Goal: Information Seeking & Learning: Understand process/instructions

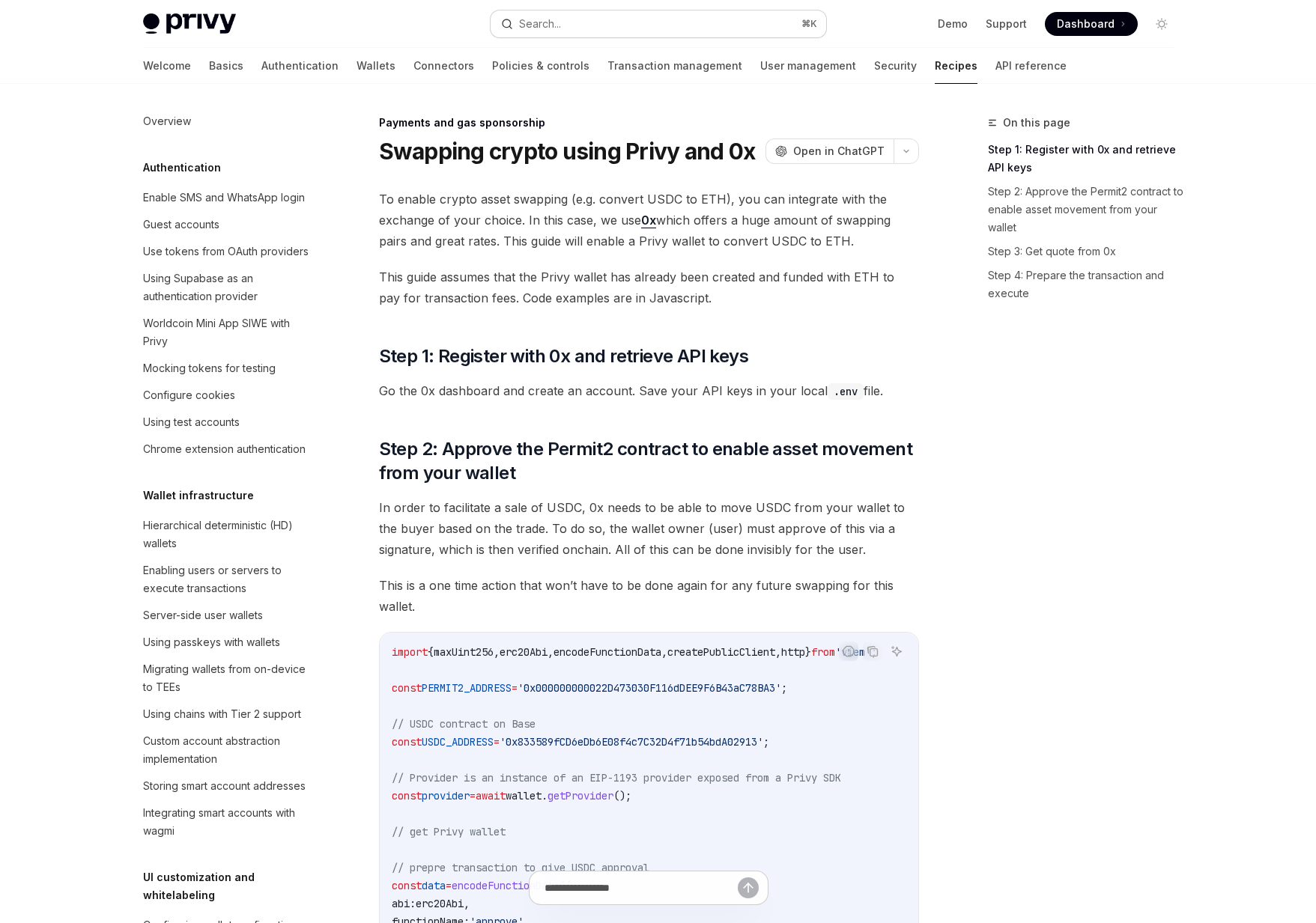
scroll to position [1037, 0]
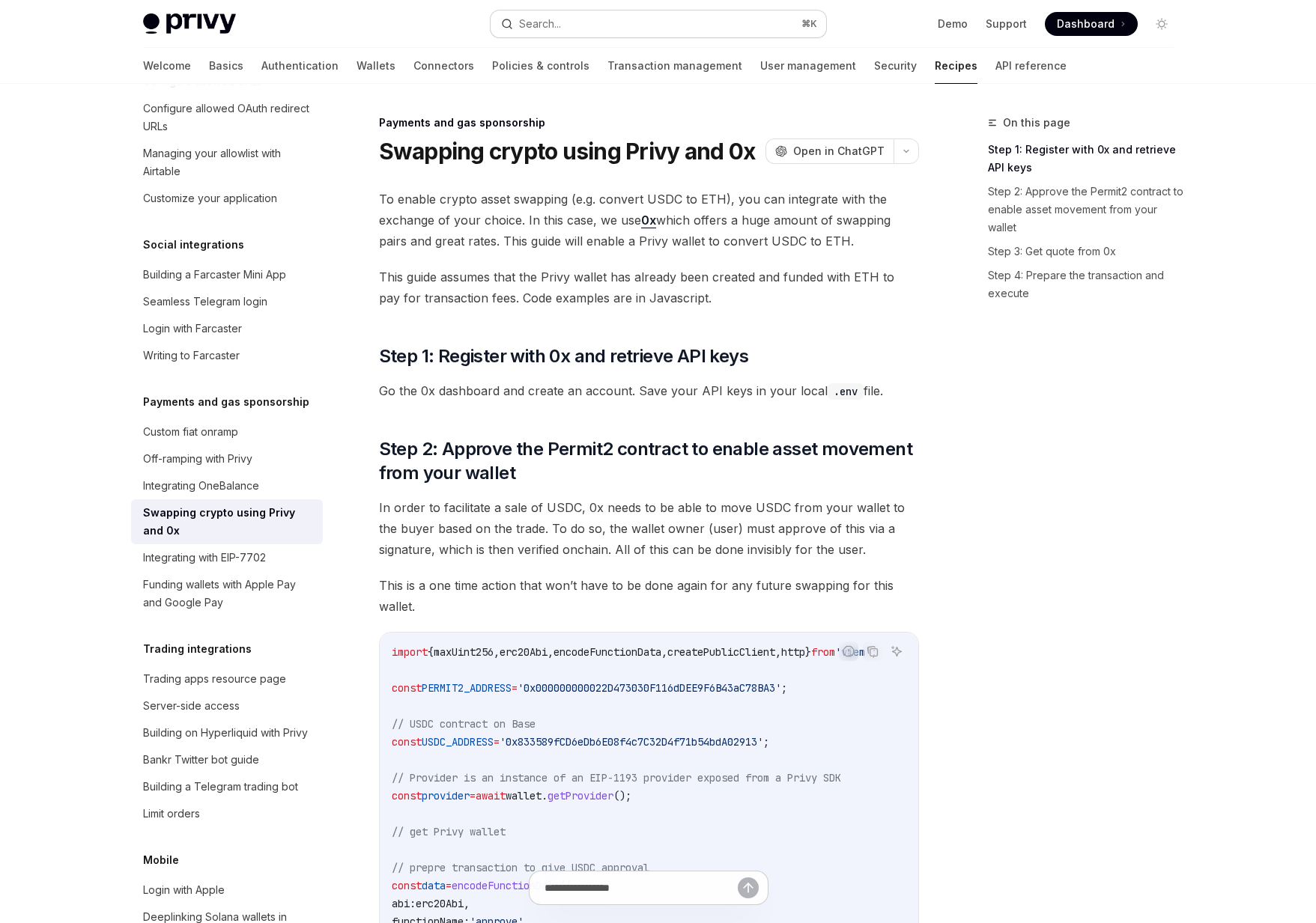
click at [563, 19] on button "Search... ⌘ K" at bounding box center [658, 24] width 335 height 27
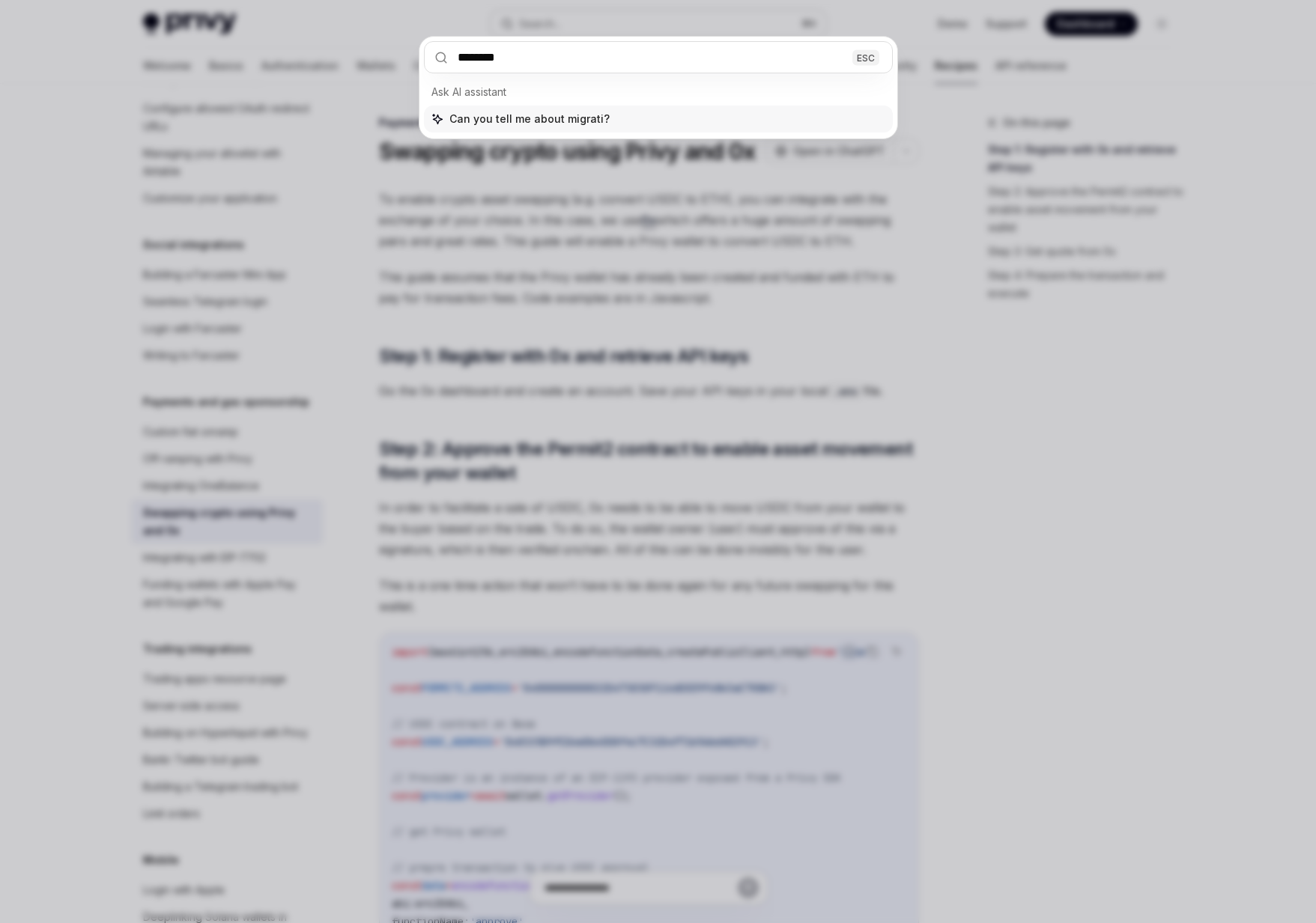
type input "*********"
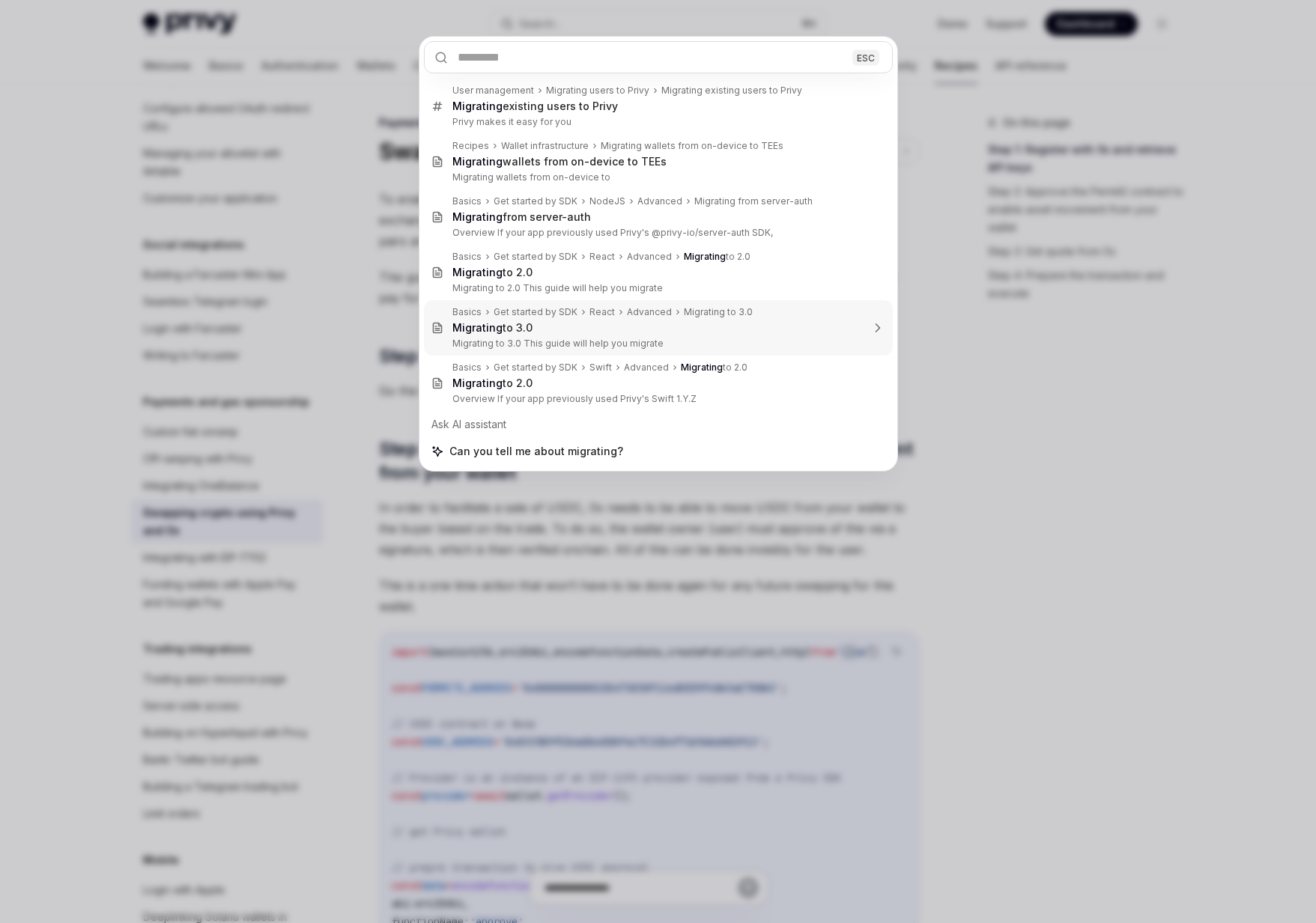
type textarea "*"
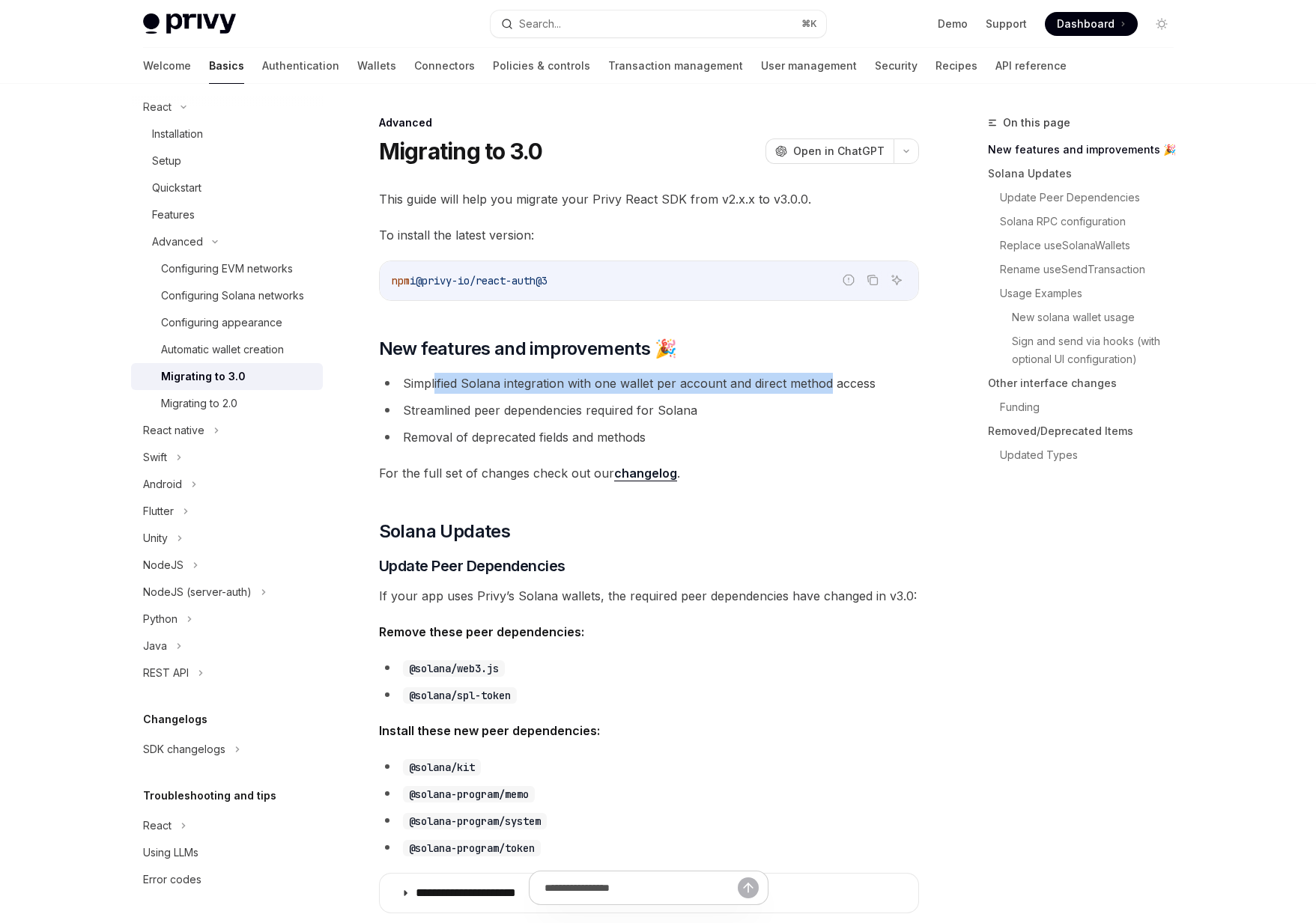
drag, startPoint x: 435, startPoint y: 380, endPoint x: 828, endPoint y: 381, distance: 393.0
click at [828, 381] on li "Simplified Solana integration with one wallet per account and direct method acc…" at bounding box center [648, 382] width 540 height 21
click at [872, 381] on li "Simplified Solana integration with one wallet per account and direct method acc…" at bounding box center [648, 382] width 540 height 21
drag, startPoint x: 873, startPoint y: 381, endPoint x: 687, endPoint y: 389, distance: 186.2
click at [687, 388] on li "Simplified Solana integration with one wallet per account and direct method acc…" at bounding box center [648, 382] width 540 height 21
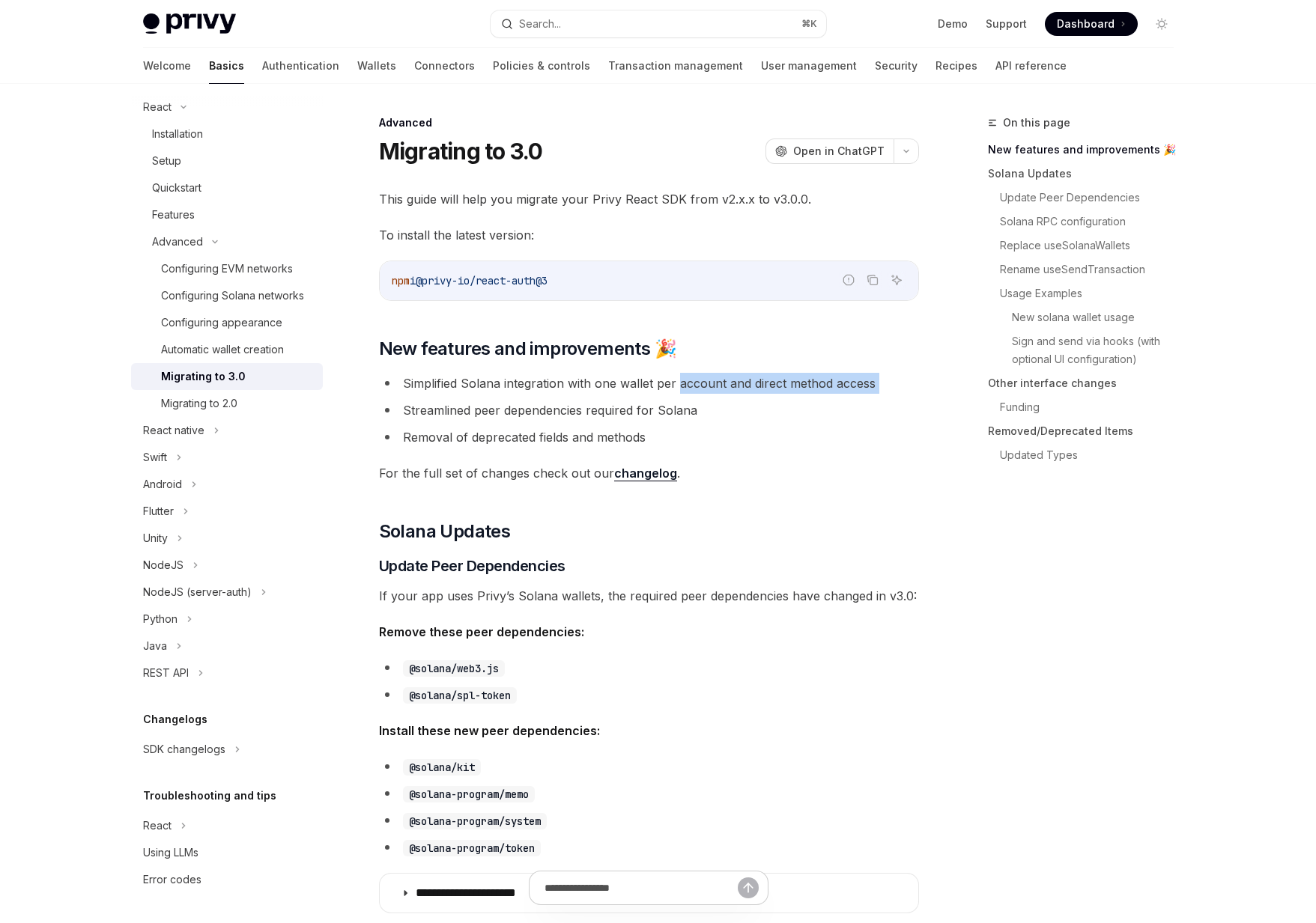
click at [687, 389] on li "Simplified Solana integration with one wallet per account and direct method acc…" at bounding box center [648, 382] width 540 height 21
drag, startPoint x: 687, startPoint y: 389, endPoint x: 777, endPoint y: 388, distance: 90.0
click at [776, 388] on li "Simplified Solana integration with one wallet per account and direct method acc…" at bounding box center [648, 382] width 540 height 21
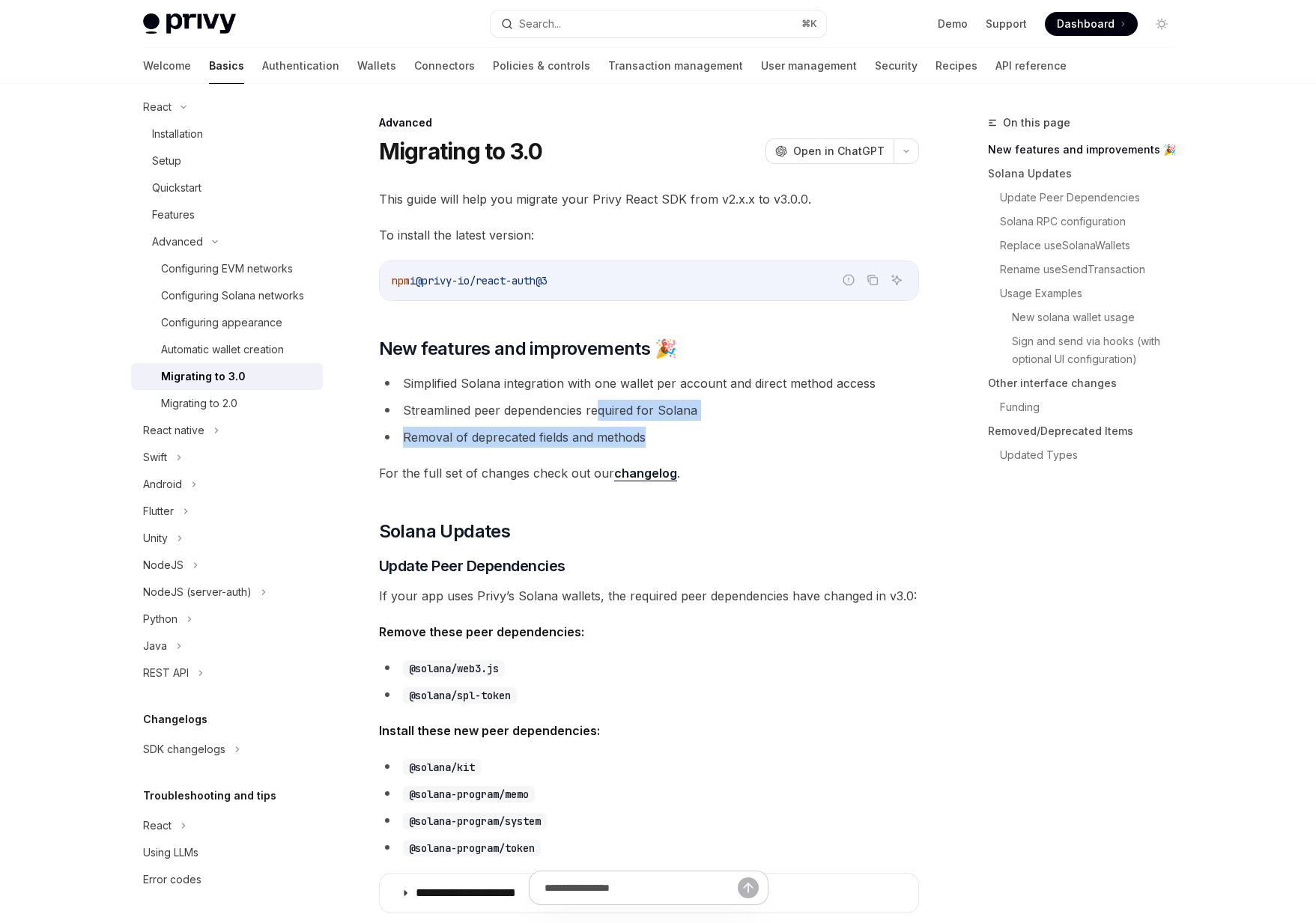
drag, startPoint x: 770, startPoint y: 429, endPoint x: 600, endPoint y: 413, distance: 170.8
click at [600, 413] on ul "Simplified Solana integration with one wallet per account and direct method acc…" at bounding box center [648, 410] width 540 height 75
click at [600, 413] on li "Streamlined peer dependencies required for Solana" at bounding box center [648, 410] width 540 height 21
drag, startPoint x: 495, startPoint y: 467, endPoint x: 565, endPoint y: 470, distance: 70.1
click at [565, 470] on span "For the full set of changes check out our changelog ." at bounding box center [648, 473] width 540 height 21
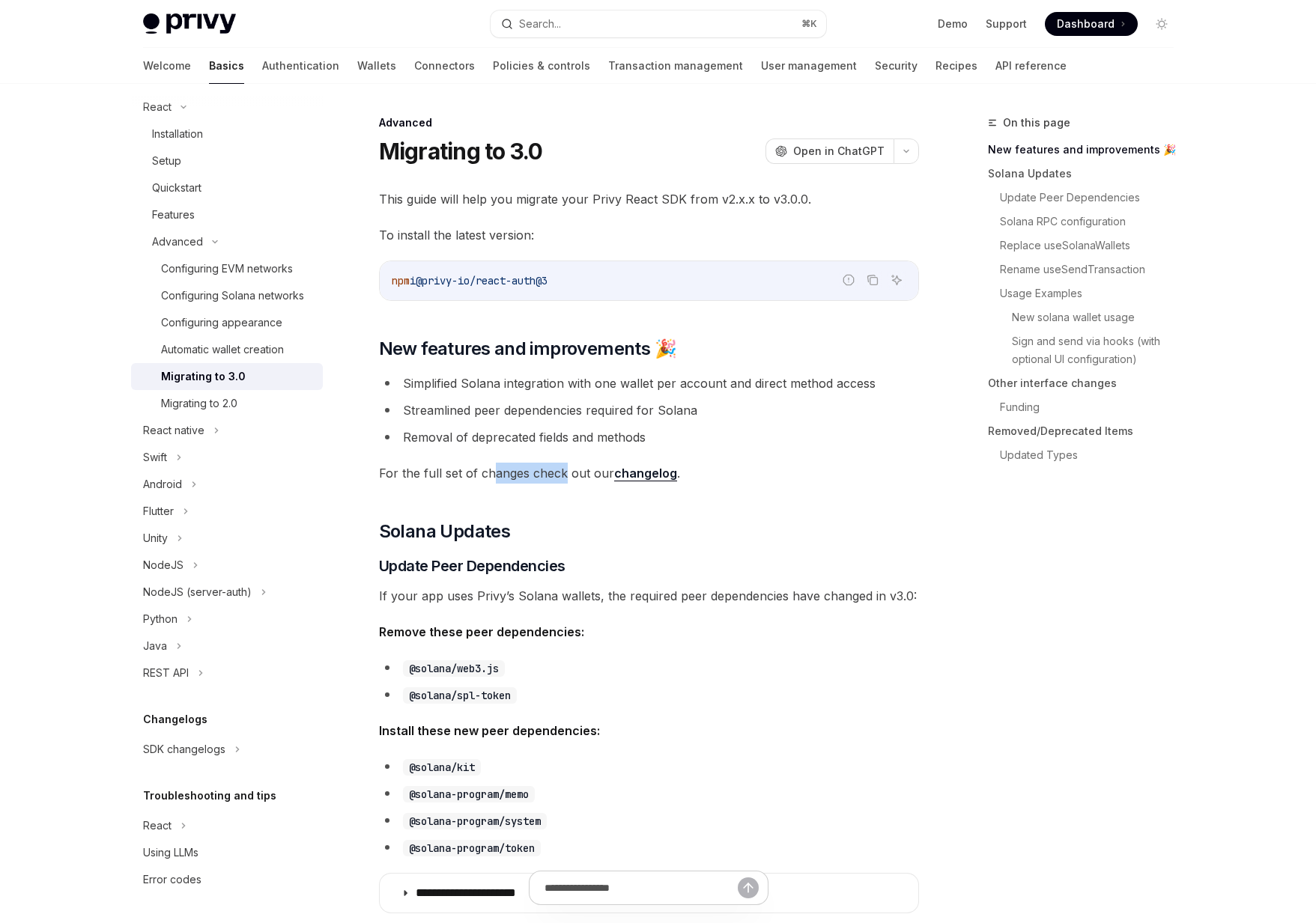
click at [565, 470] on span "For the full set of changes check out our changelog ." at bounding box center [648, 473] width 540 height 21
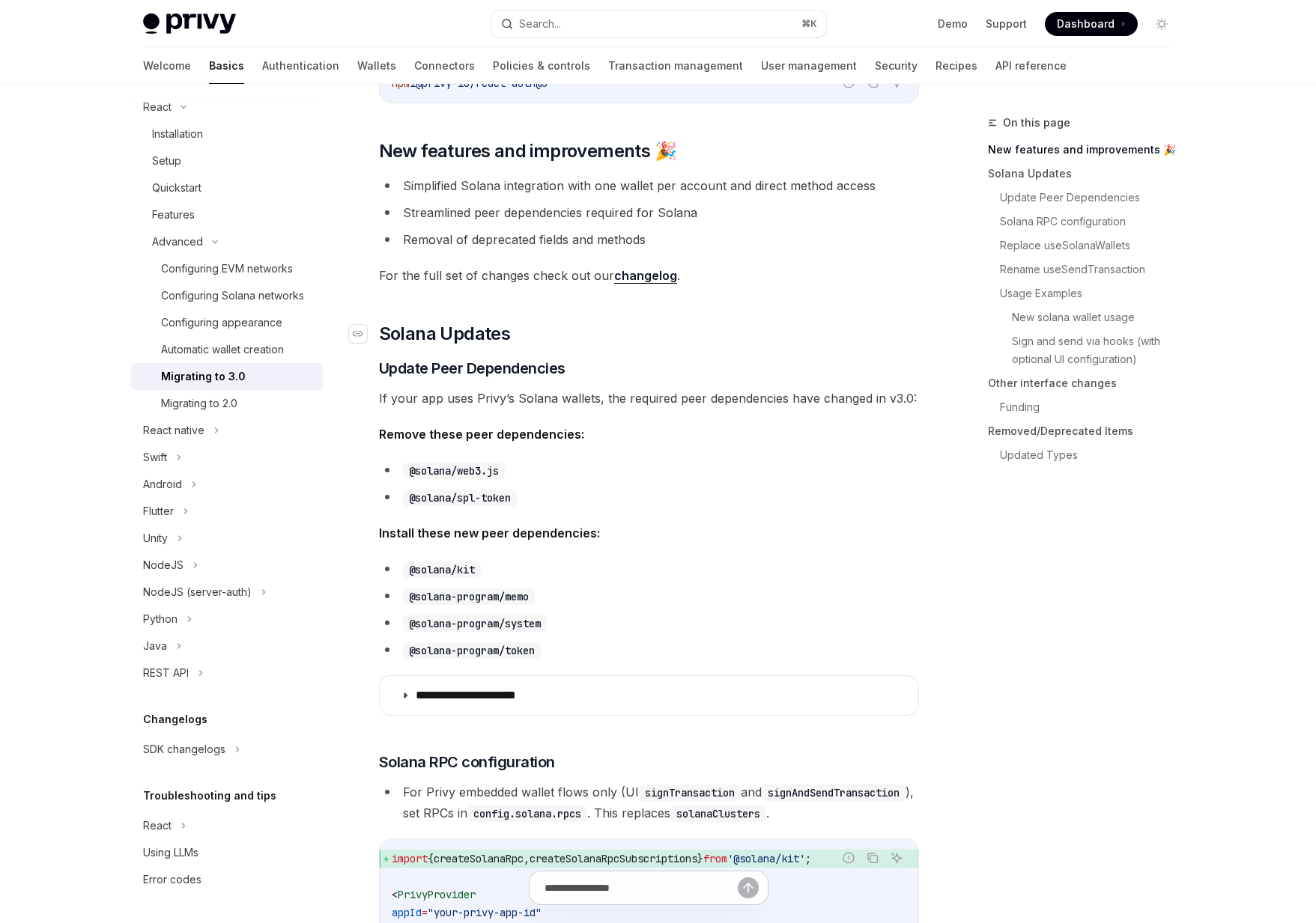
scroll to position [195, 0]
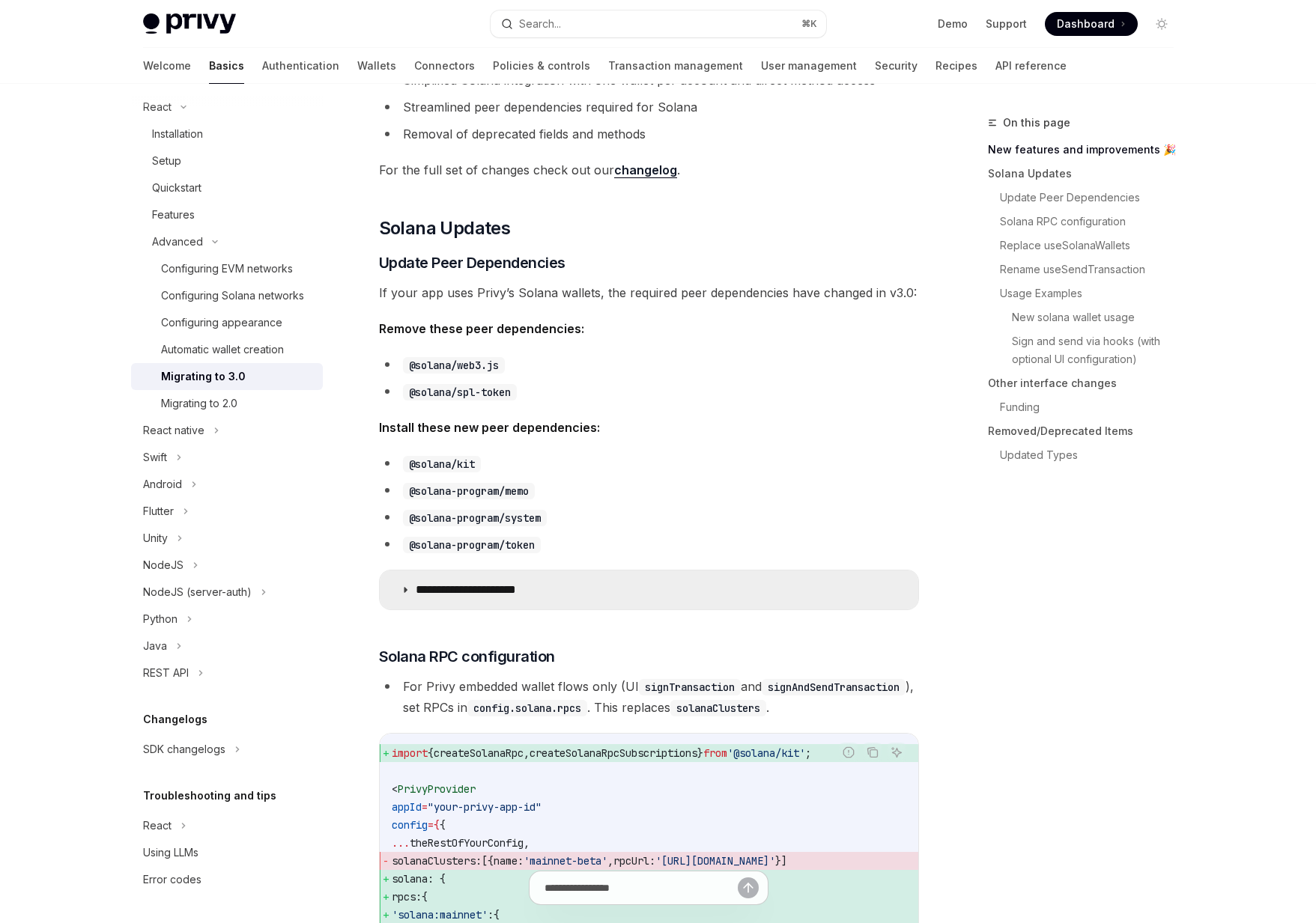
click at [556, 579] on summary "**********" at bounding box center [648, 589] width 538 height 39
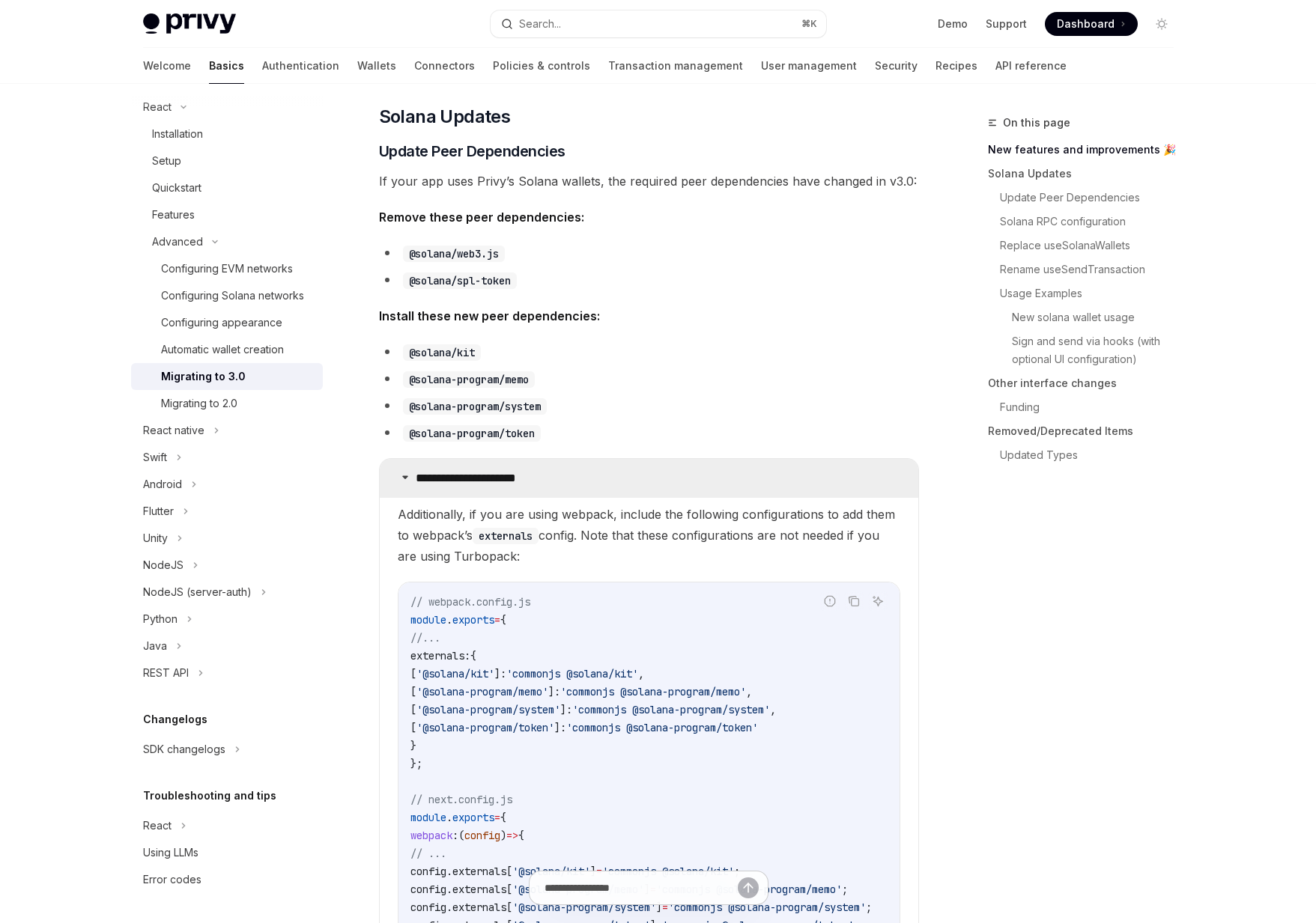
scroll to position [418, 0]
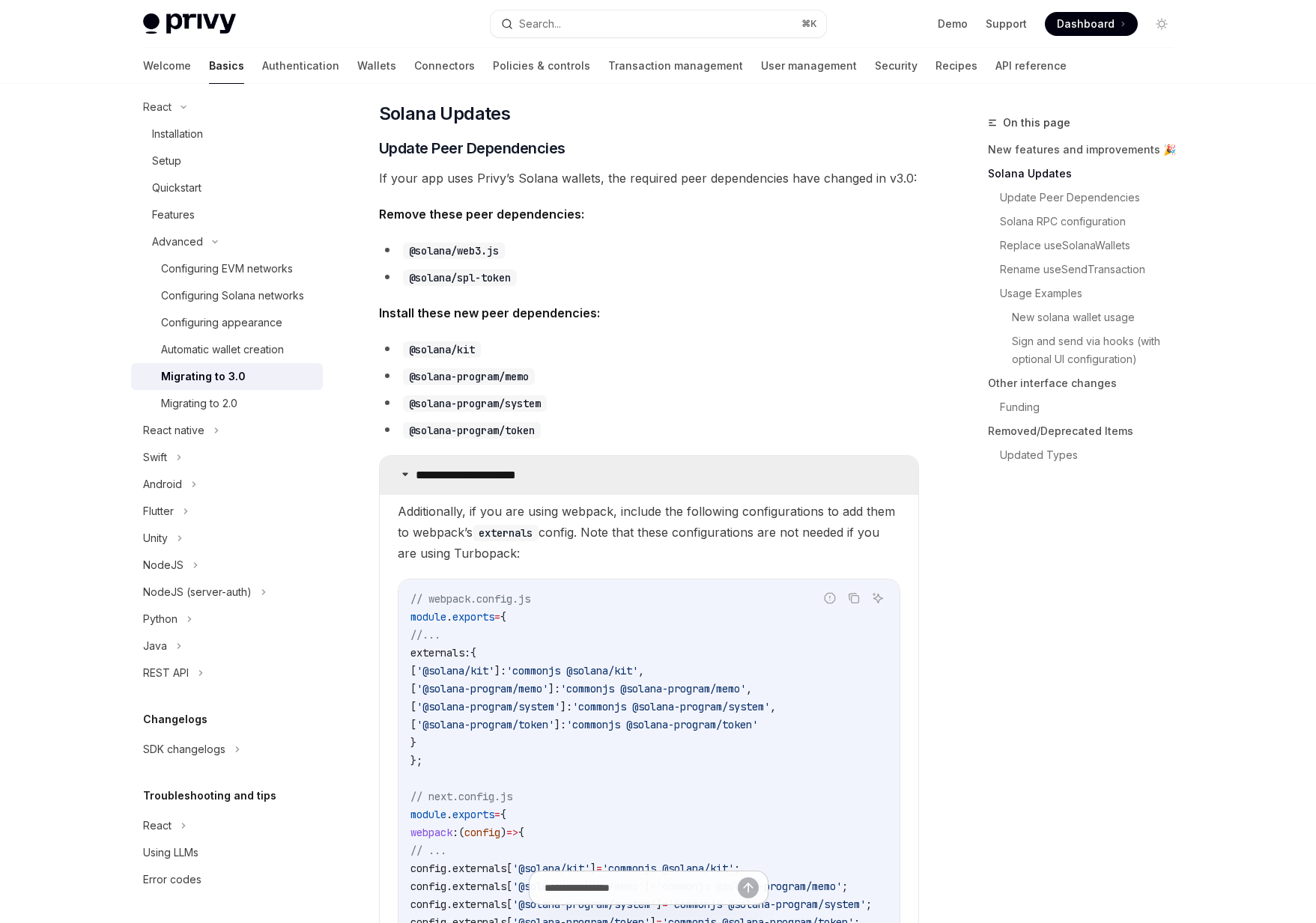
click at [537, 473] on p "**********" at bounding box center [485, 476] width 140 height 15
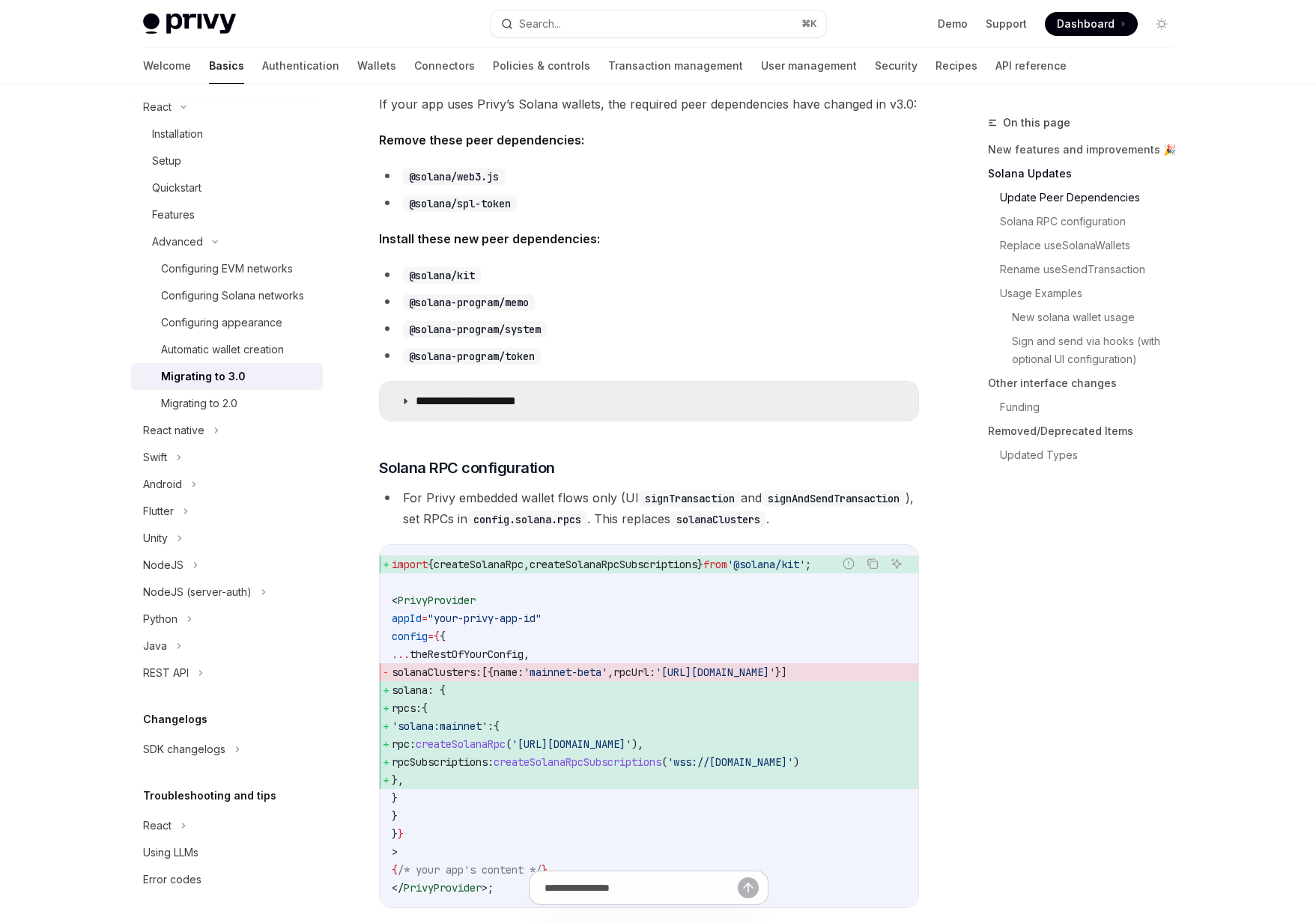
scroll to position [492, 0]
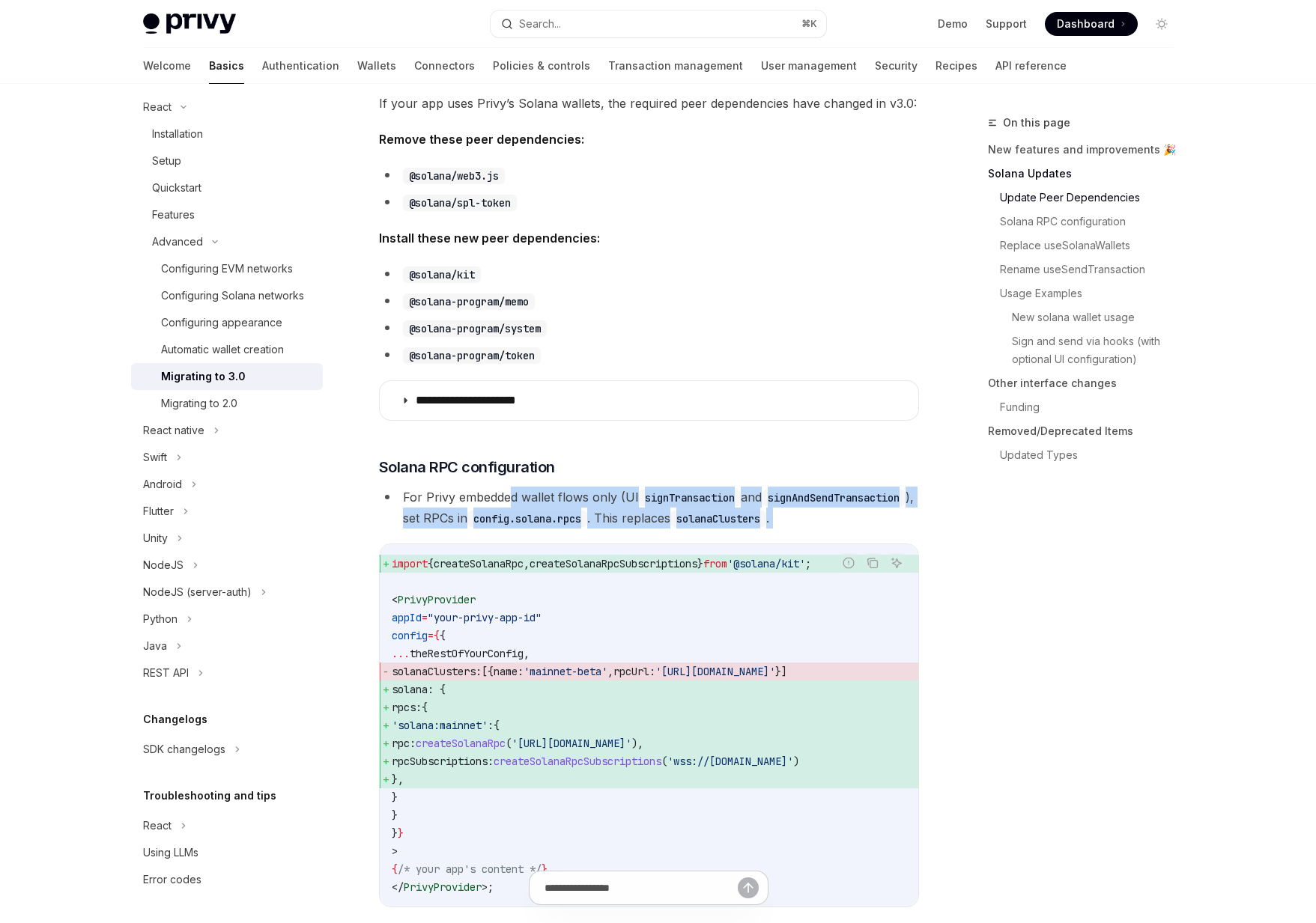
drag, startPoint x: 509, startPoint y: 493, endPoint x: 542, endPoint y: 553, distance: 68.5
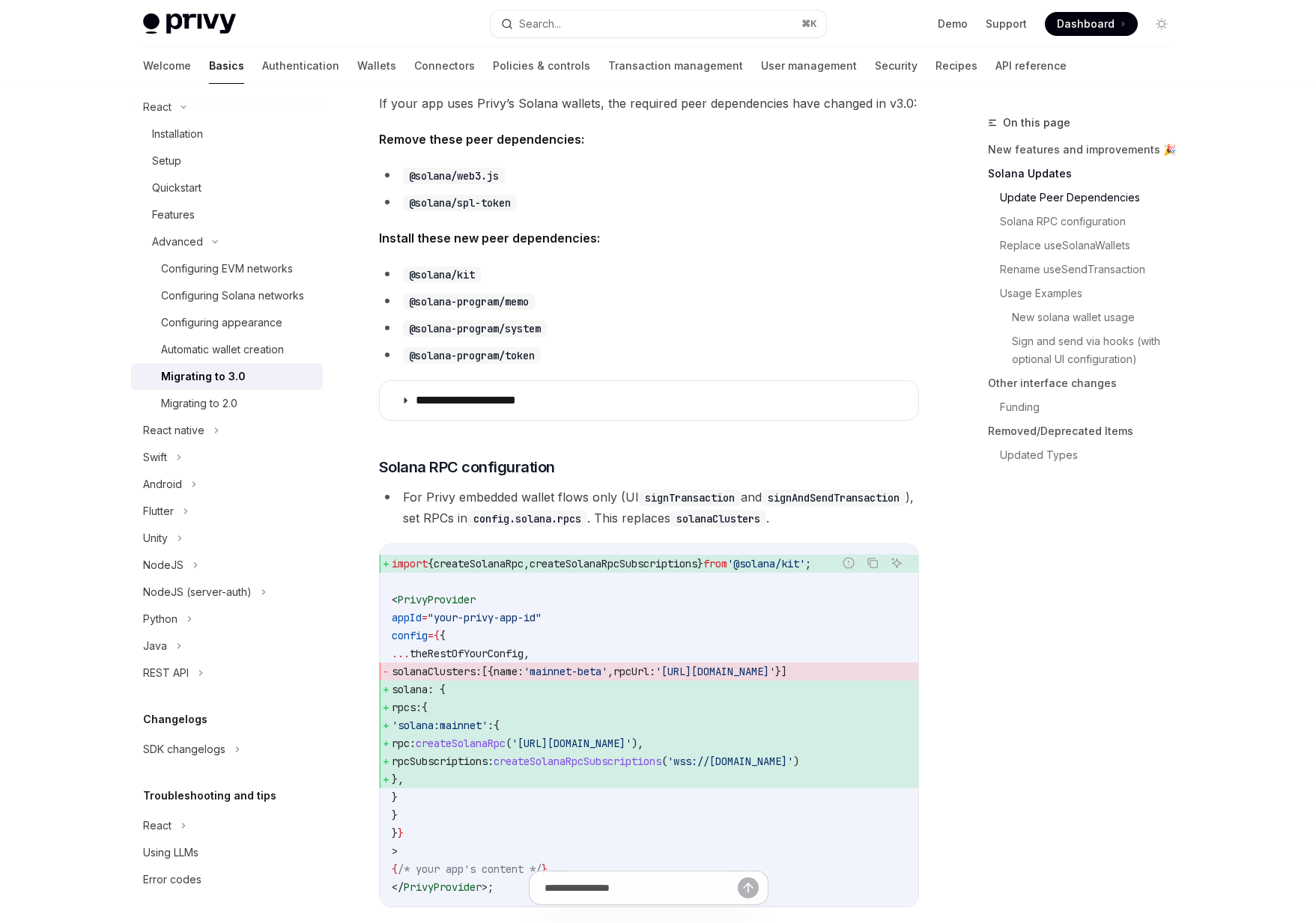
click at [551, 528] on li "For Privy embedded wallet flows only (UI signTransaction and signAndSendTransac…" at bounding box center [648, 507] width 540 height 42
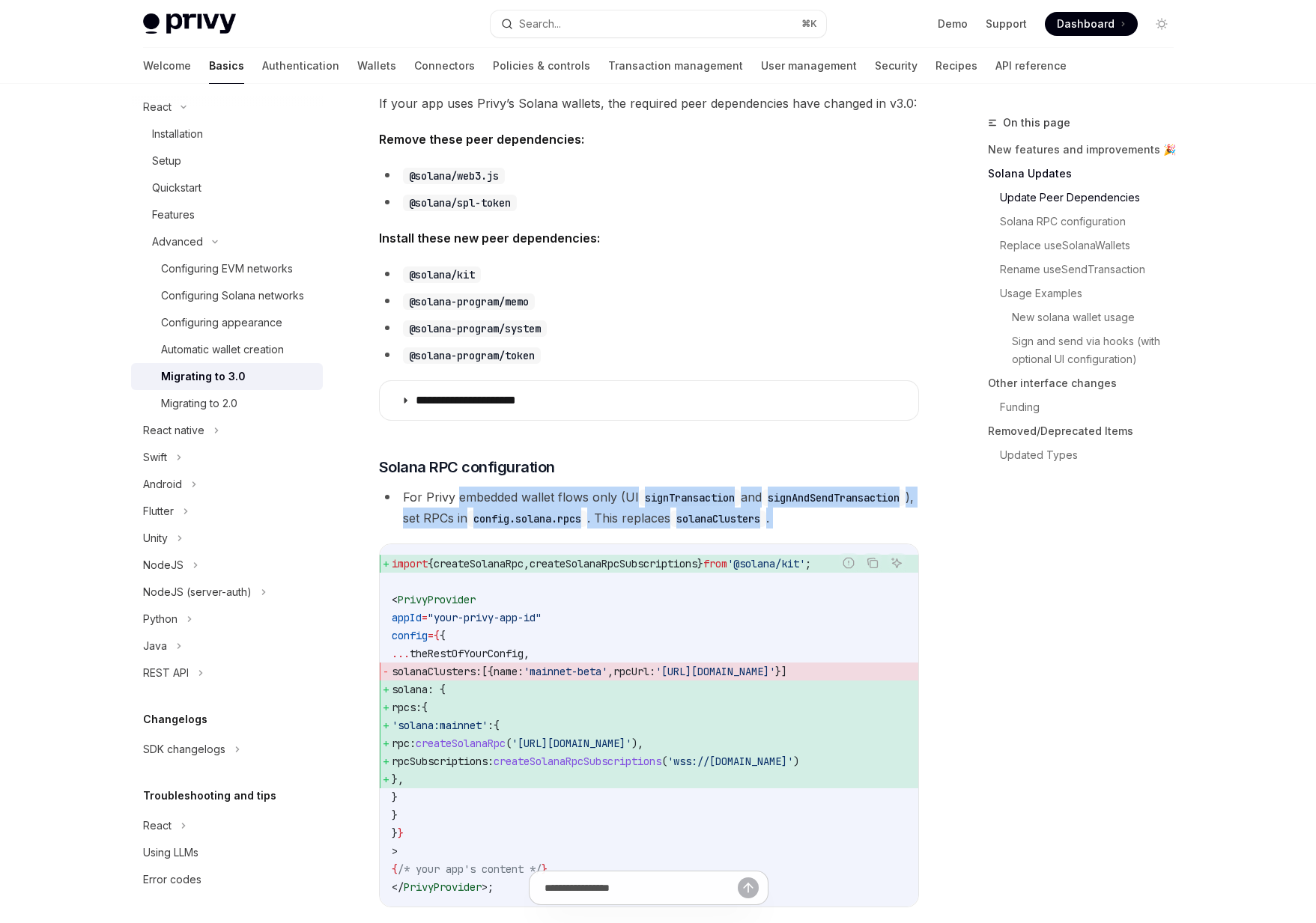
drag, startPoint x: 551, startPoint y: 546, endPoint x: 485, endPoint y: 505, distance: 77.7
click at [485, 505] on li "For Privy embedded wallet flows only (UI signTransaction and signAndSendTransac…" at bounding box center [648, 507] width 540 height 42
drag, startPoint x: 485, startPoint y: 505, endPoint x: 514, endPoint y: 561, distance: 63.1
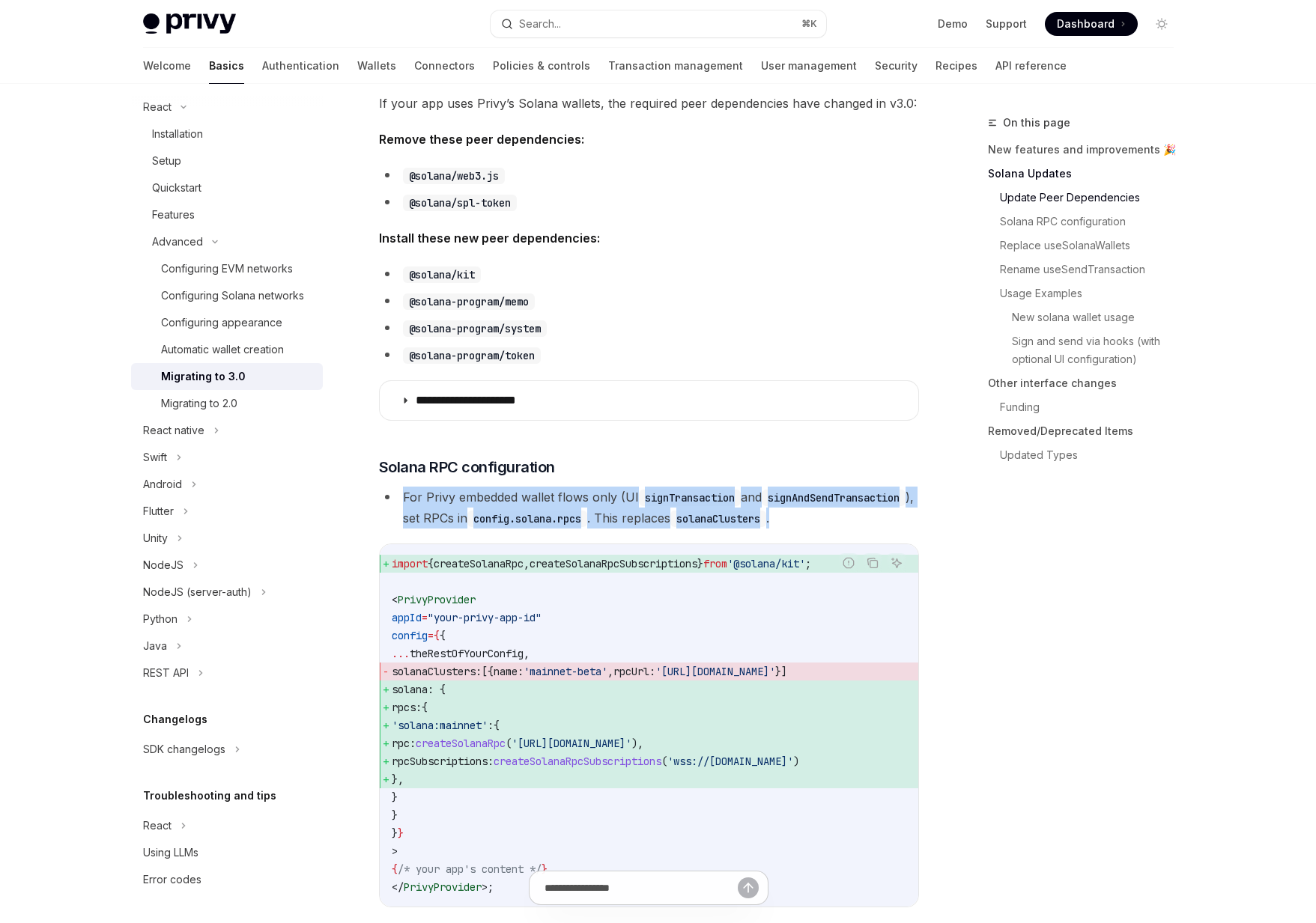
drag, startPoint x: 535, startPoint y: 549, endPoint x: 442, endPoint y: 483, distance: 114.0
drag, startPoint x: 442, startPoint y: 483, endPoint x: 529, endPoint y: 550, distance: 109.8
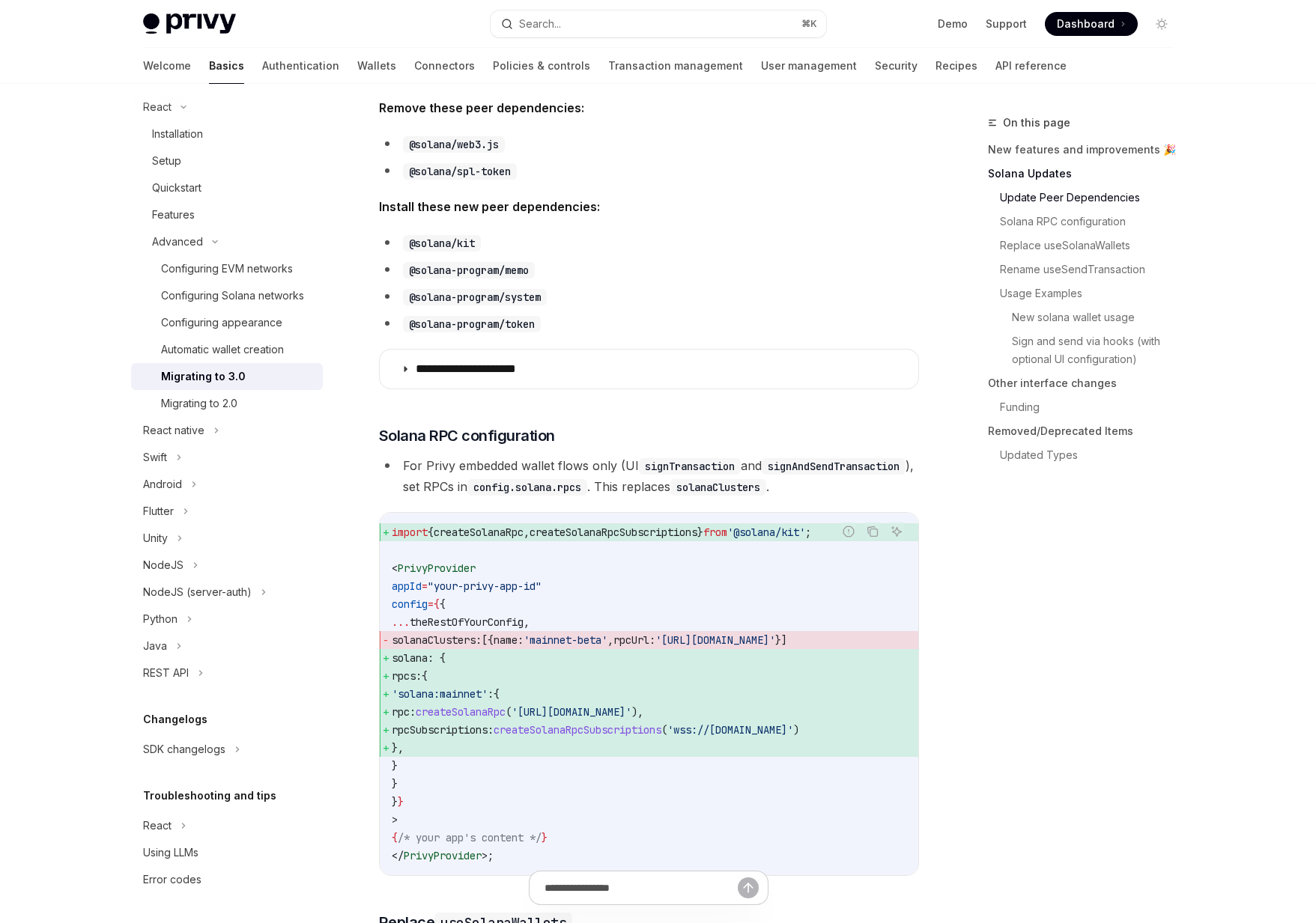
scroll to position [525, 0]
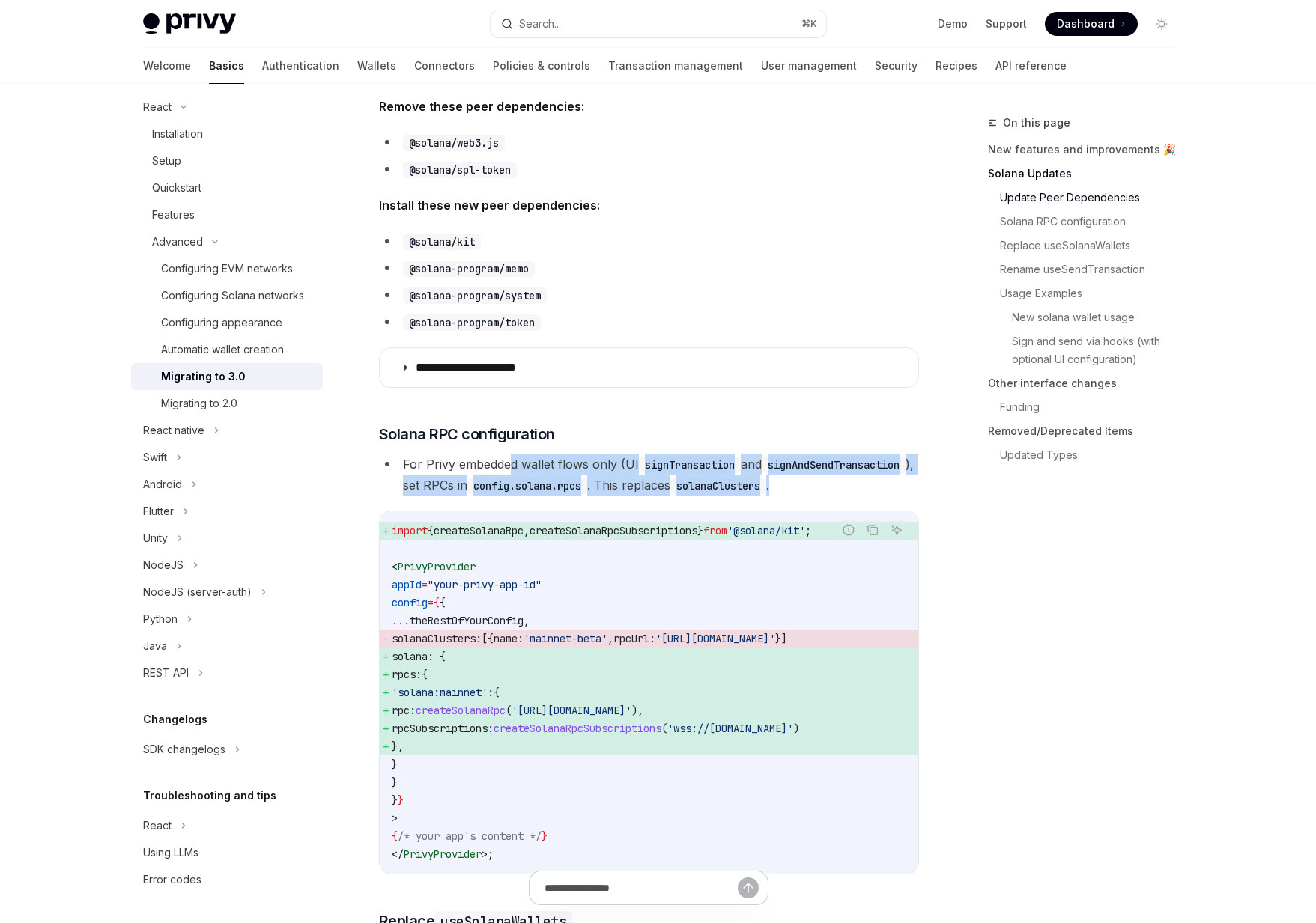
drag, startPoint x: 548, startPoint y: 502, endPoint x: 511, endPoint y: 455, distance: 59.8
click at [511, 455] on li "For Privy embedded wallet flows only (UI signTransaction and signAndSendTransac…" at bounding box center [648, 474] width 540 height 42
drag, startPoint x: 511, startPoint y: 455, endPoint x: 526, endPoint y: 502, distance: 49.3
click at [526, 495] on li "For Privy embedded wallet flows only (UI signTransaction and signAndSendTransac…" at bounding box center [648, 474] width 540 height 42
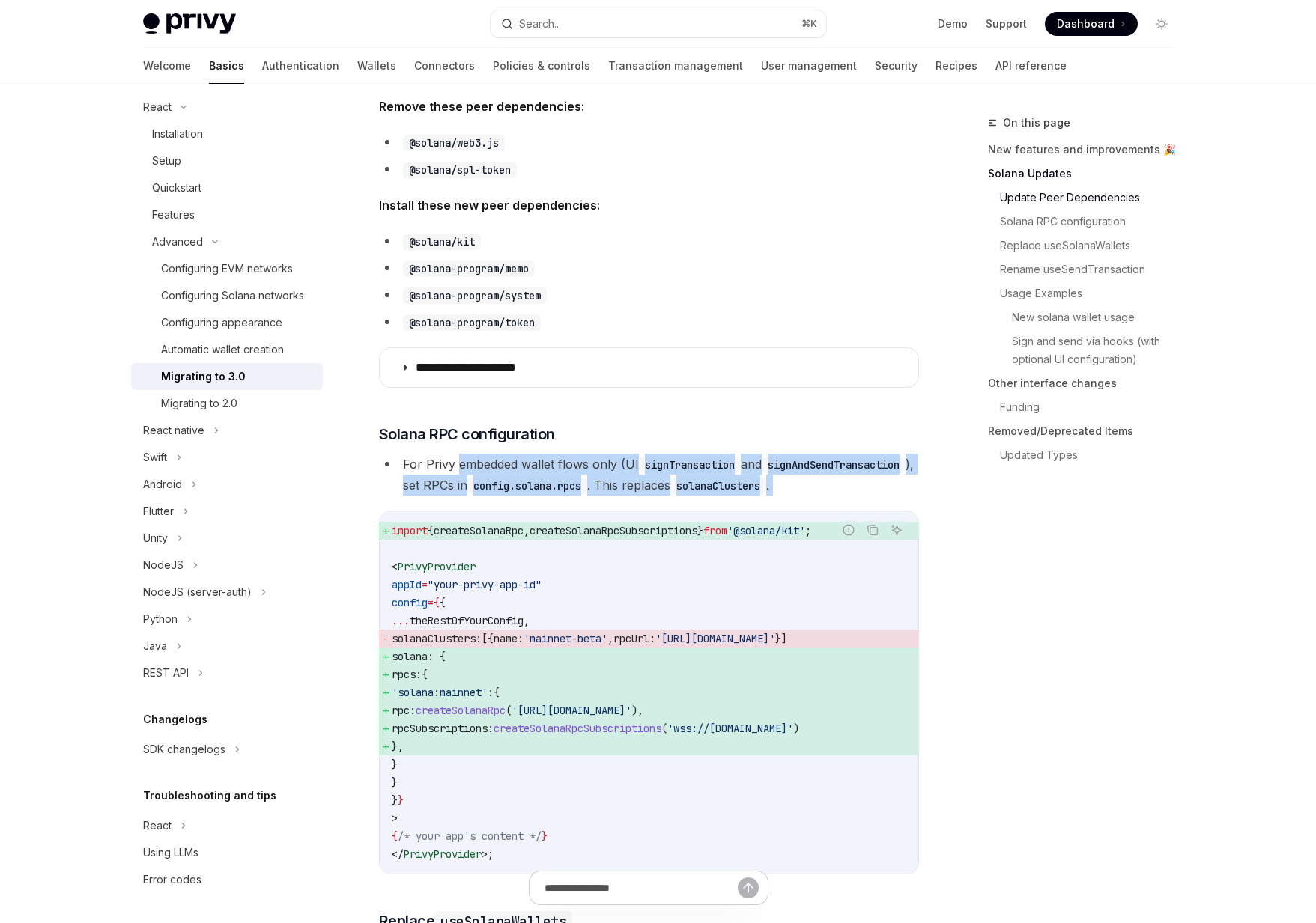
click at [526, 495] on li "For Privy embedded wallet flows only (UI signTransaction and signAndSendTransac…" at bounding box center [648, 474] width 540 height 42
drag, startPoint x: 526, startPoint y: 502, endPoint x: 504, endPoint y: 463, distance: 44.8
click at [504, 463] on li "For Privy embedded wallet flows only (UI signTransaction and signAndSendTransac…" at bounding box center [648, 474] width 540 height 42
drag, startPoint x: 504, startPoint y: 463, endPoint x: 519, endPoint y: 507, distance: 46.5
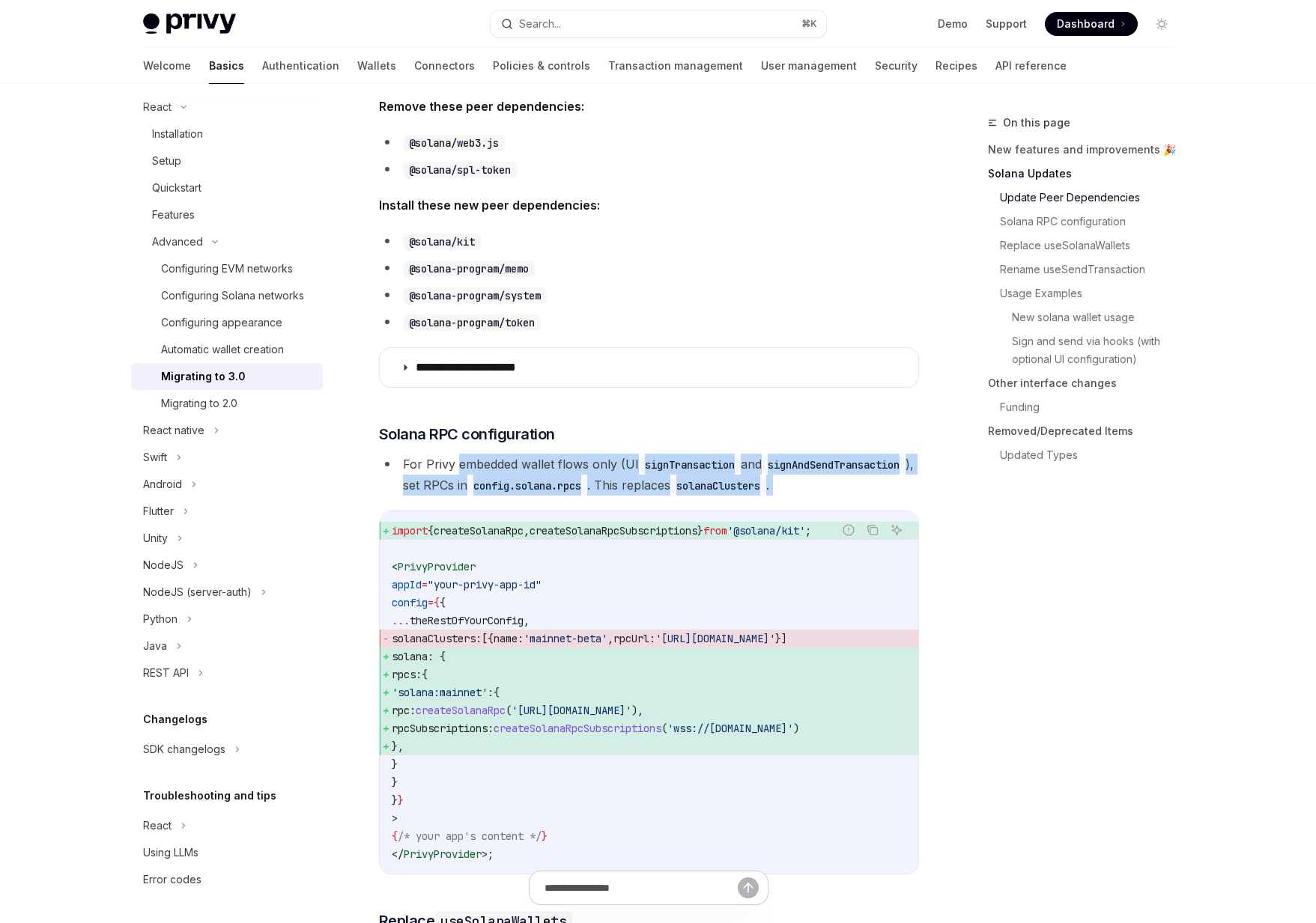
click at [519, 495] on li "For Privy embedded wallet flows only (UI signTransaction and signAndSendTransac…" at bounding box center [648, 474] width 540 height 42
drag, startPoint x: 519, startPoint y: 507, endPoint x: 500, endPoint y: 461, distance: 49.8
click at [500, 461] on li "For Privy embedded wallet flows only (UI signTransaction and signAndSendTransac…" at bounding box center [648, 474] width 540 height 42
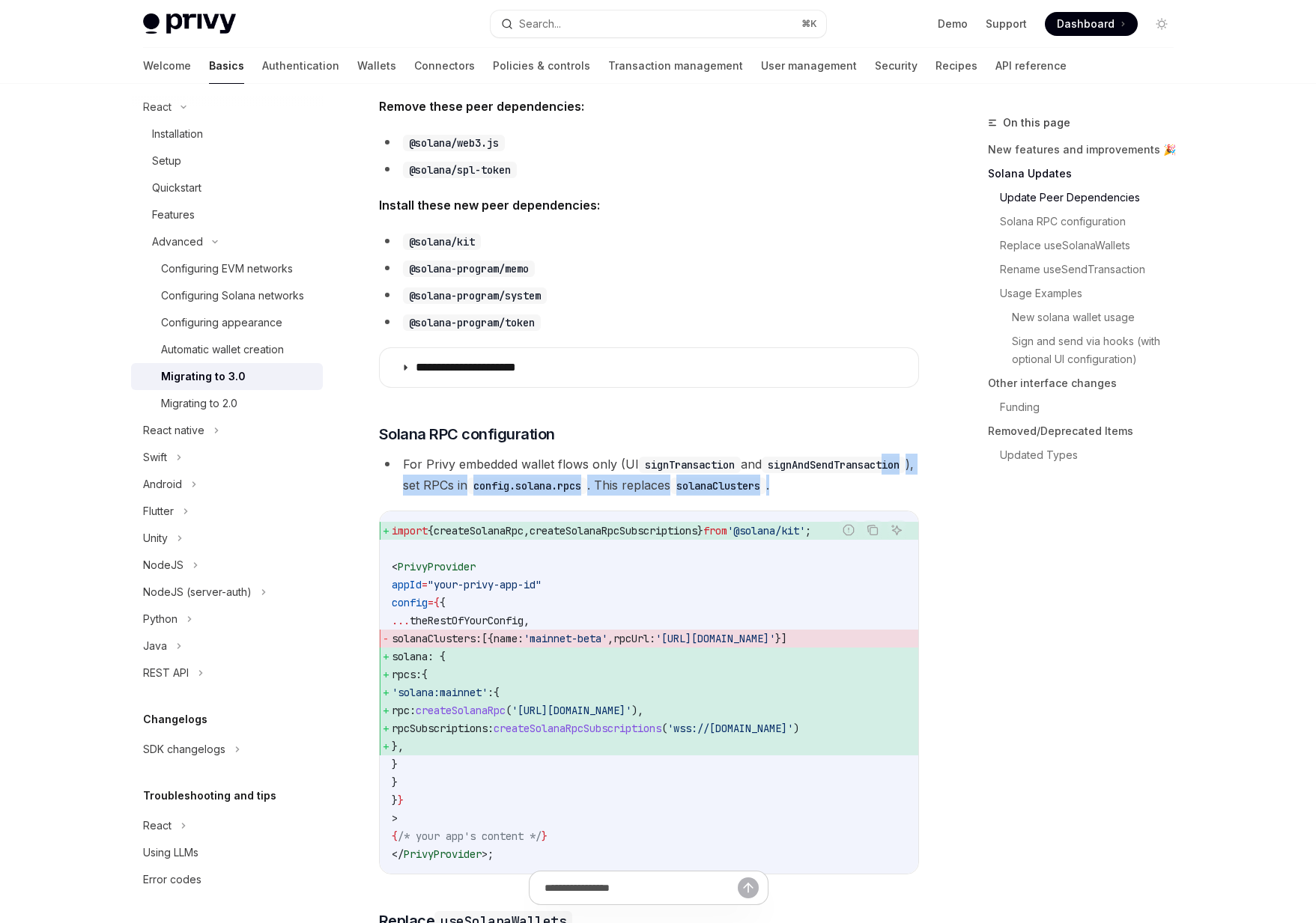
drag, startPoint x: 535, startPoint y: 505, endPoint x: 529, endPoint y: 495, distance: 11.7
click at [529, 495] on li "For Privy embedded wallet flows only (UI signTransaction and signAndSendTransac…" at bounding box center [648, 474] width 540 height 42
click at [551, 493] on li "For Privy embedded wallet flows only (UI signTransaction and signAndSendTransac…" at bounding box center [648, 474] width 540 height 42
drag, startPoint x: 551, startPoint y: 502, endPoint x: 508, endPoint y: 466, distance: 56.1
click at [508, 466] on li "For Privy embedded wallet flows only (UI signTransaction and signAndSendTransac…" at bounding box center [648, 474] width 540 height 42
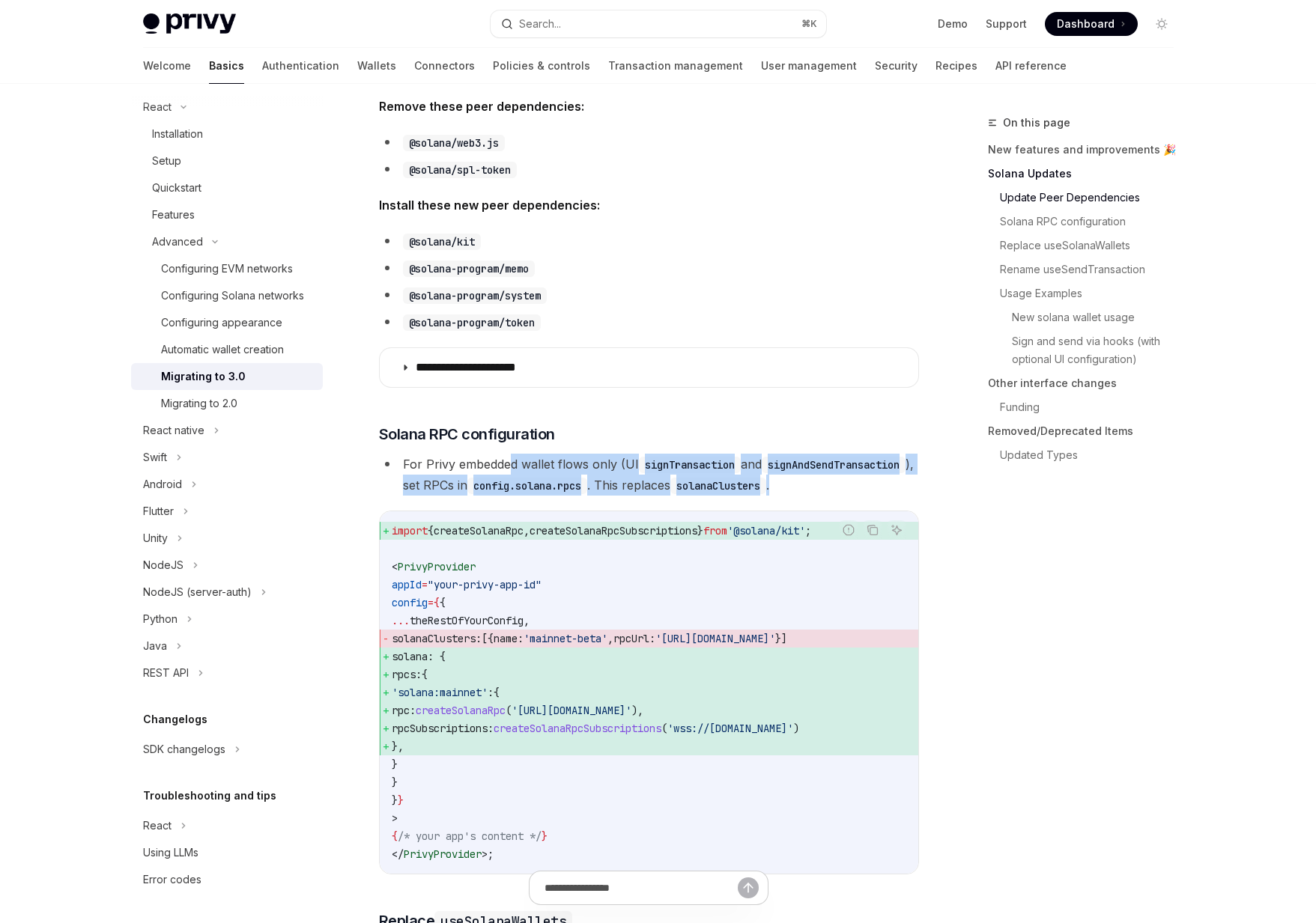
click at [508, 466] on li "For Privy embedded wallet flows only (UI signTransaction and signAndSendTransac…" at bounding box center [648, 474] width 540 height 42
drag, startPoint x: 508, startPoint y: 466, endPoint x: 528, endPoint y: 535, distance: 71.8
drag, startPoint x: 539, startPoint y: 524, endPoint x: 504, endPoint y: 460, distance: 72.9
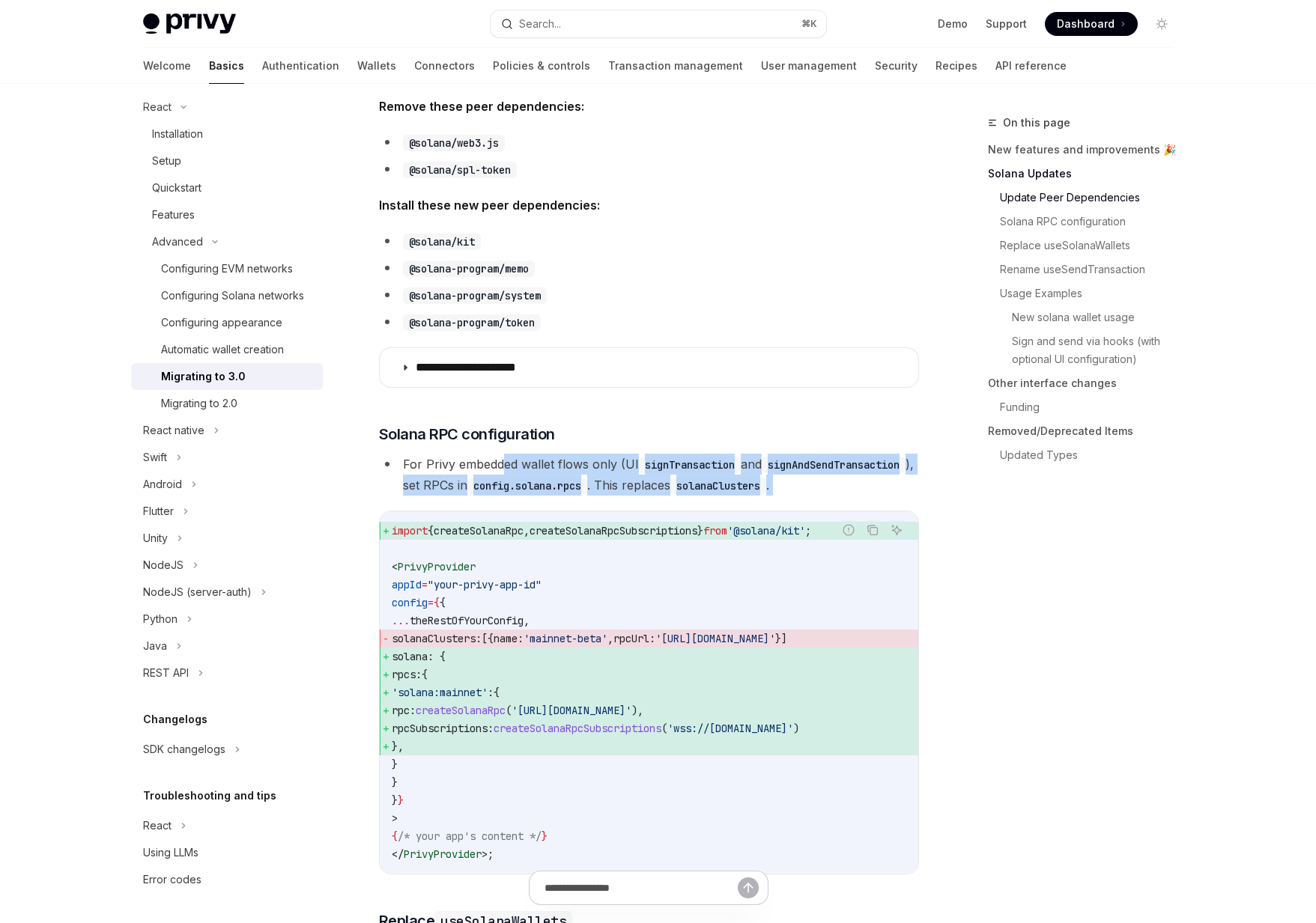
click at [504, 460] on li "For Privy embedded wallet flows only (UI signTransaction and signAndSendTransac…" at bounding box center [648, 474] width 540 height 42
drag, startPoint x: 504, startPoint y: 460, endPoint x: 528, endPoint y: 521, distance: 65.6
click at [537, 495] on li "For Privy embedded wallet flows only (UI signTransaction and signAndSendTransac…" at bounding box center [648, 474] width 540 height 42
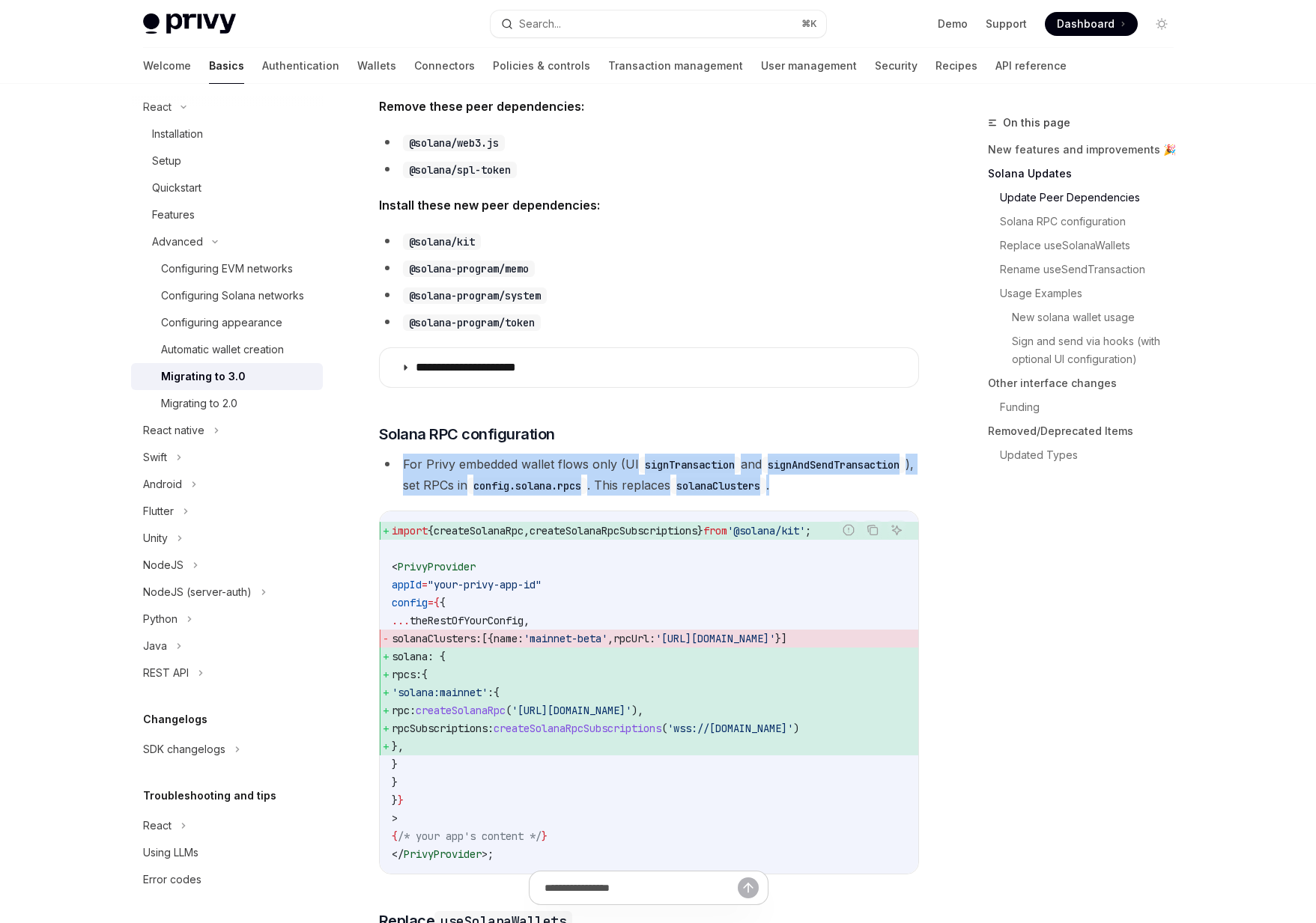
drag, startPoint x: 572, startPoint y: 503, endPoint x: 535, endPoint y: 444, distance: 69.6
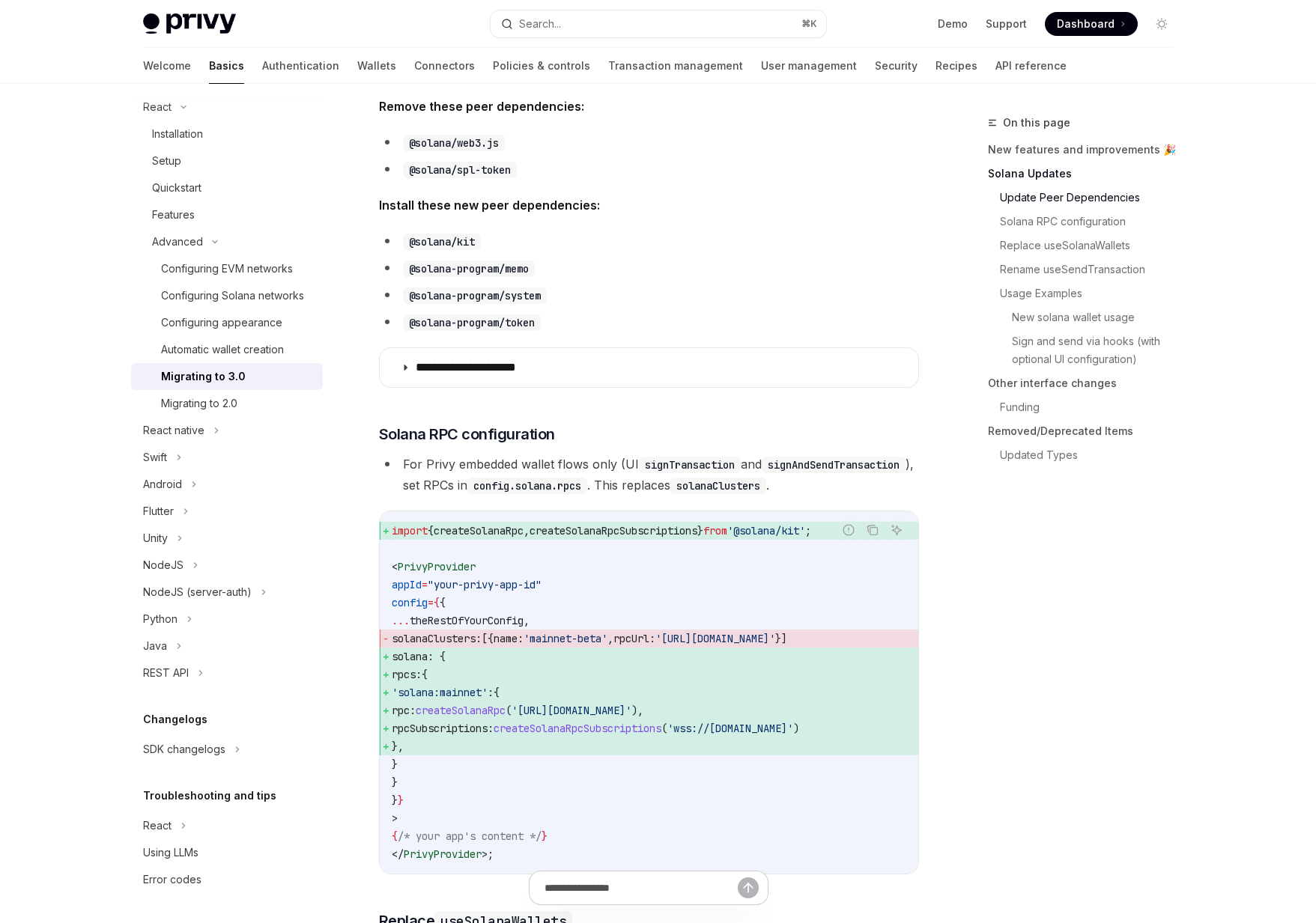
scroll to position [782, 0]
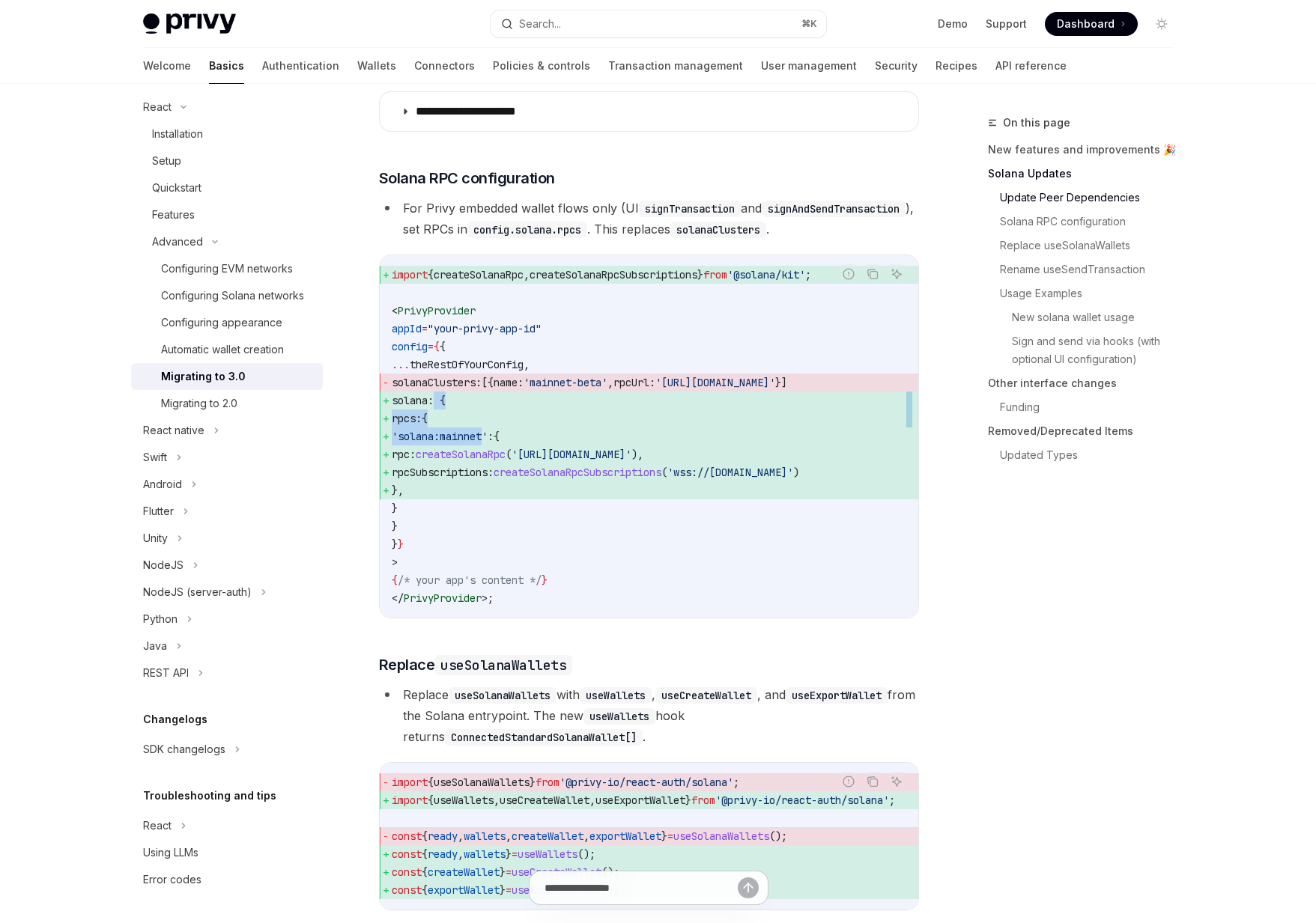
drag, startPoint x: 462, startPoint y: 419, endPoint x: 485, endPoint y: 460, distance: 47.0
click at [485, 460] on code "import { createSolanaRpc , createSolanaRpcSubscriptions } from '@solana/kit' ; …" at bounding box center [649, 436] width 515 height 341
click at [485, 444] on span "'solana:mainnet'" at bounding box center [440, 437] width 96 height 14
drag, startPoint x: 456, startPoint y: 418, endPoint x: 486, endPoint y: 517, distance: 103.4
click at [486, 517] on code "import { createSolanaRpc , createSolanaRpcSubscriptions } from '@solana/kit' ; …" at bounding box center [649, 436] width 515 height 341
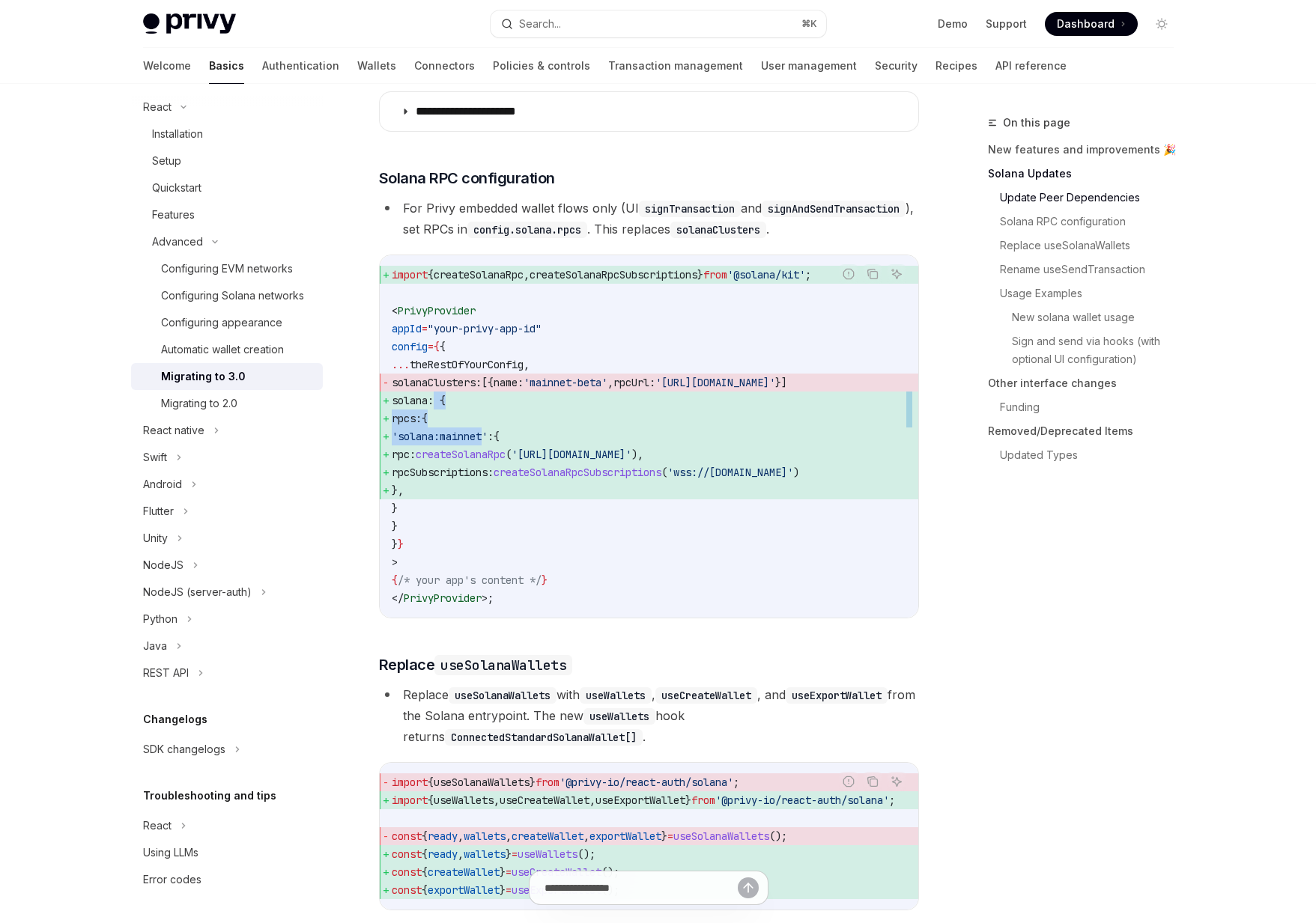
click at [486, 499] on span "}," at bounding box center [649, 491] width 515 height 18
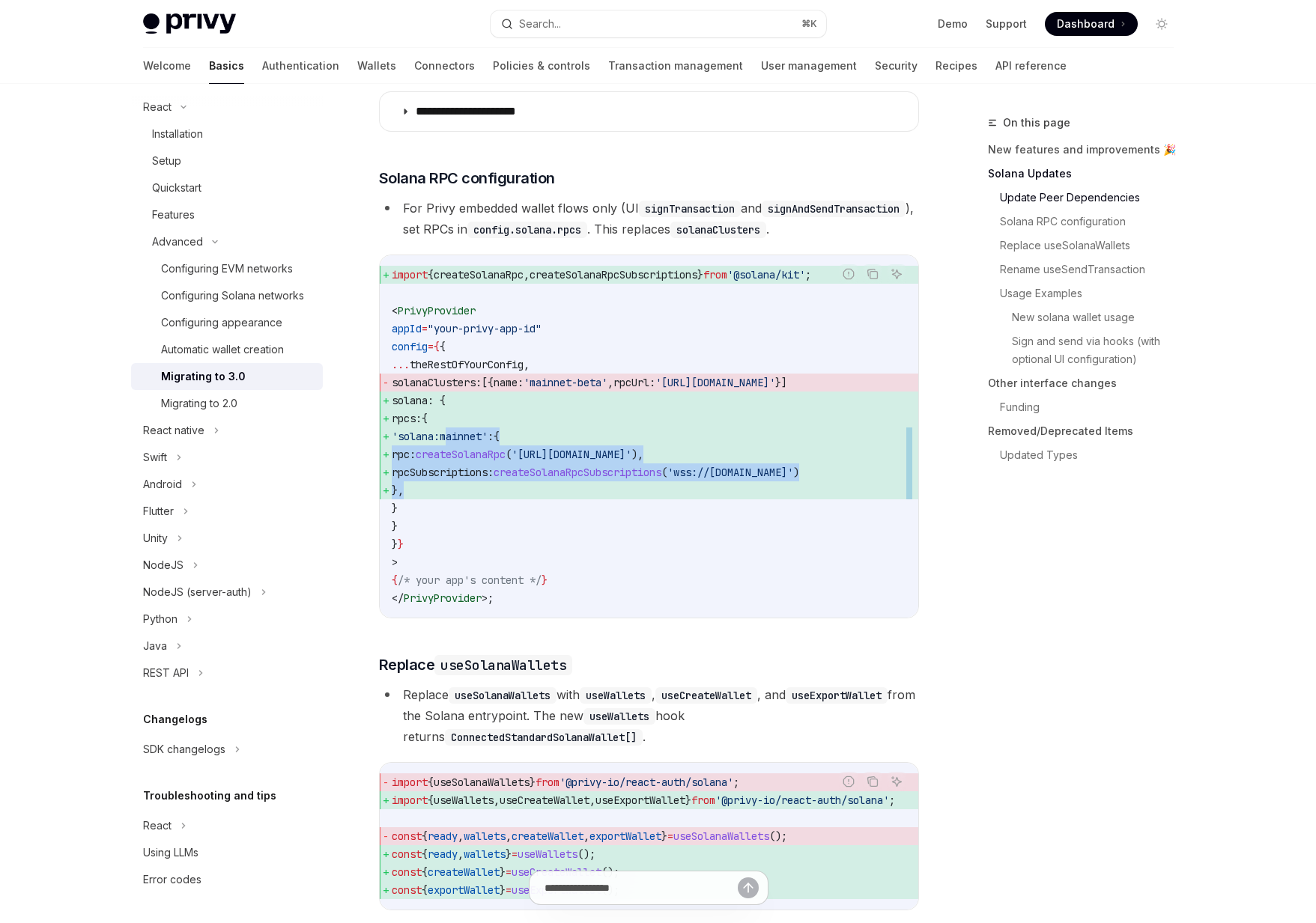
drag, startPoint x: 486, startPoint y: 517, endPoint x: 462, endPoint y: 456, distance: 65.6
click at [462, 456] on code "import { createSolanaRpc , createSolanaRpcSubscriptions } from '@solana/kit' ; …" at bounding box center [649, 436] width 515 height 341
click at [462, 444] on span "'solana:mainnet'" at bounding box center [440, 437] width 96 height 14
drag, startPoint x: 462, startPoint y: 456, endPoint x: 474, endPoint y: 516, distance: 61.2
click at [474, 516] on code "import { createSolanaRpc , createSolanaRpcSubscriptions } from '@solana/kit' ; …" at bounding box center [649, 436] width 515 height 341
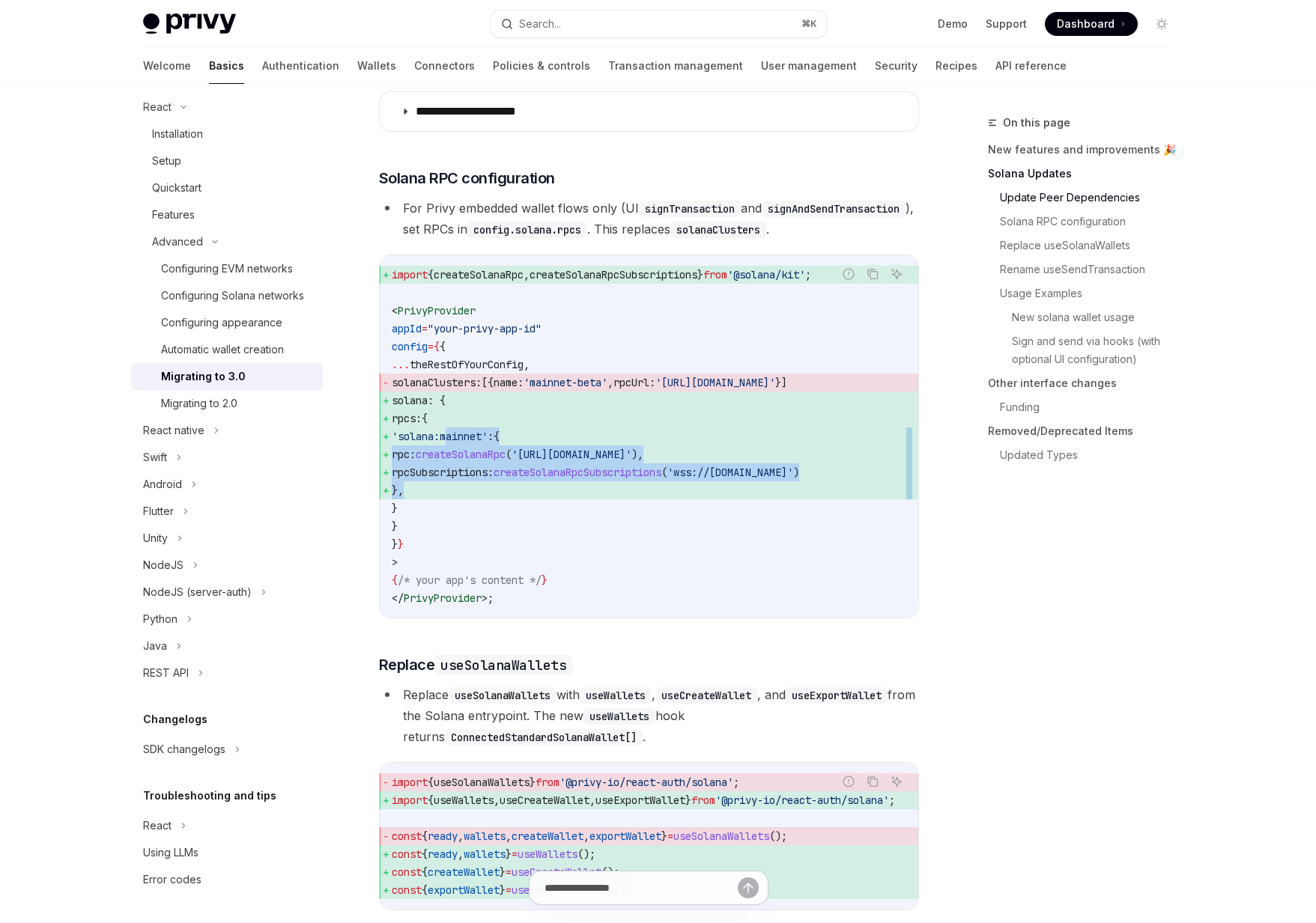
click at [474, 499] on span "}," at bounding box center [649, 491] width 515 height 18
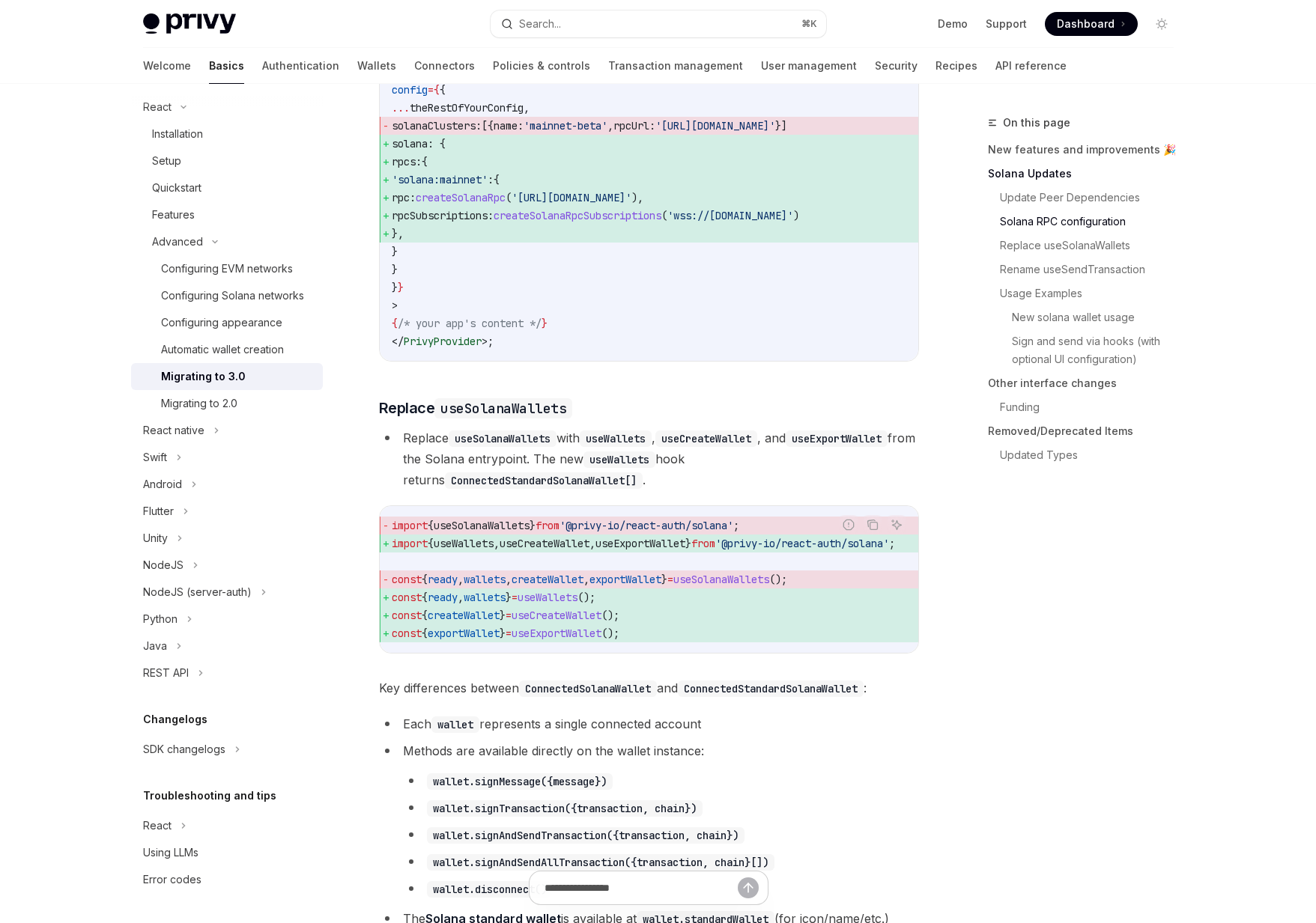
scroll to position [1106, 0]
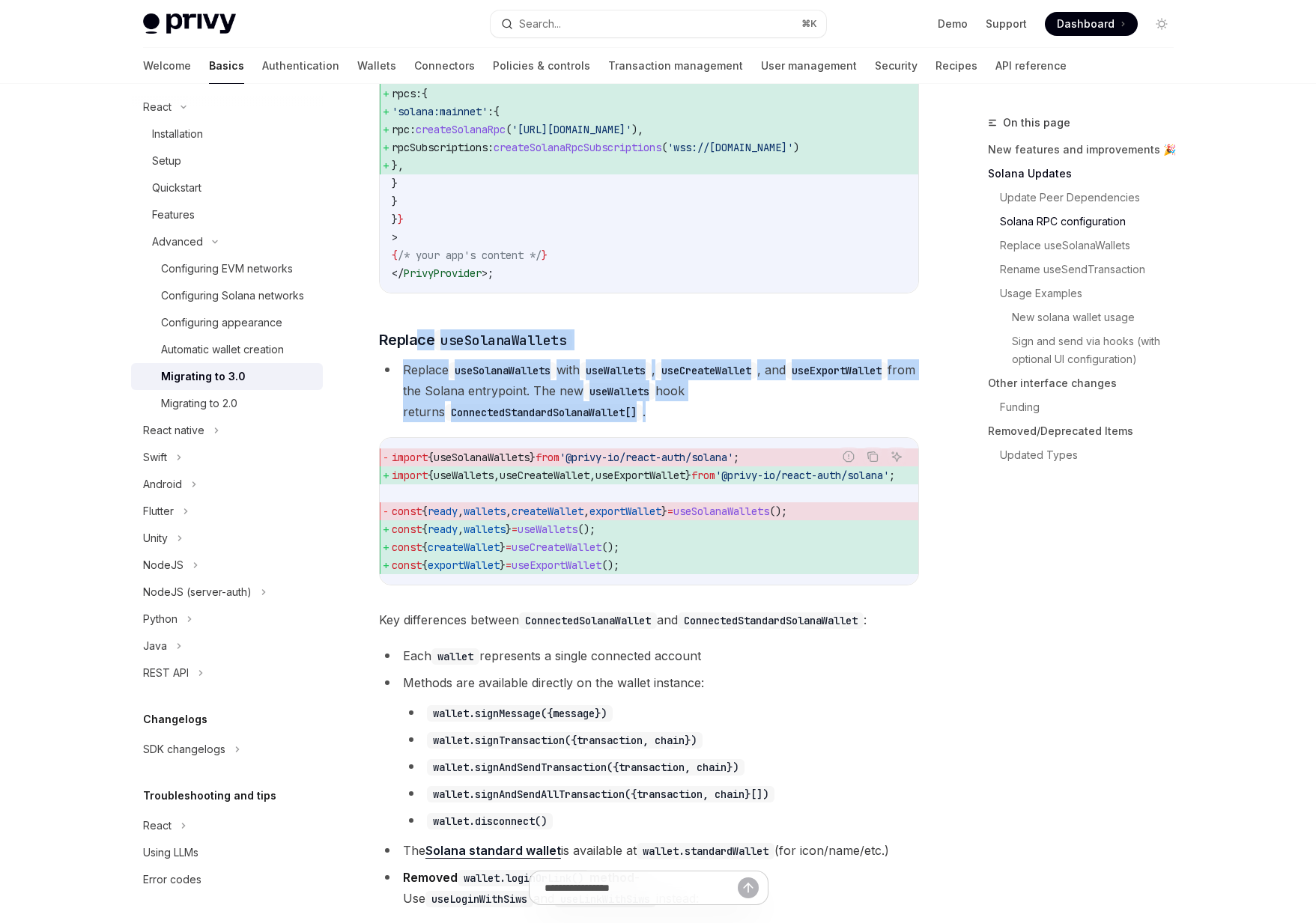
drag, startPoint x: 418, startPoint y: 360, endPoint x: 634, endPoint y: 446, distance: 232.5
click at [634, 422] on li "Replace useSolanaWallets with useWallets , useCreateWallet , and useExportWalle…" at bounding box center [648, 391] width 540 height 63
drag, startPoint x: 634, startPoint y: 446, endPoint x: 437, endPoint y: 399, distance: 202.5
click at [437, 399] on li "Replace useSolanaWallets with useWallets , useCreateWallet , and useExportWalle…" at bounding box center [648, 391] width 540 height 63
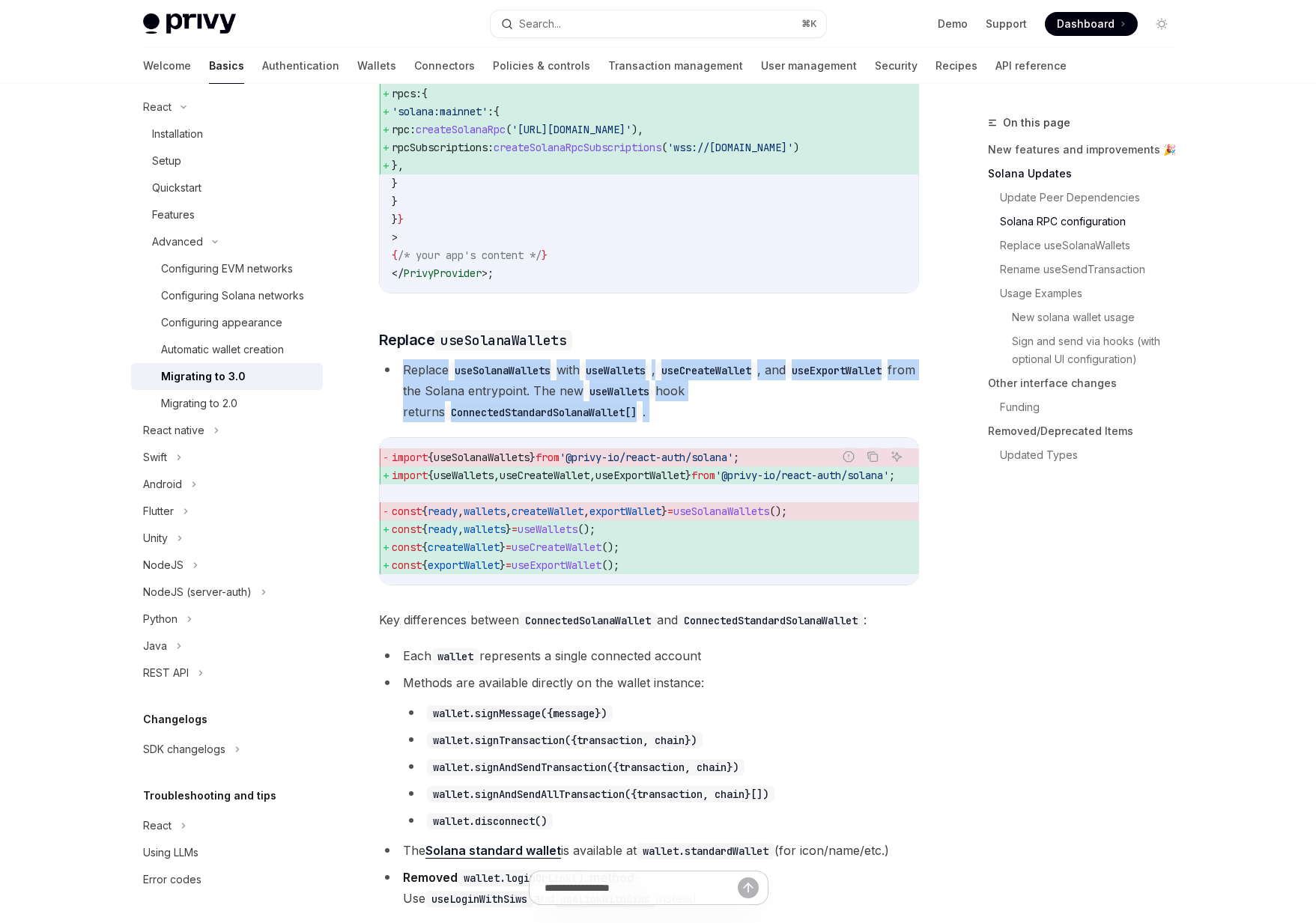
click at [437, 399] on li "Replace useSolanaWallets with useWallets , useCreateWallet , and useExportWalle…" at bounding box center [648, 391] width 540 height 63
drag, startPoint x: 437, startPoint y: 399, endPoint x: 654, endPoint y: 442, distance: 221.2
click at [654, 422] on li "Replace useSolanaWallets with useWallets , useCreateWallet , and useExportWalle…" at bounding box center [648, 391] width 540 height 63
drag, startPoint x: 654, startPoint y: 442, endPoint x: 434, endPoint y: 402, distance: 223.6
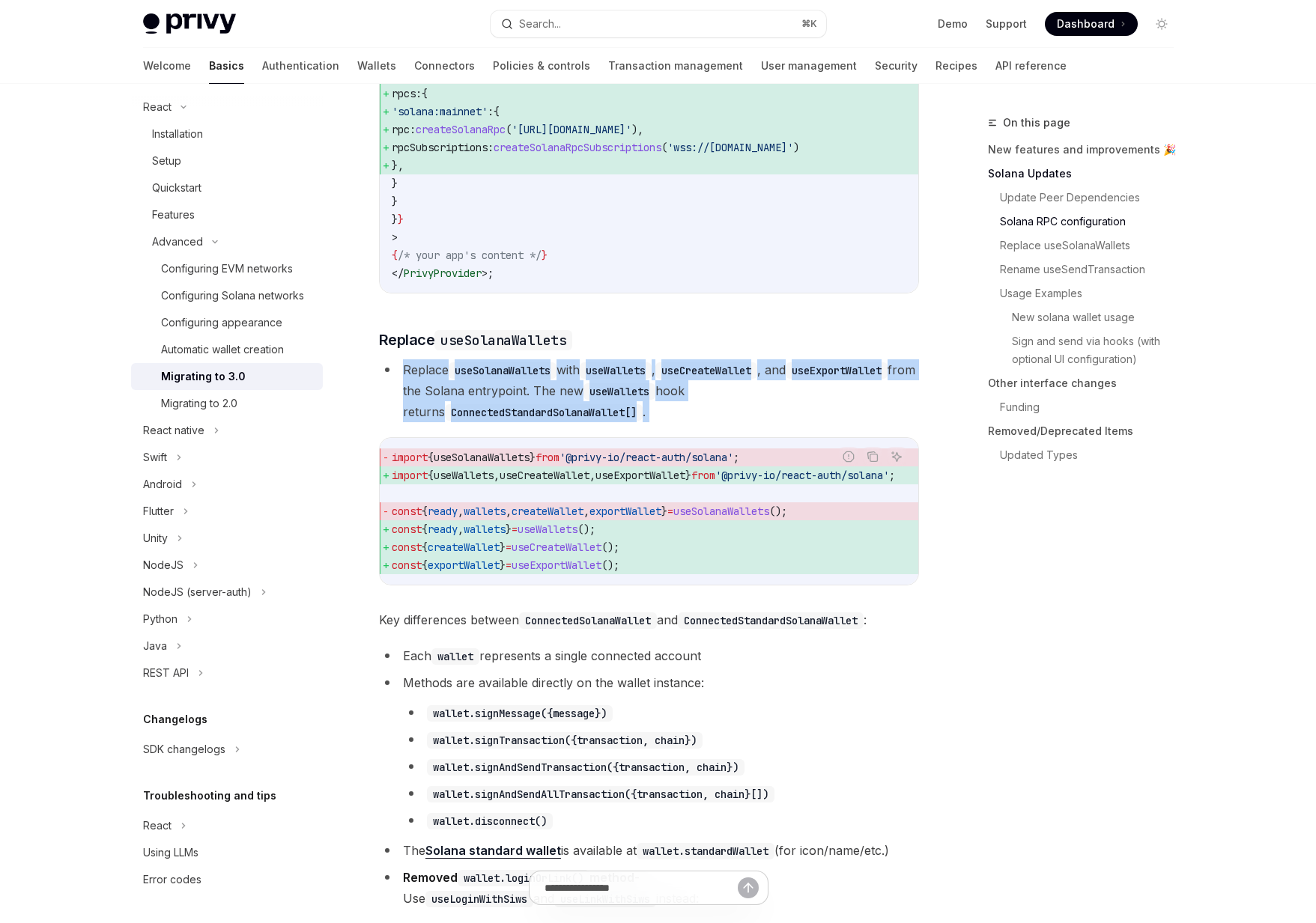
click at [434, 402] on li "Replace useSolanaWallets with useWallets , useCreateWallet , and useExportWalle…" at bounding box center [648, 391] width 540 height 63
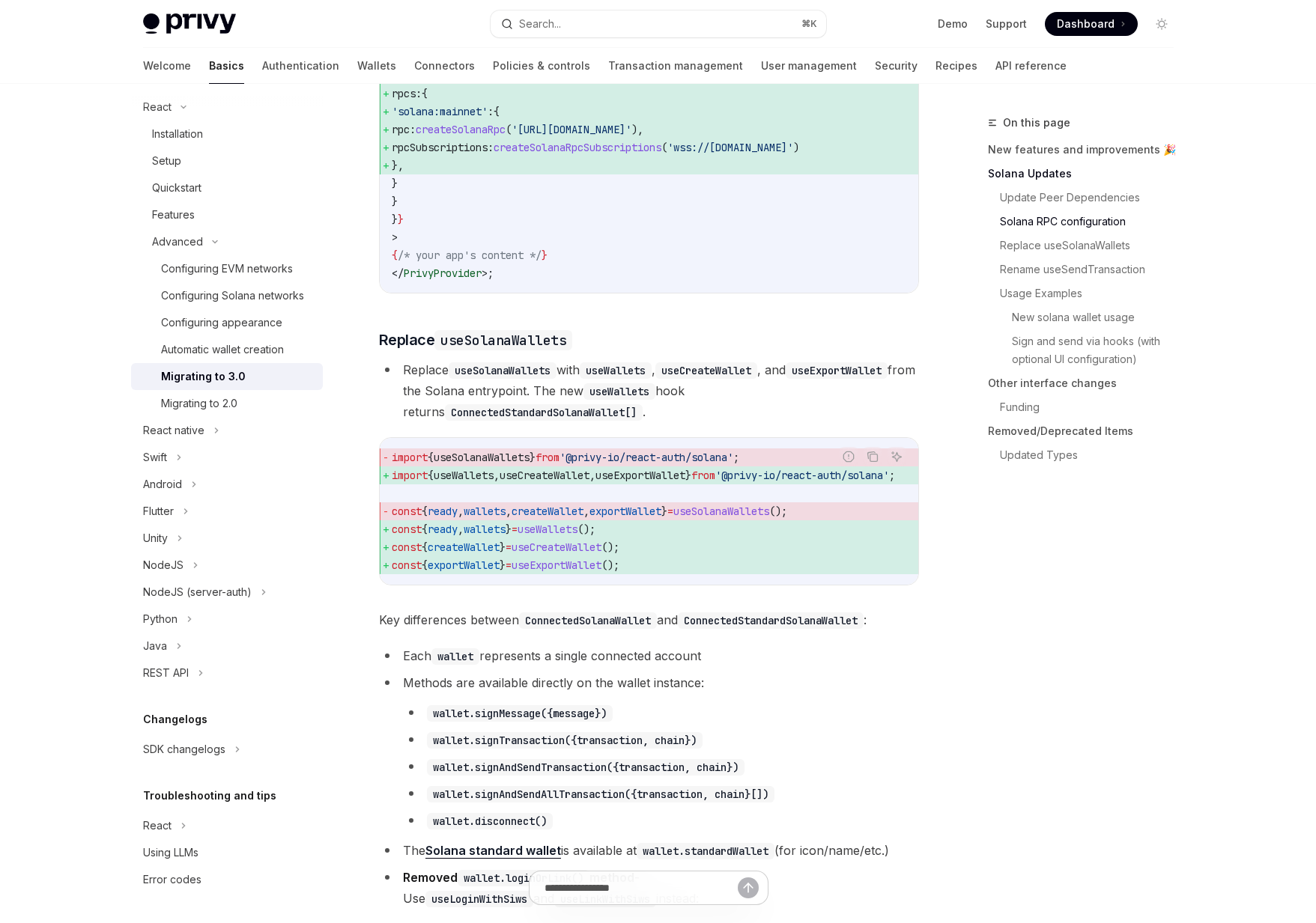
click at [458, 482] on span "useWallets" at bounding box center [464, 476] width 60 height 14
click at [493, 464] on span "useSolanaWallets" at bounding box center [482, 457] width 96 height 14
click at [490, 482] on span "useWallets" at bounding box center [464, 476] width 60 height 14
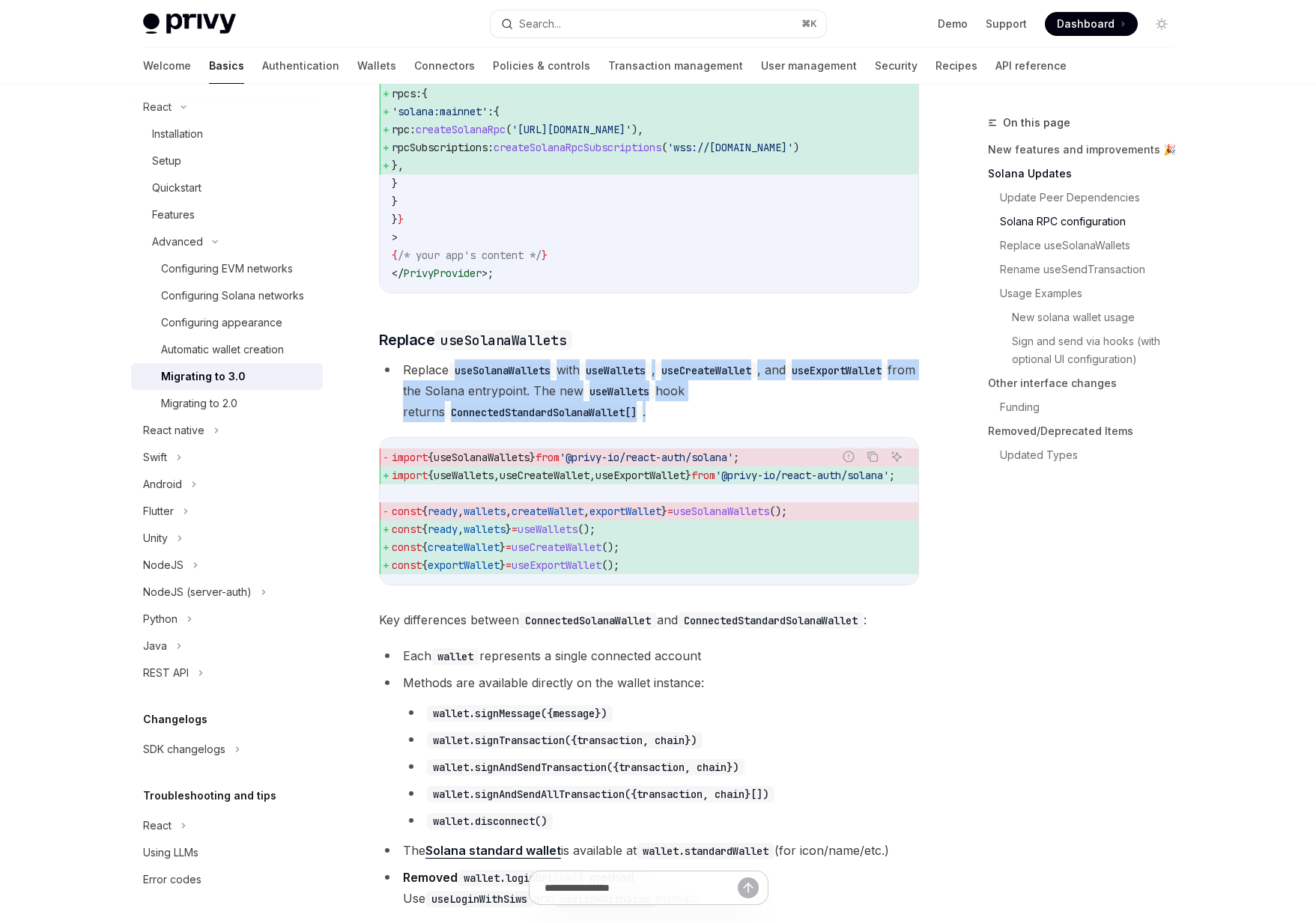
drag, startPoint x: 448, startPoint y: 389, endPoint x: 657, endPoint y: 441, distance: 215.4
click at [657, 422] on li "Replace useSolanaWallets with useWallets , useCreateWallet , and useExportWalle…" at bounding box center [648, 391] width 540 height 63
drag, startPoint x: 657, startPoint y: 443, endPoint x: 454, endPoint y: 399, distance: 207.7
click at [454, 399] on li "Replace useSolanaWallets with useWallets , useCreateWallet , and useExportWalle…" at bounding box center [648, 391] width 540 height 63
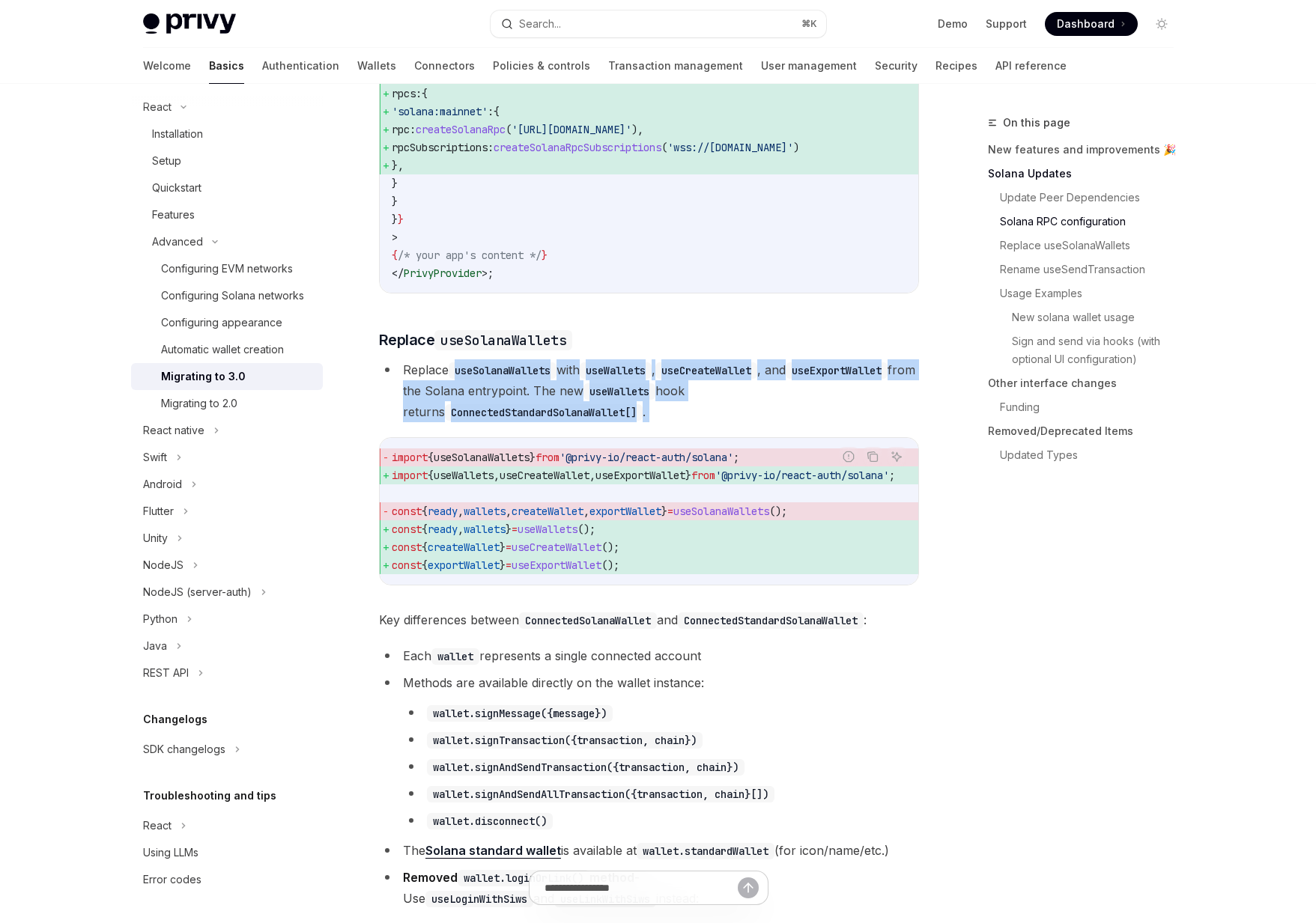
click at [454, 379] on code "useSolanaWallets" at bounding box center [502, 371] width 108 height 17
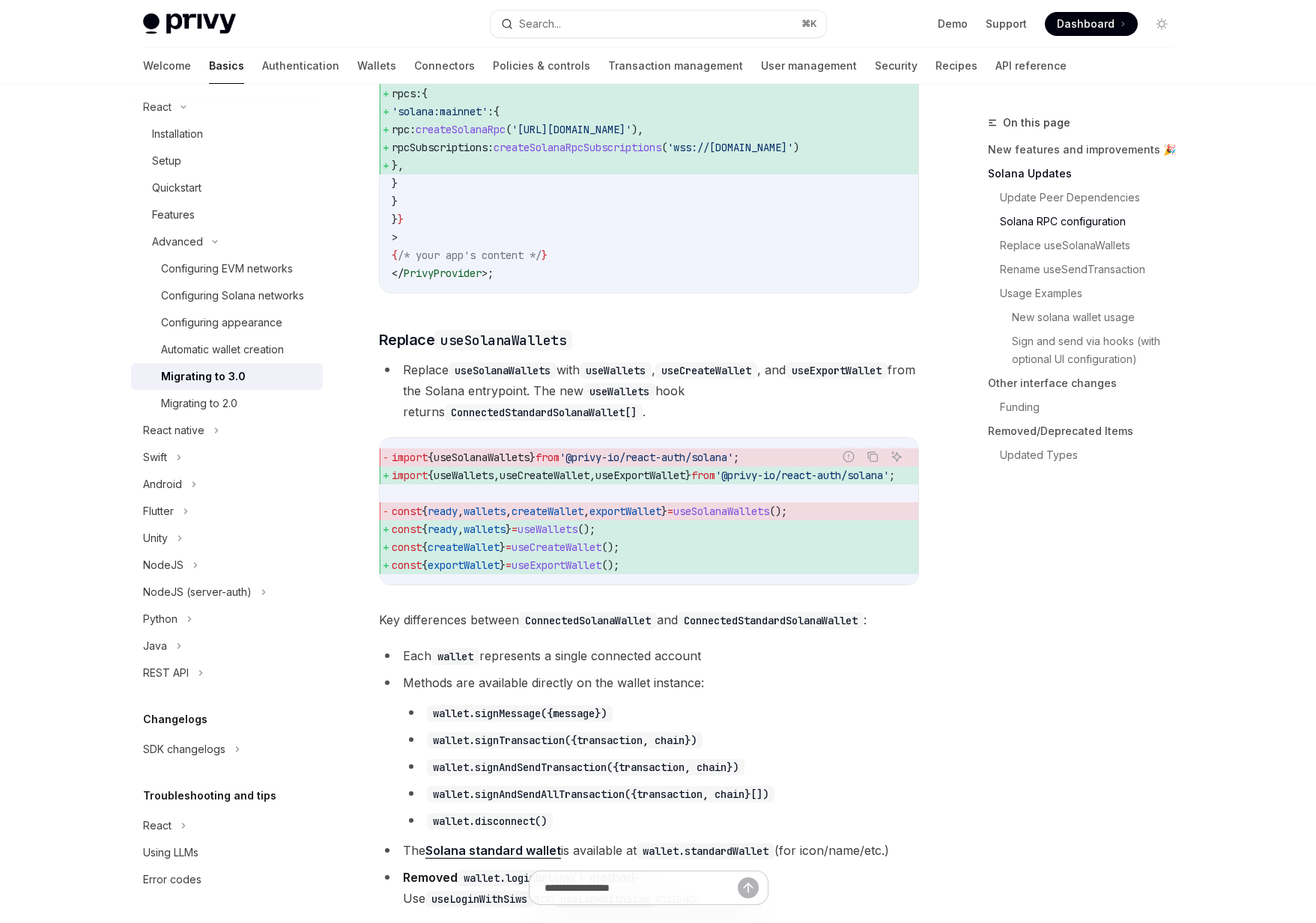
drag, startPoint x: 515, startPoint y: 419, endPoint x: 604, endPoint y: 421, distance: 89.0
click at [604, 421] on li "Replace useSolanaWallets with useWallets , useCreateWallet , and useExportWalle…" at bounding box center [648, 391] width 540 height 63
drag, startPoint x: 521, startPoint y: 401, endPoint x: 676, endPoint y: 414, distance: 155.5
click at [676, 414] on li "Replace useSolanaWallets with useWallets , useCreateWallet , and useExportWalle…" at bounding box center [648, 391] width 540 height 63
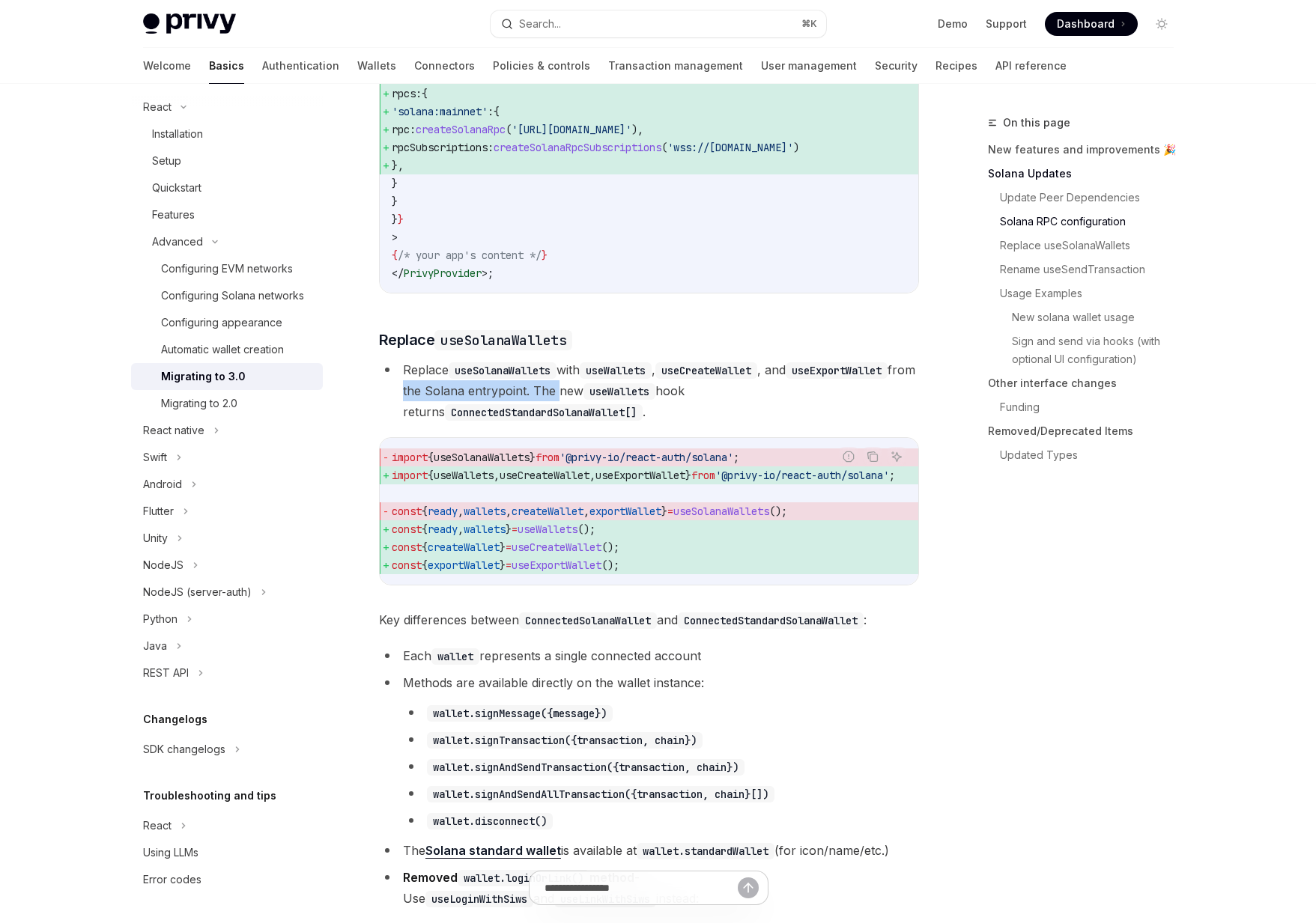
drag, startPoint x: 676, startPoint y: 414, endPoint x: 538, endPoint y: 415, distance: 138.0
click at [538, 415] on li "Replace useSolanaWallets with useWallets , useCreateWallet , and useExportWalle…" at bounding box center [648, 391] width 540 height 63
drag, startPoint x: 555, startPoint y: 415, endPoint x: 641, endPoint y: 435, distance: 88.3
click at [641, 422] on li "Replace useSolanaWallets with useWallets , useCreateWallet , and useExportWalle…" at bounding box center [648, 391] width 540 height 63
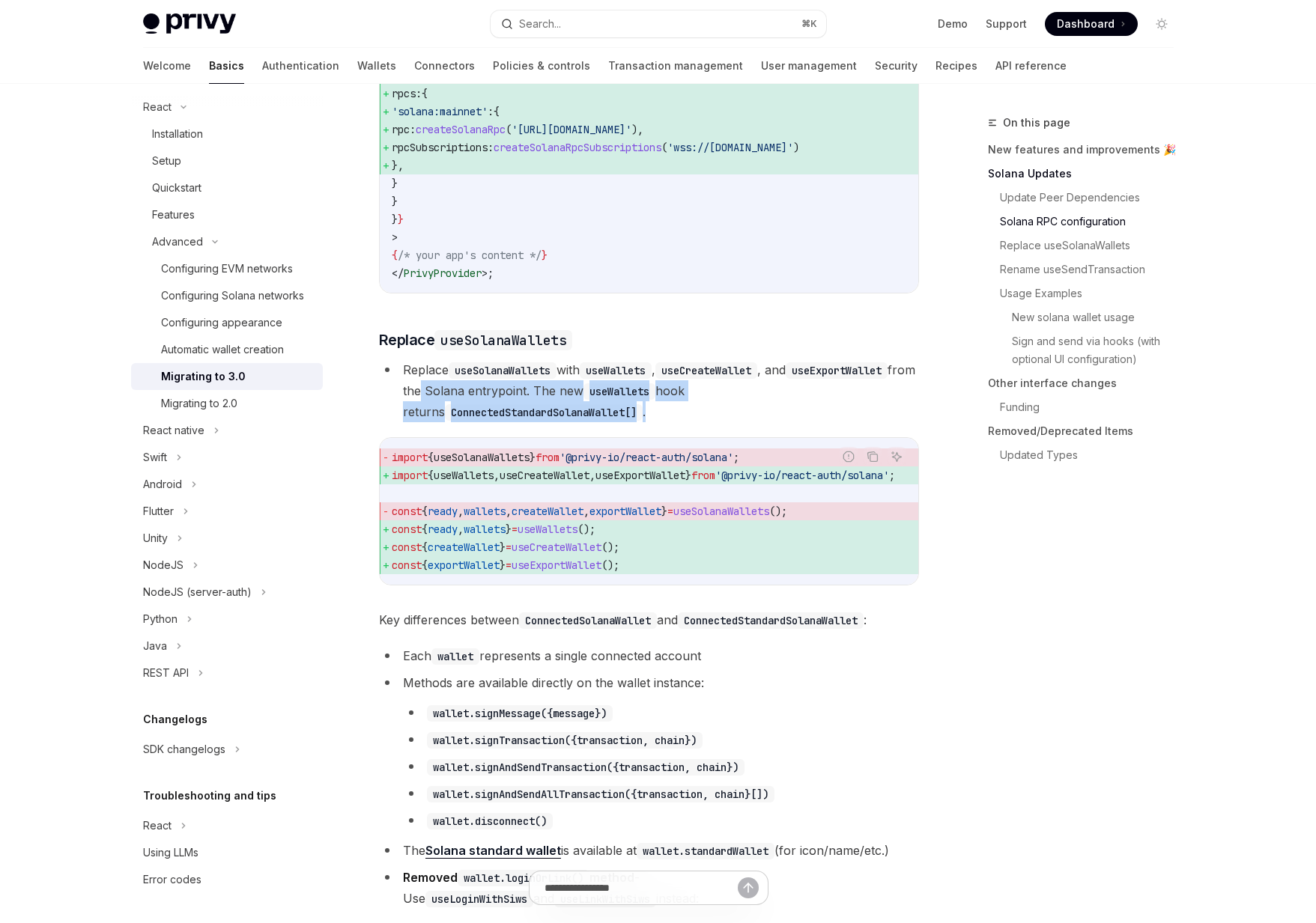
click at [641, 422] on li "Replace useSolanaWallets with useWallets , useCreateWallet , and useExportWalle…" at bounding box center [648, 391] width 540 height 63
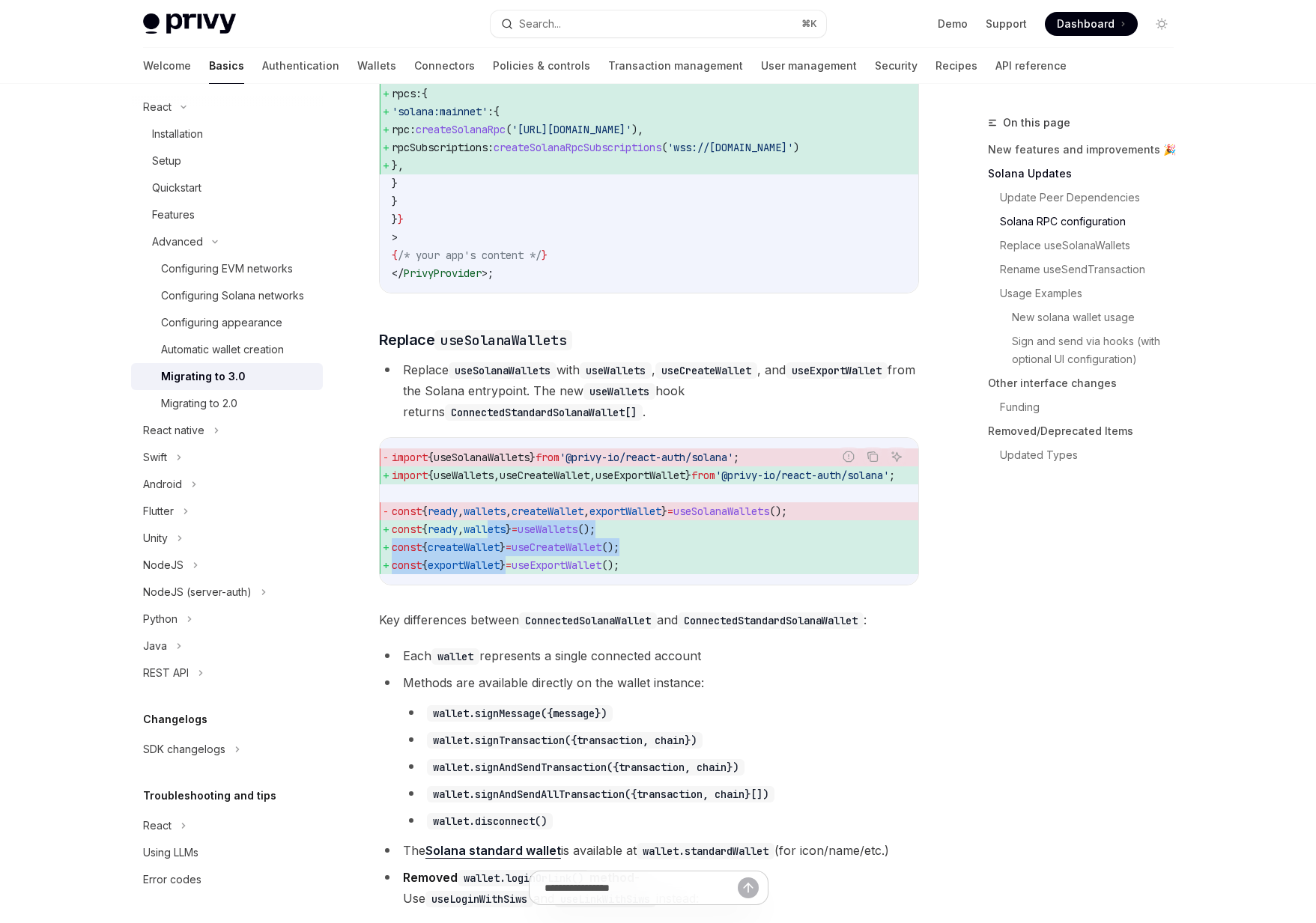
drag, startPoint x: 503, startPoint y: 563, endPoint x: 517, endPoint y: 599, distance: 38.6
click at [517, 574] on code "import { useSolanaWallets } from '@privy-io/react-auth/solana' ; import { useWa…" at bounding box center [661, 511] width 539 height 126
click at [506, 572] on span "}" at bounding box center [503, 566] width 6 height 14
drag, startPoint x: 579, startPoint y: 597, endPoint x: 522, endPoint y: 551, distance: 73.2
click at [522, 551] on code "import { useSolanaWallets } from '@privy-io/react-auth/solana' ; import { useWa…" at bounding box center [661, 511] width 539 height 126
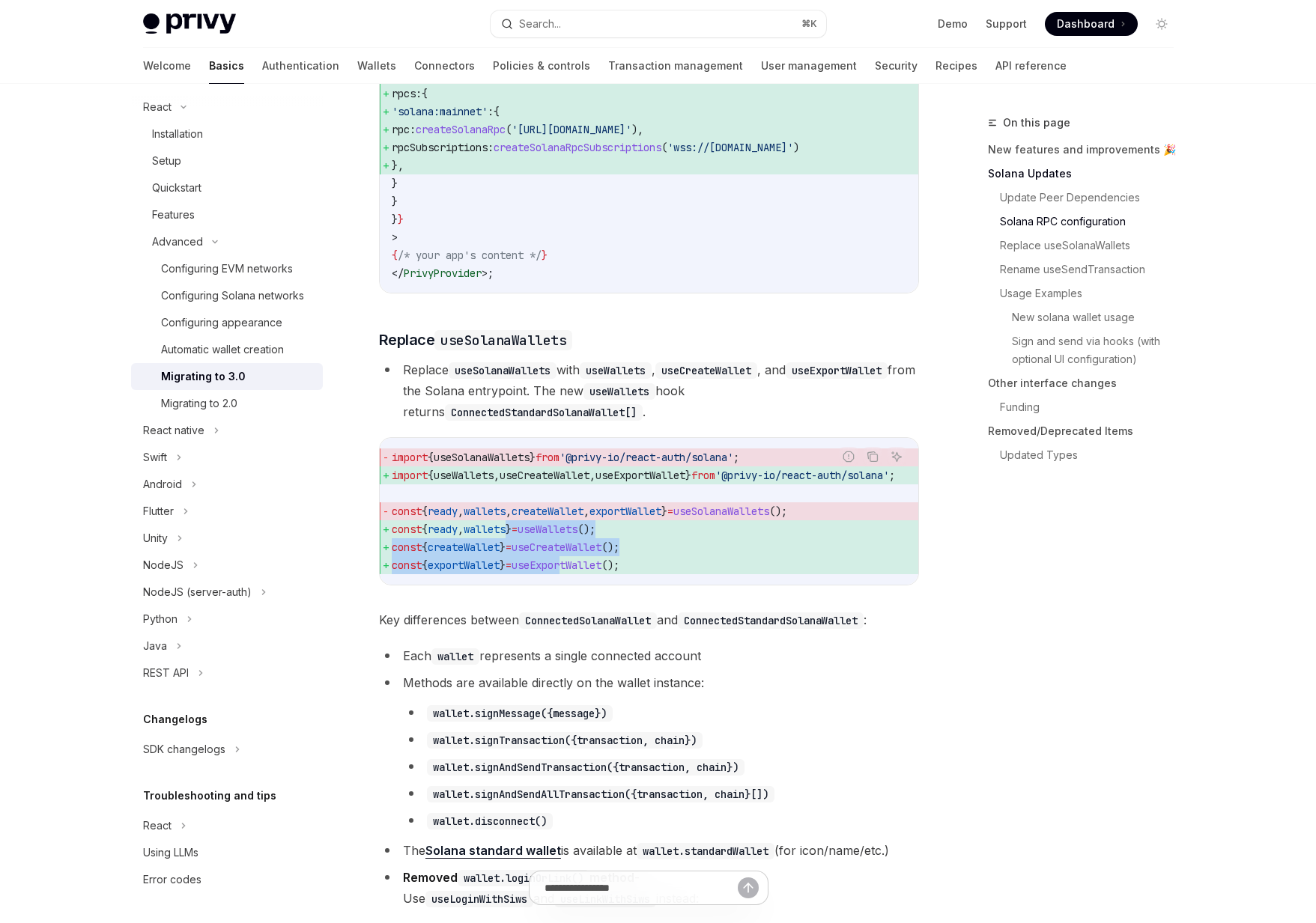
click at [506, 536] on span "wallets" at bounding box center [484, 529] width 42 height 14
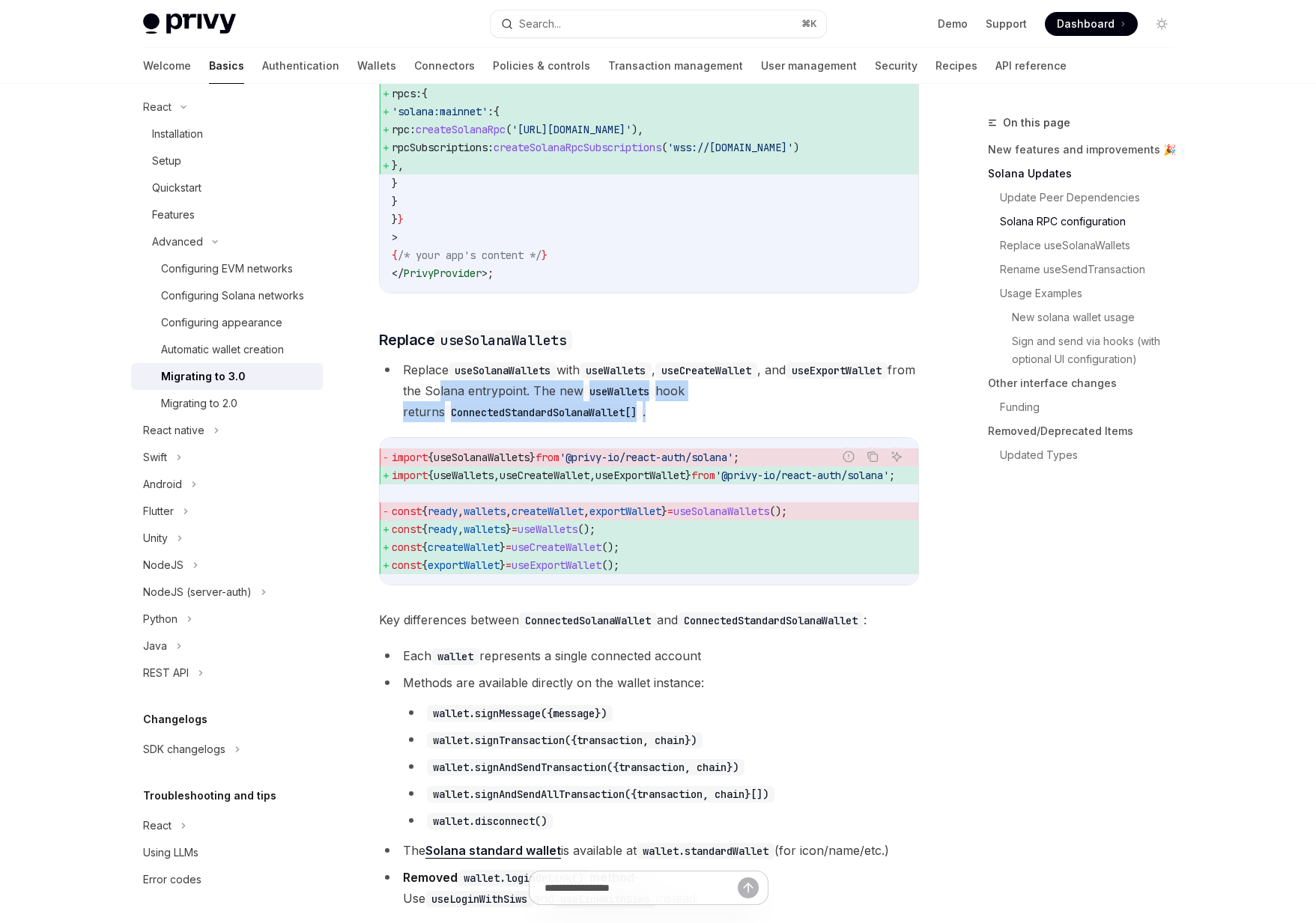
drag, startPoint x: 679, startPoint y: 437, endPoint x: 574, endPoint y: 408, distance: 108.9
click at [574, 408] on li "Replace useSolanaWallets with useWallets , useCreateWallet , and useExportWalle…" at bounding box center [648, 391] width 540 height 63
click at [561, 405] on li "Replace useSolanaWallets with useWallets , useCreateWallet , and useExportWalle…" at bounding box center [648, 391] width 540 height 63
drag, startPoint x: 561, startPoint y: 405, endPoint x: 590, endPoint y: 439, distance: 44.7
click at [590, 422] on li "Replace useSolanaWallets with useWallets , useCreateWallet , and useExportWalle…" at bounding box center [648, 391] width 540 height 63
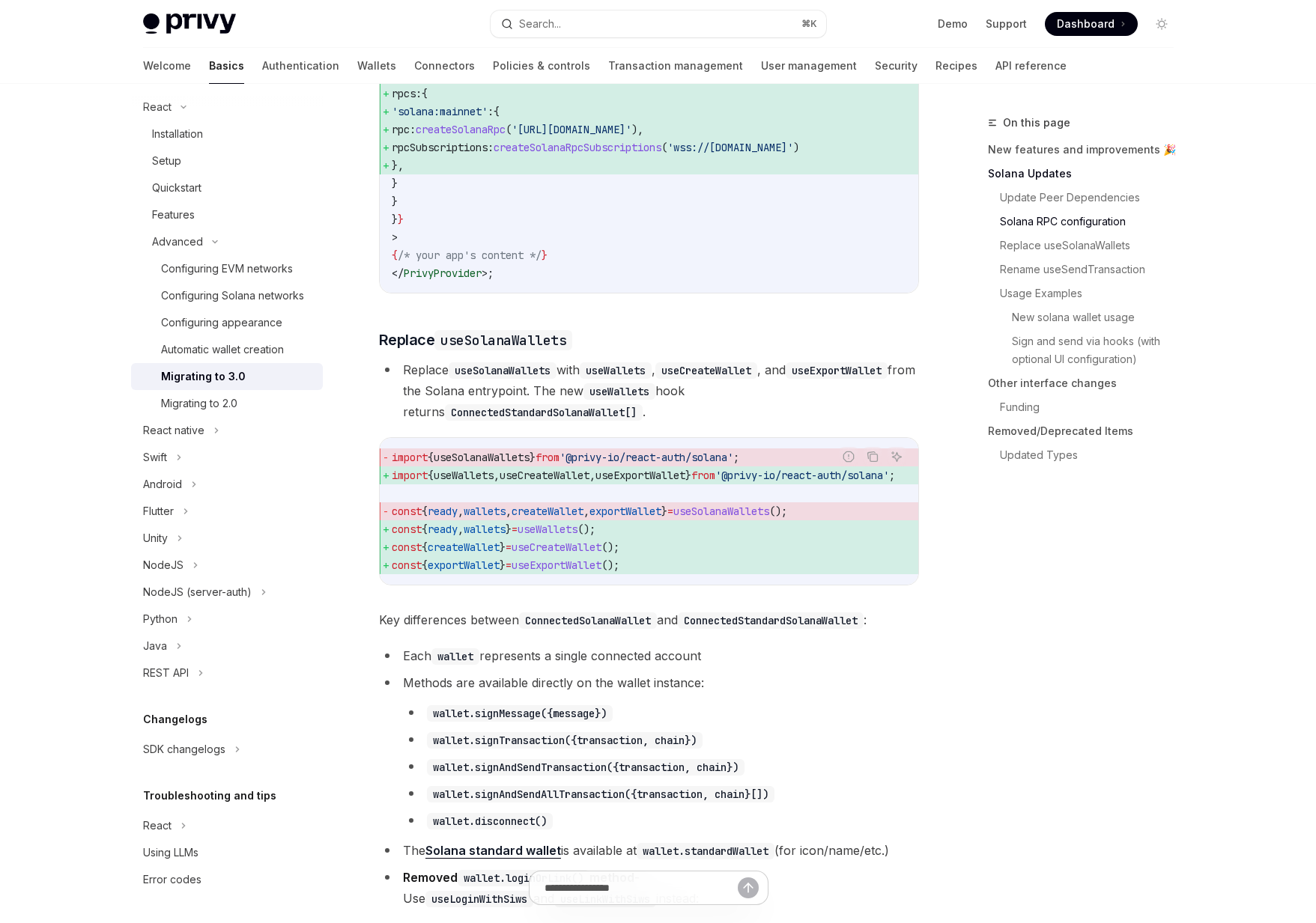
click at [610, 422] on li "Replace useSolanaWallets with useWallets , useCreateWallet , and useExportWalle…" at bounding box center [648, 391] width 540 height 63
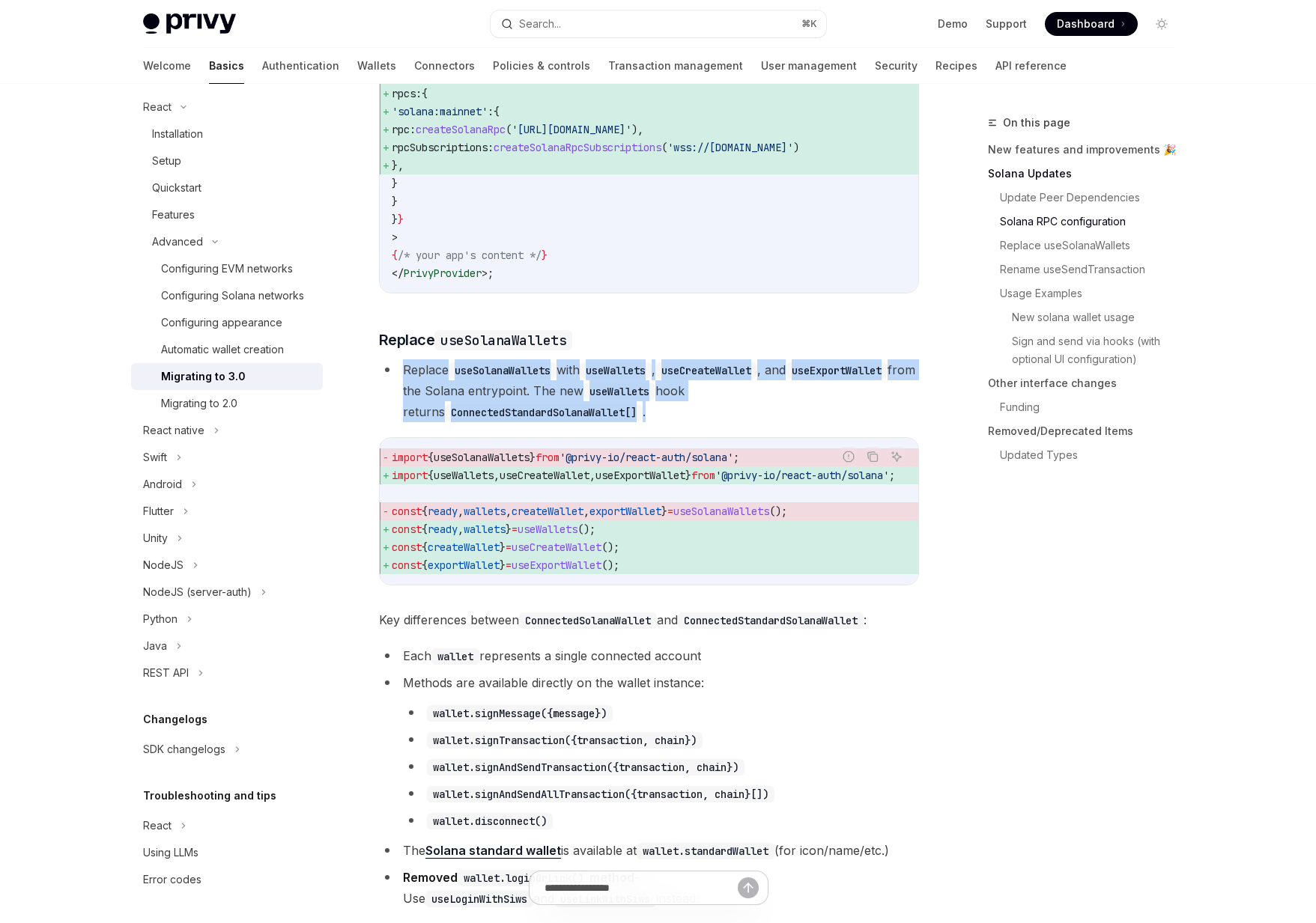
drag, startPoint x: 610, startPoint y: 439, endPoint x: 514, endPoint y: 384, distance: 110.6
drag, startPoint x: 514, startPoint y: 384, endPoint x: 599, endPoint y: 432, distance: 97.6
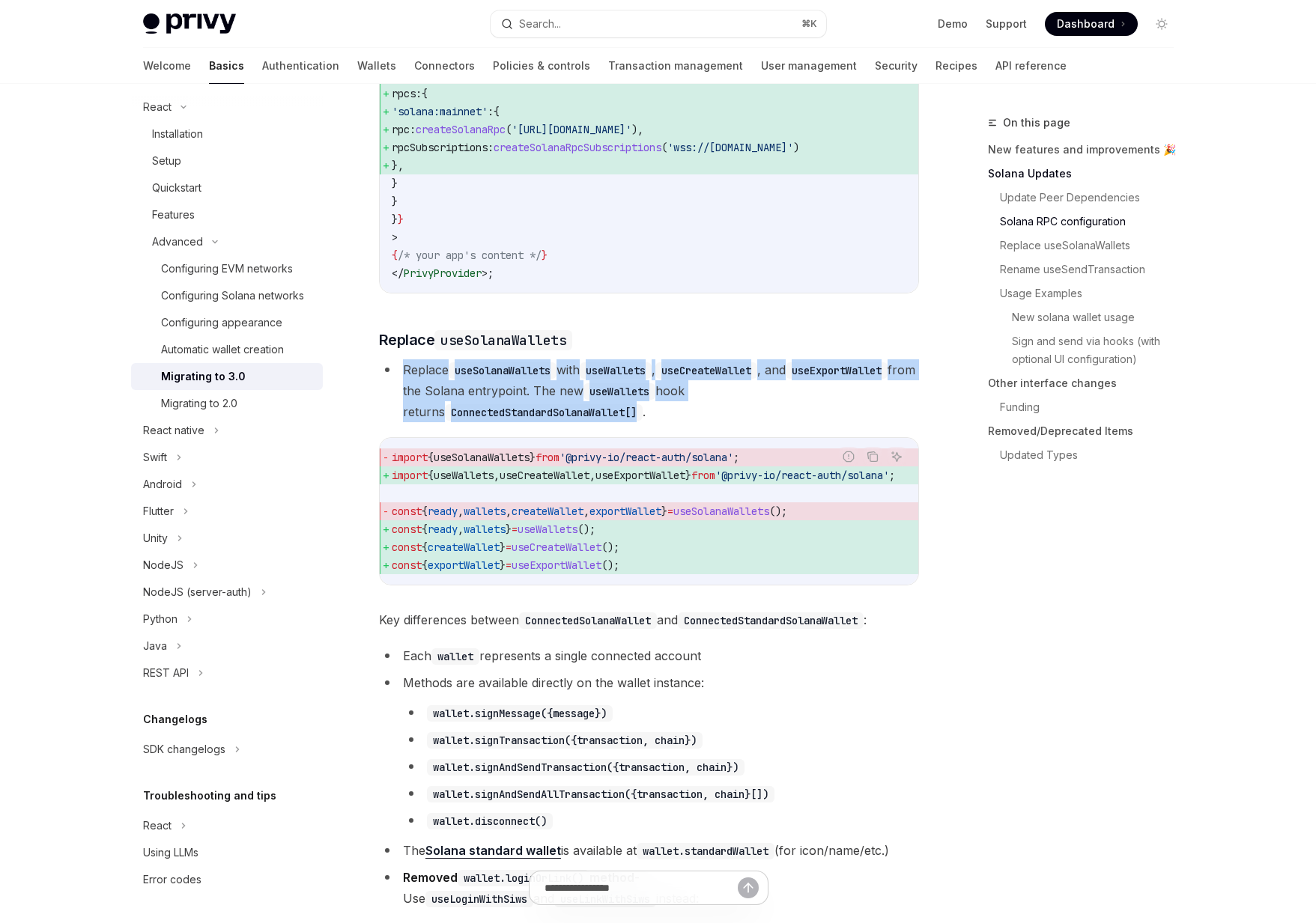
click at [599, 421] on code "ConnectedStandardSolanaWallet[]" at bounding box center [543, 413] width 198 height 17
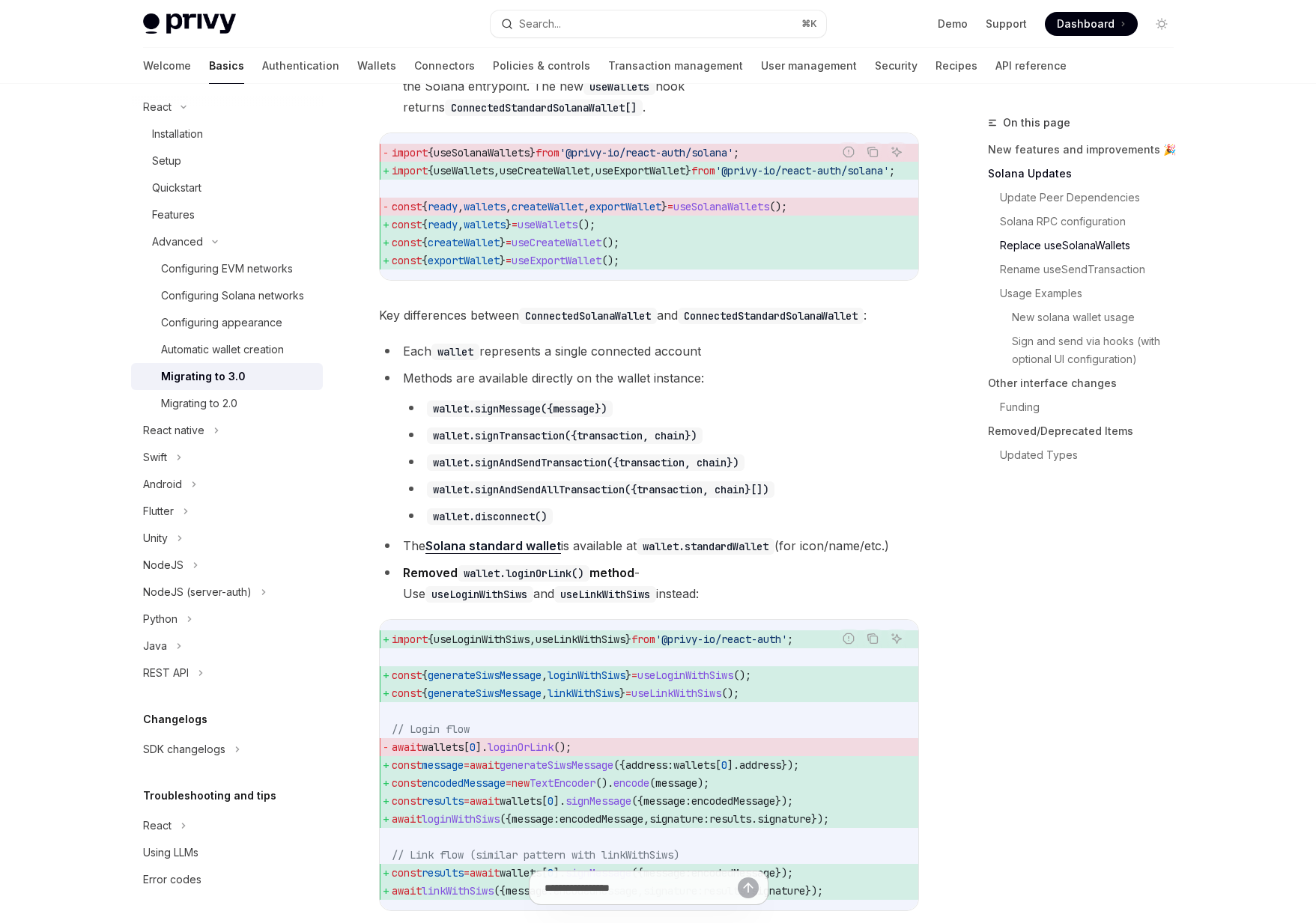
scroll to position [1426, 0]
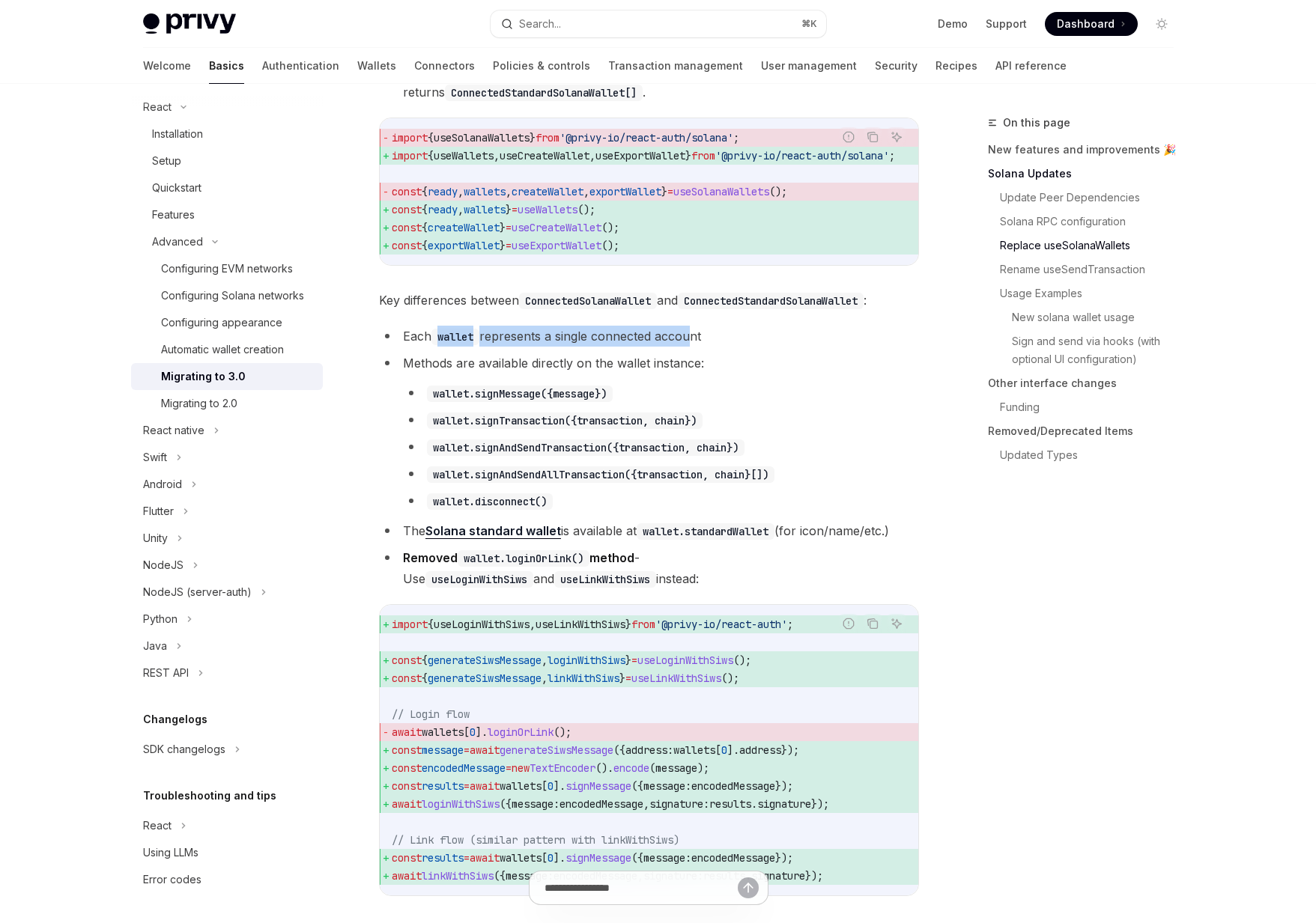
drag, startPoint x: 428, startPoint y: 371, endPoint x: 695, endPoint y: 371, distance: 267.0
click at [694, 347] on li "Each wallet represents a single connected account" at bounding box center [648, 336] width 540 height 21
click at [736, 347] on li "Each wallet represents a single connected account" at bounding box center [648, 336] width 540 height 21
drag, startPoint x: 736, startPoint y: 371, endPoint x: 406, endPoint y: 356, distance: 330.3
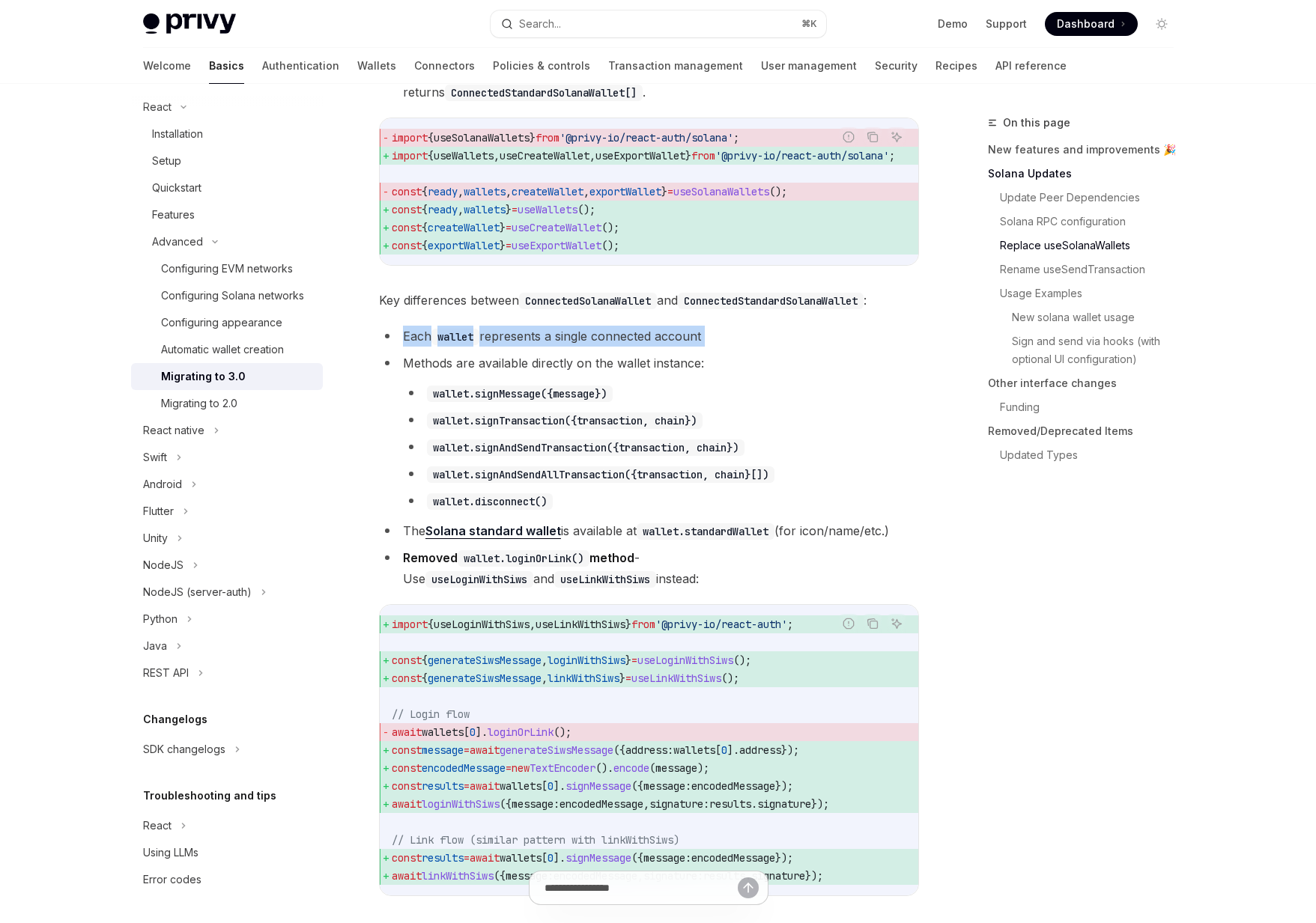
drag, startPoint x: 406, startPoint y: 356, endPoint x: 737, endPoint y: 366, distance: 331.2
click at [737, 347] on li "Each wallet represents a single connected account" at bounding box center [648, 336] width 540 height 21
drag, startPoint x: 737, startPoint y: 366, endPoint x: 368, endPoint y: 356, distance: 369.1
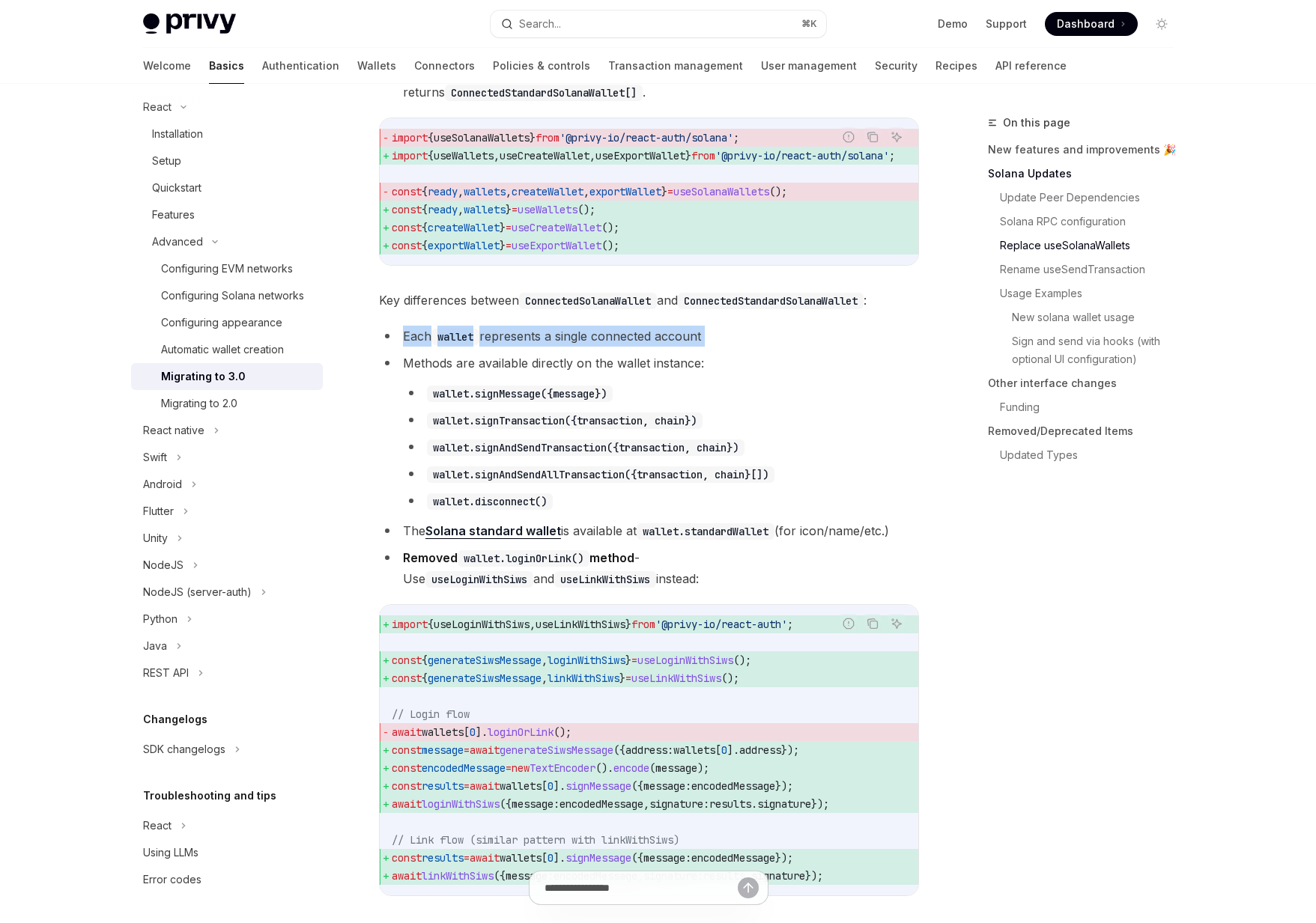
drag, startPoint x: 407, startPoint y: 356, endPoint x: 693, endPoint y: 362, distance: 286.1
click at [693, 347] on li "Each wallet represents a single connected account" at bounding box center [648, 336] width 540 height 21
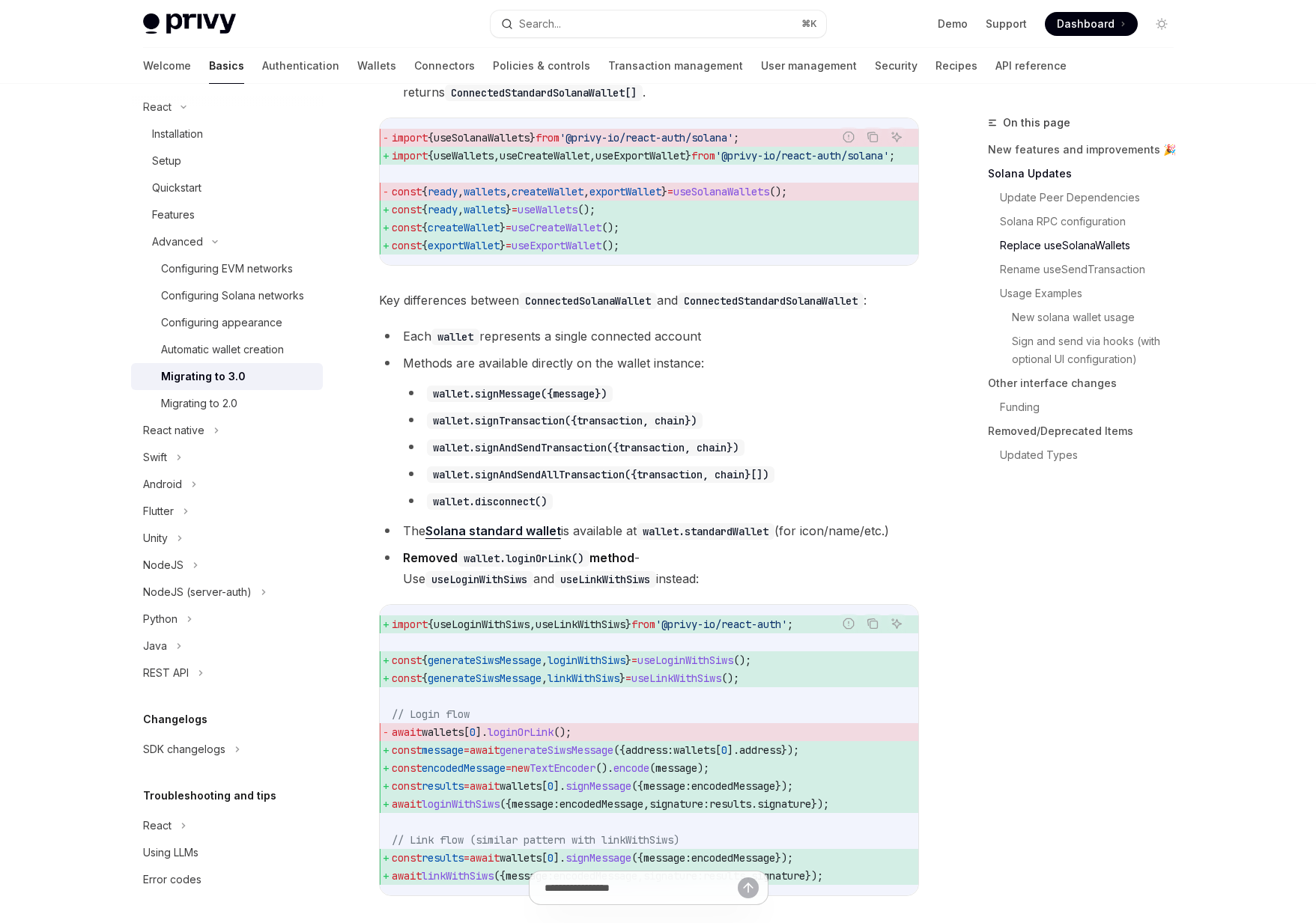
drag, startPoint x: 391, startPoint y: 395, endPoint x: 780, endPoint y: 382, distance: 389.2
click at [780, 382] on ul "Each wallet represents a single connected account Methods are available directl…" at bounding box center [648, 457] width 540 height 263
click at [771, 389] on li "Methods are available directly on the wallet instance: wallet.signMessage({mess…" at bounding box center [648, 432] width 540 height 159
drag, startPoint x: 755, startPoint y: 389, endPoint x: 472, endPoint y: 388, distance: 283.0
click at [472, 388] on li "Methods are available directly on the wallet instance: wallet.signMessage({mess…" at bounding box center [648, 432] width 540 height 159
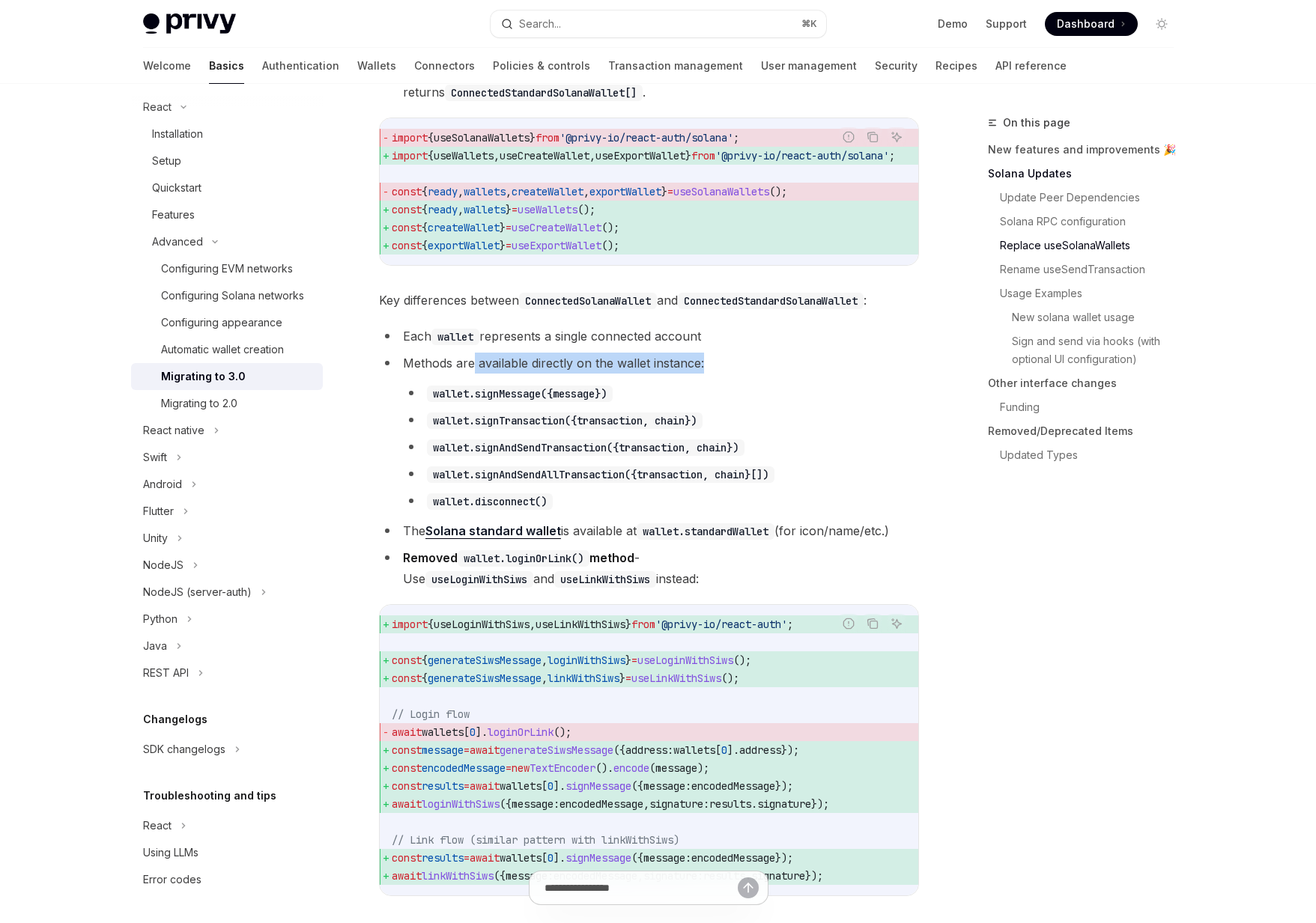
click at [472, 388] on li "Methods are available directly on the wallet instance: wallet.signMessage({mess…" at bounding box center [648, 432] width 540 height 159
drag, startPoint x: 472, startPoint y: 388, endPoint x: 699, endPoint y: 395, distance: 227.1
click at [699, 395] on li "Methods are available directly on the wallet instance: wallet.signMessage({mess…" at bounding box center [648, 432] width 540 height 159
click at [714, 392] on li "Methods are available directly on the wallet instance: wallet.signMessage({mess…" at bounding box center [648, 432] width 540 height 159
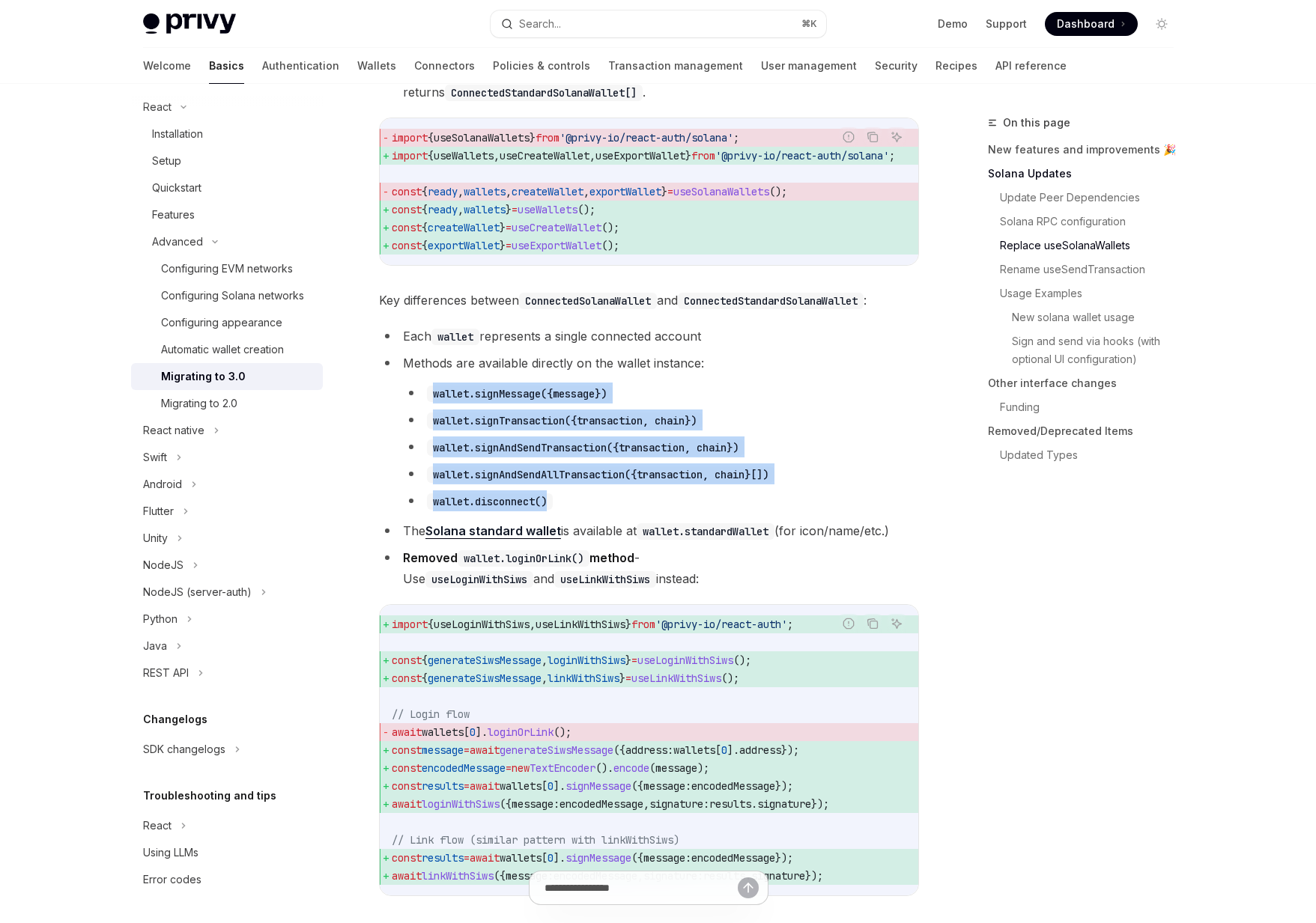
drag, startPoint x: 427, startPoint y: 431, endPoint x: 796, endPoint y: 533, distance: 382.8
click at [796, 512] on ul "wallet.signMessage({message}) wallet.signTransaction({transaction, chain}) wall…" at bounding box center [661, 447] width 516 height 129
drag, startPoint x: 609, startPoint y: 570, endPoint x: 630, endPoint y: 608, distance: 43.4
click at [630, 589] on ul "Each wallet represents a single connected account Methods are available directl…" at bounding box center [648, 457] width 540 height 263
click at [630, 589] on li "Removed wallet.loginOrLink() method - Use useLoginWithSiws and useLinkWithSiws …" at bounding box center [648, 568] width 540 height 42
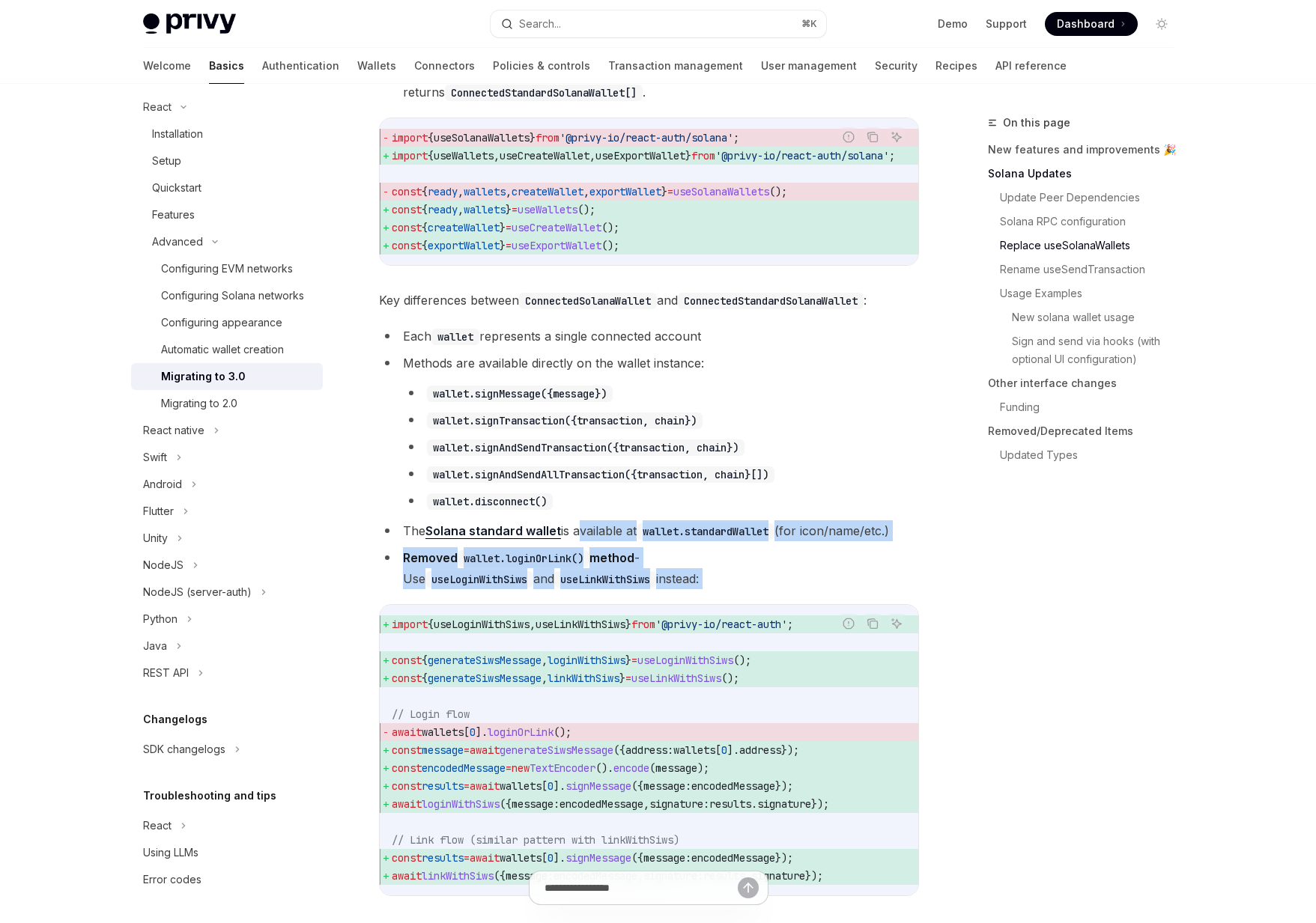
drag, startPoint x: 630, startPoint y: 608, endPoint x: 601, endPoint y: 557, distance: 58.7
click at [601, 557] on ul "Each wallet represents a single connected account Methods are available directl…" at bounding box center [648, 457] width 540 height 263
click at [601, 541] on li "The Solana standard wallet is available at wallet.standardWallet (for icon/name…" at bounding box center [648, 531] width 540 height 21
drag, startPoint x: 601, startPoint y: 557, endPoint x: 617, endPoint y: 608, distance: 53.5
click at [617, 589] on ul "Each wallet represents a single connected account Methods are available directl…" at bounding box center [648, 457] width 540 height 263
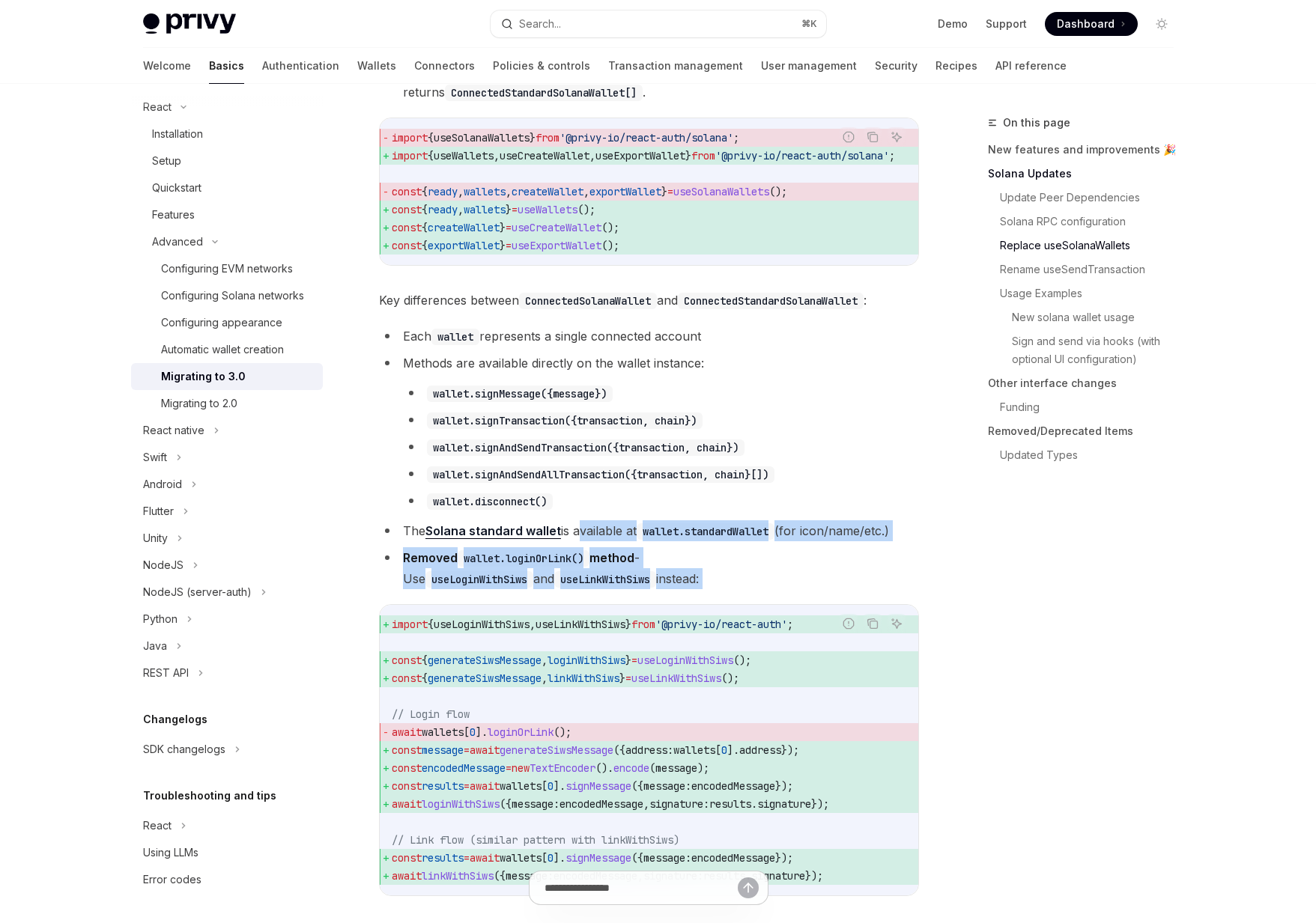
click at [617, 589] on li "Removed wallet.loginOrLink() method - Use useLoginWithSiws and useLinkWithSiws …" at bounding box center [648, 568] width 540 height 42
drag, startPoint x: 617, startPoint y: 608, endPoint x: 600, endPoint y: 561, distance: 50.0
click at [600, 561] on ul "Each wallet represents a single connected account Methods are available directl…" at bounding box center [648, 457] width 540 height 263
click at [600, 541] on li "The Solana standard wallet is available at wallet.standardWallet (for icon/name…" at bounding box center [648, 531] width 540 height 21
drag, startPoint x: 600, startPoint y: 561, endPoint x: 606, endPoint y: 611, distance: 50.4
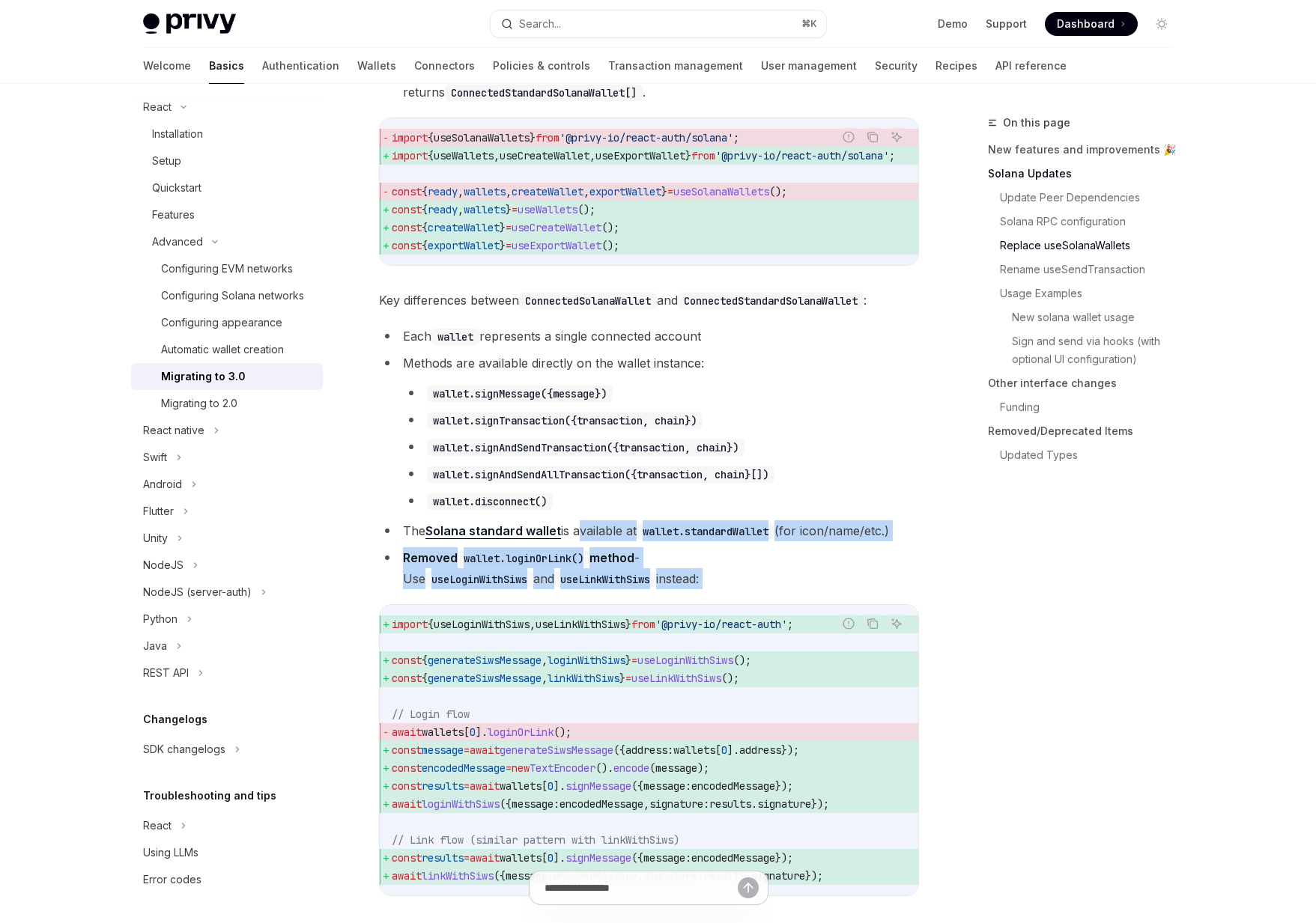
click at [606, 589] on ul "Each wallet represents a single connected account Methods are available directl…" at bounding box center [648, 457] width 540 height 263
click at [606, 589] on li "Removed wallet.loginOrLink() method - Use useLoginWithSiws and useLinkWithSiws …" at bounding box center [648, 568] width 540 height 42
drag, startPoint x: 606, startPoint y: 611, endPoint x: 589, endPoint y: 551, distance: 62.4
click at [589, 551] on ul "Each wallet represents a single connected account Methods are available directl…" at bounding box center [648, 457] width 540 height 263
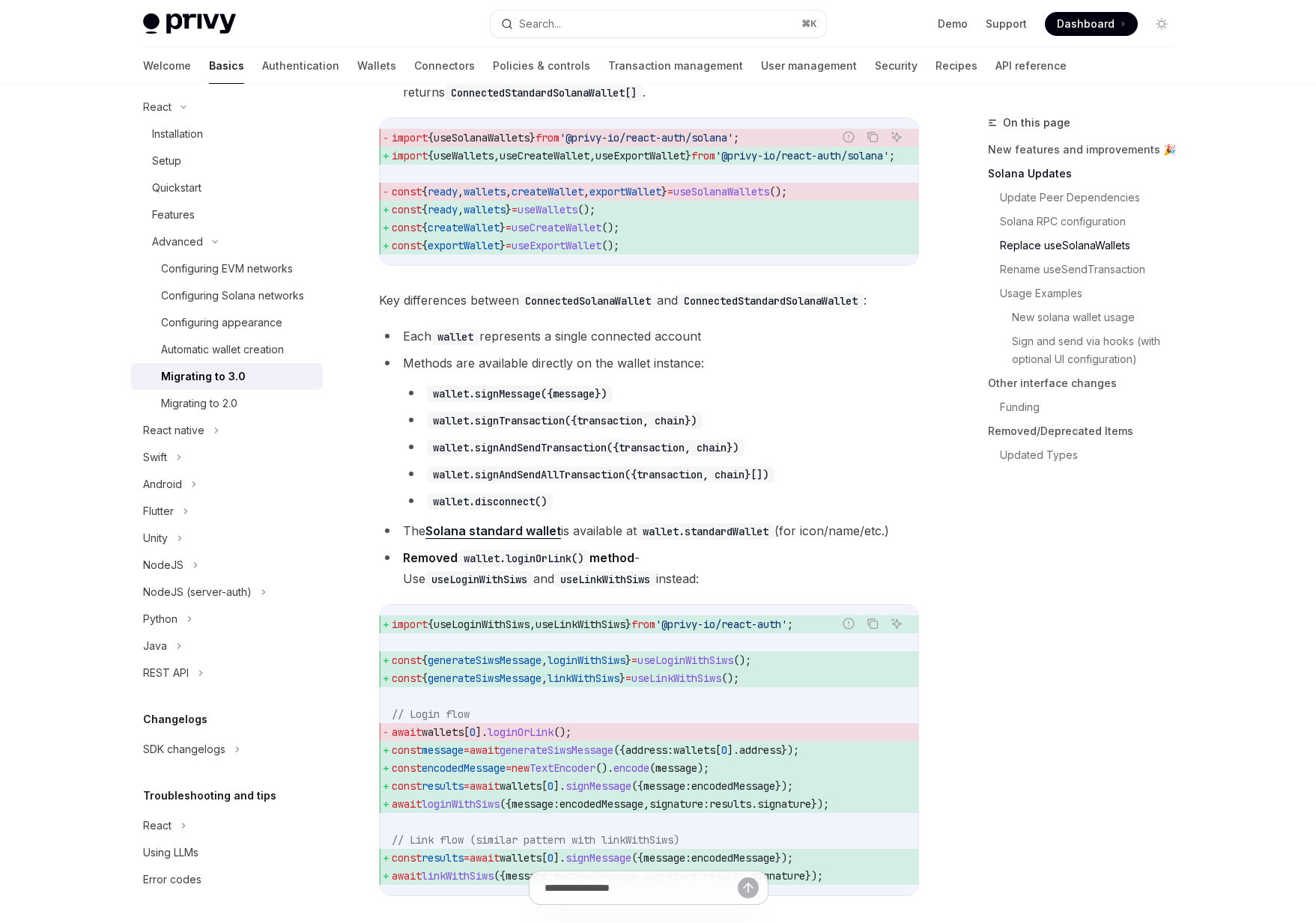
click at [589, 551] on ul "Each wallet represents a single connected account Methods are available directl…" at bounding box center [648, 457] width 540 height 263
drag, startPoint x: 591, startPoint y: 560, endPoint x: 605, endPoint y: 617, distance: 58.7
click at [605, 589] on ul "Each wallet represents a single connected account Methods are available directl…" at bounding box center [648, 457] width 540 height 263
click at [605, 589] on li "Removed wallet.loginOrLink() method - Use useLoginWithSiws and useLinkWithSiws …" at bounding box center [648, 568] width 540 height 42
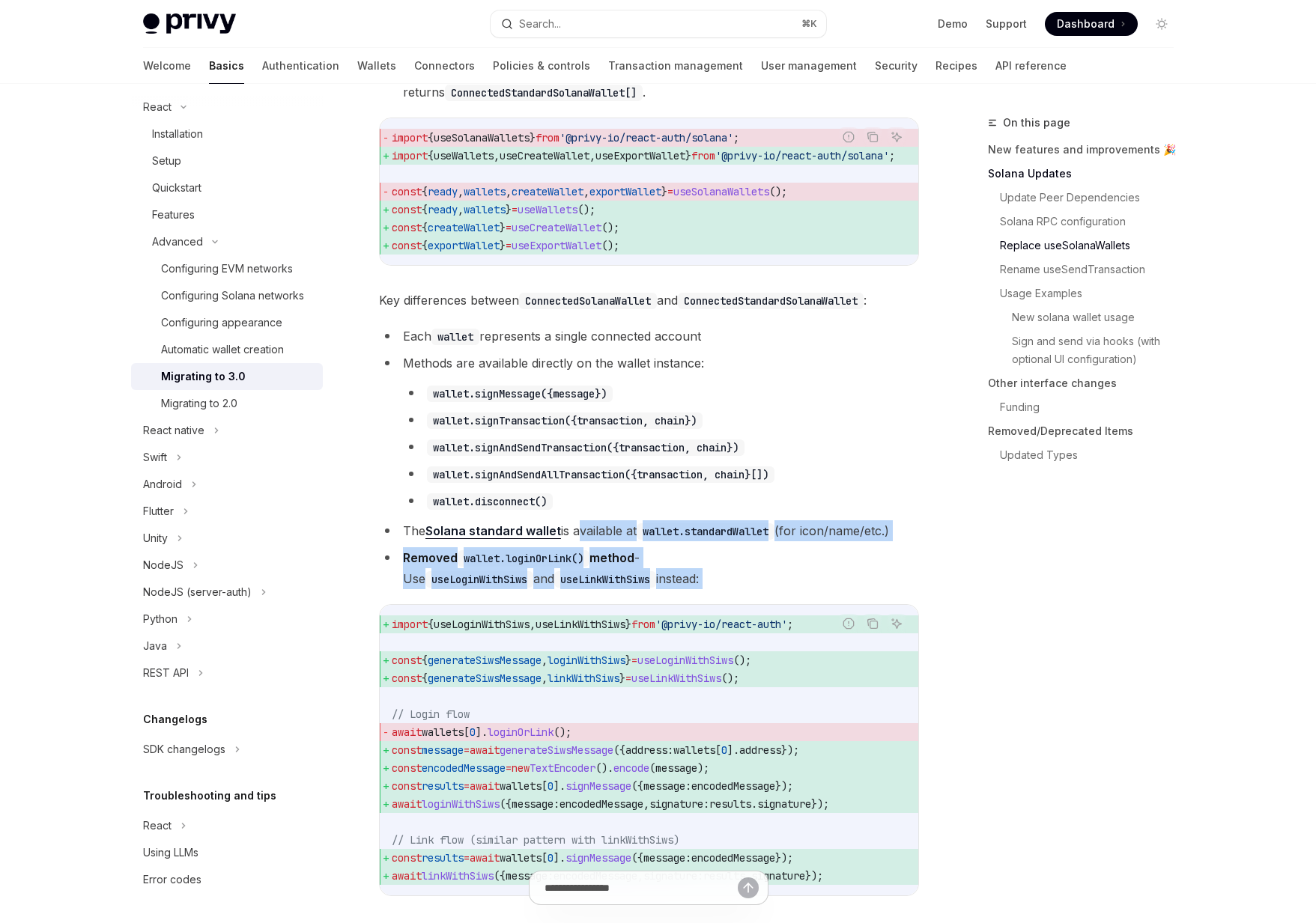
drag, startPoint x: 605, startPoint y: 617, endPoint x: 584, endPoint y: 559, distance: 61.7
click at [584, 559] on ul "Each wallet represents a single connected account Methods are available directl…" at bounding box center [648, 457] width 540 height 263
click at [584, 541] on li "The Solana standard wallet is available at wallet.standardWallet (for icon/name…" at bounding box center [648, 531] width 540 height 21
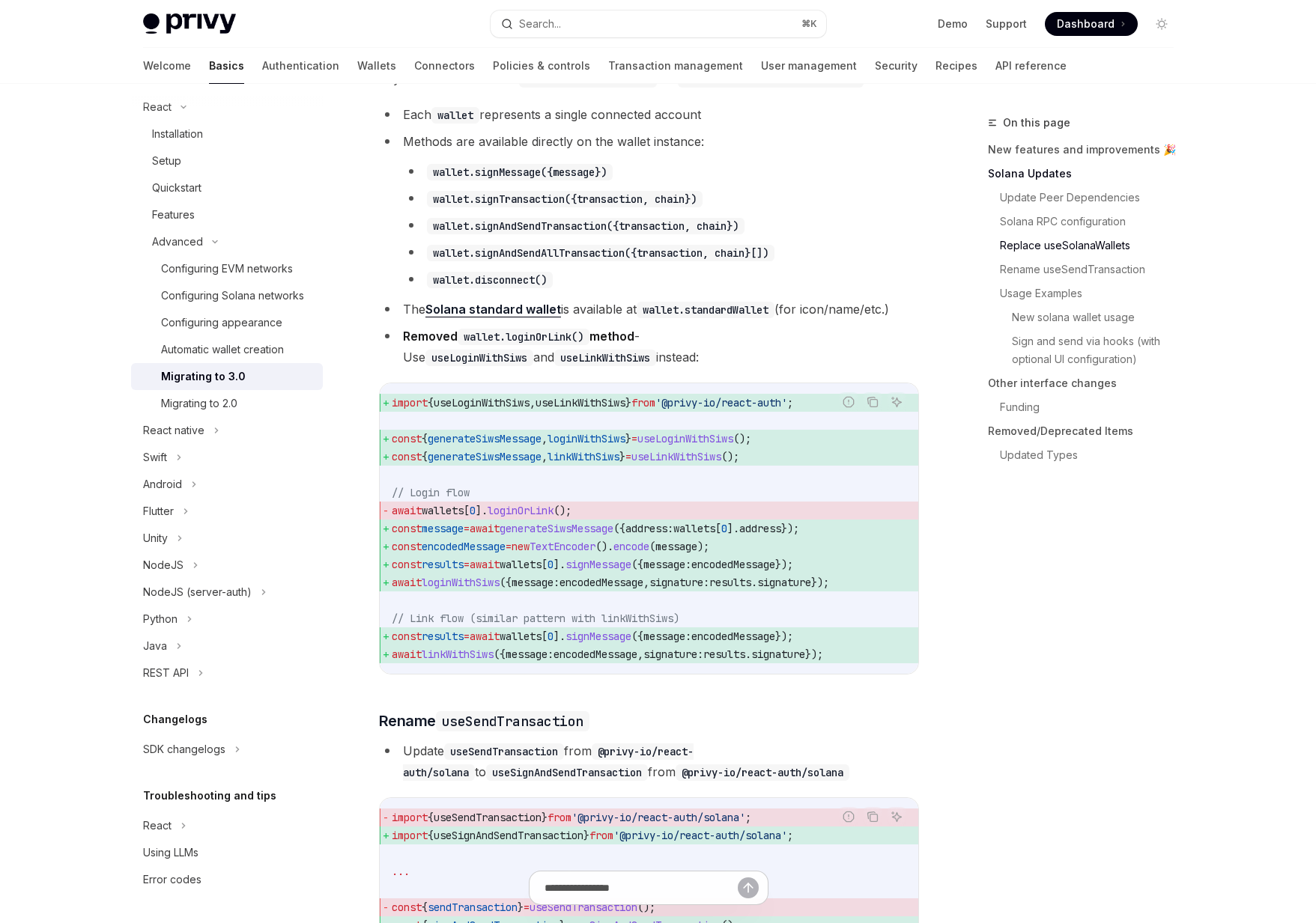
scroll to position [1680, 0]
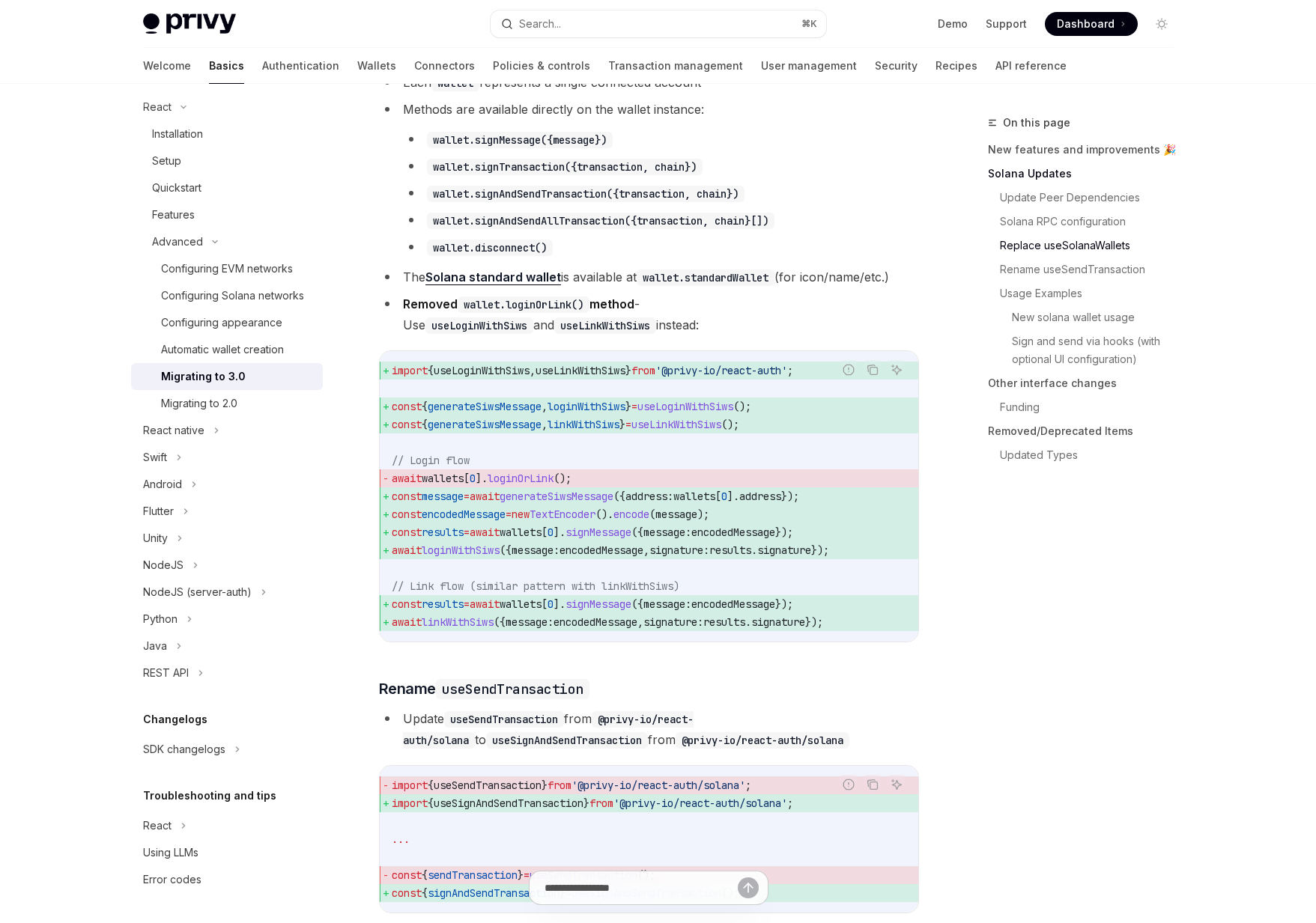
drag, startPoint x: 856, startPoint y: 463, endPoint x: 557, endPoint y: 408, distance: 304.0
click at [557, 408] on code "import { useLoginWithSiws , useLinkWithSiws } from '@privy-io/react-auth' ; con…" at bounding box center [649, 496] width 515 height 269
click at [557, 377] on span "useLinkWithSiws" at bounding box center [580, 371] width 90 height 14
drag, startPoint x: 602, startPoint y: 512, endPoint x: 474, endPoint y: 512, distance: 128.0
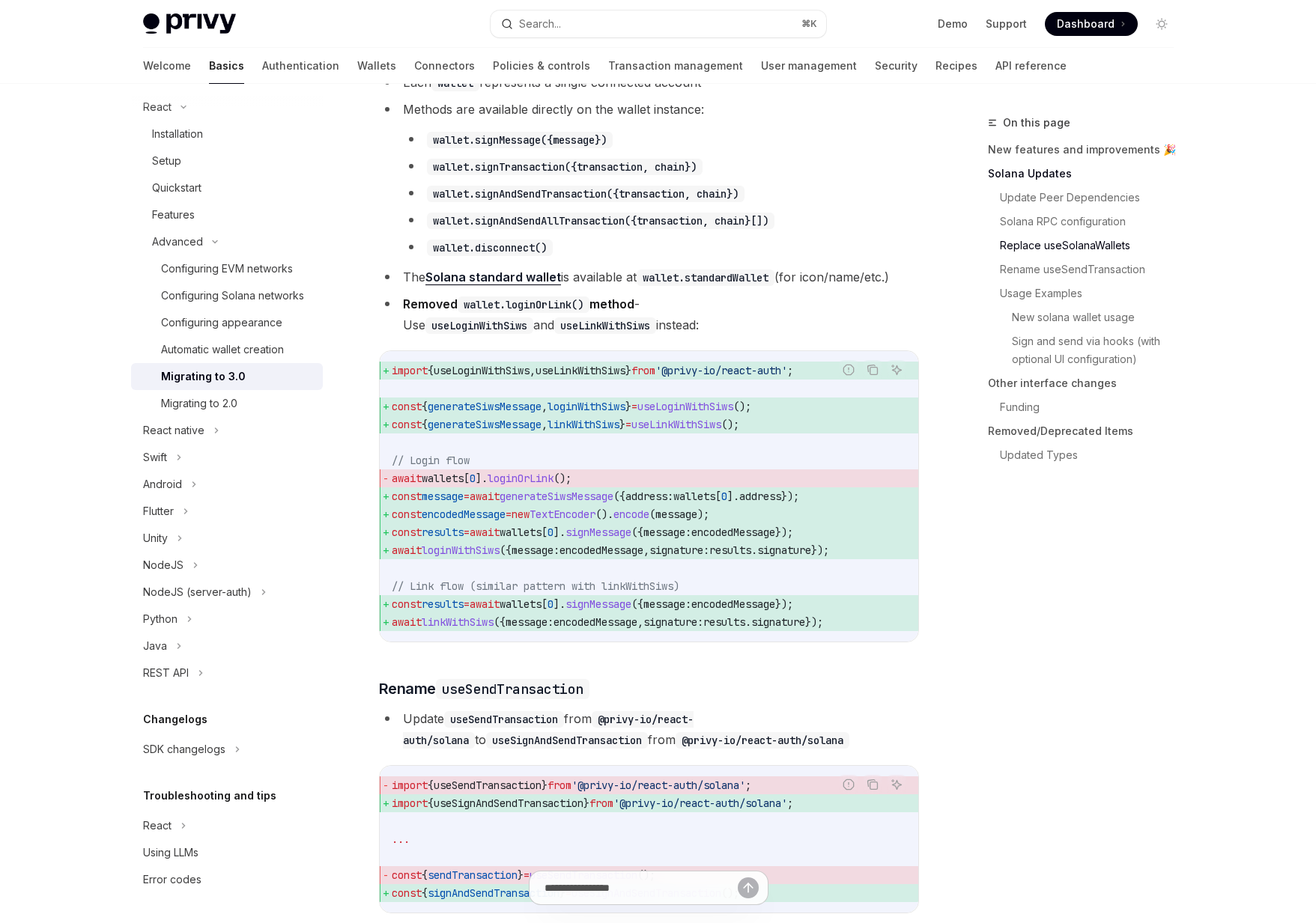
click at [476, 487] on span "await wallets [ 0 ]. loginOrLink ();" at bounding box center [649, 479] width 515 height 18
click at [470, 485] on span "[" at bounding box center [467, 479] width 6 height 14
drag, startPoint x: 474, startPoint y: 512, endPoint x: 611, endPoint y: 512, distance: 137.0
click at [611, 487] on span "await wallets [ 0 ]. loginOrLink ();" at bounding box center [649, 479] width 515 height 18
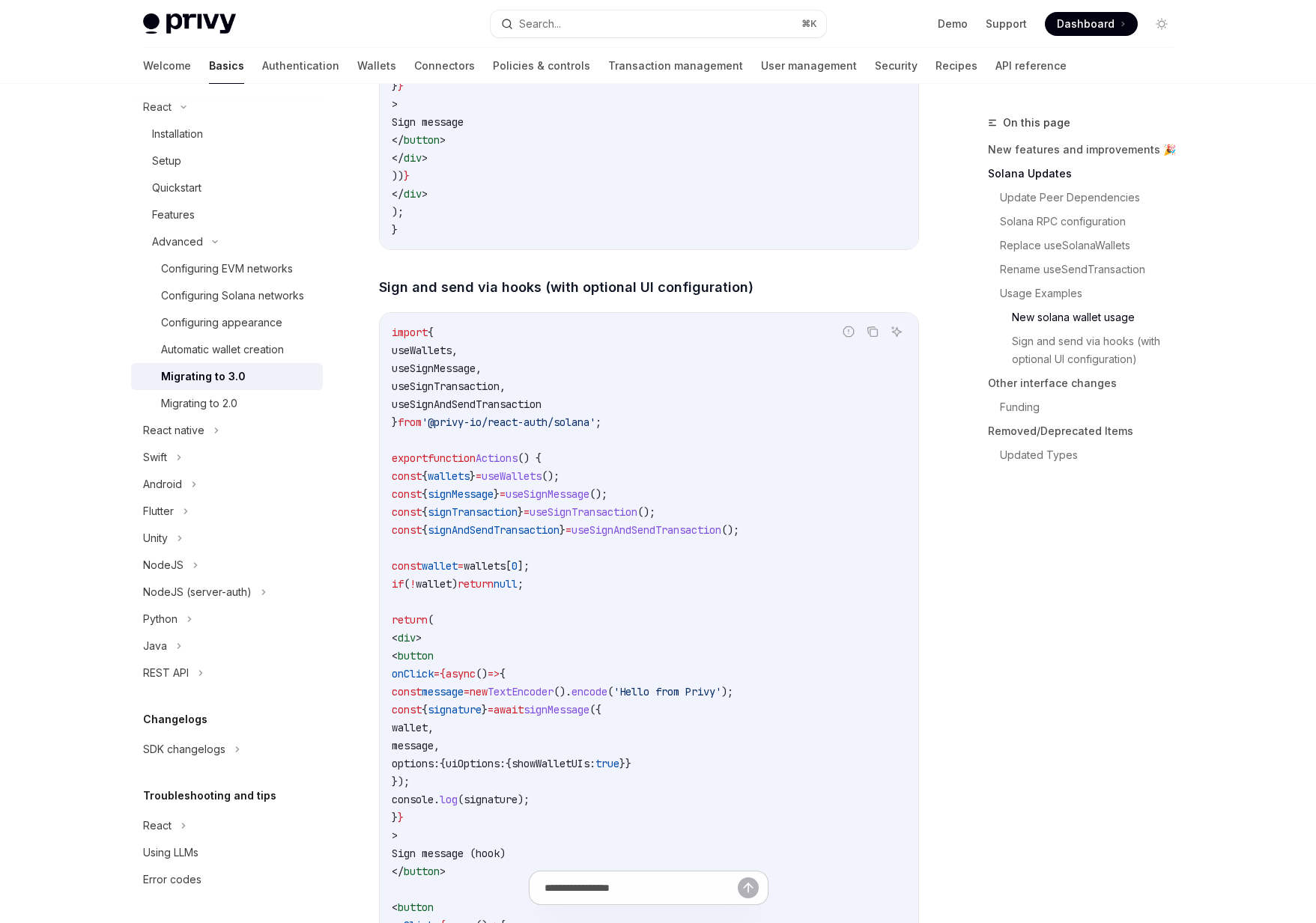
scroll to position [3019, 0]
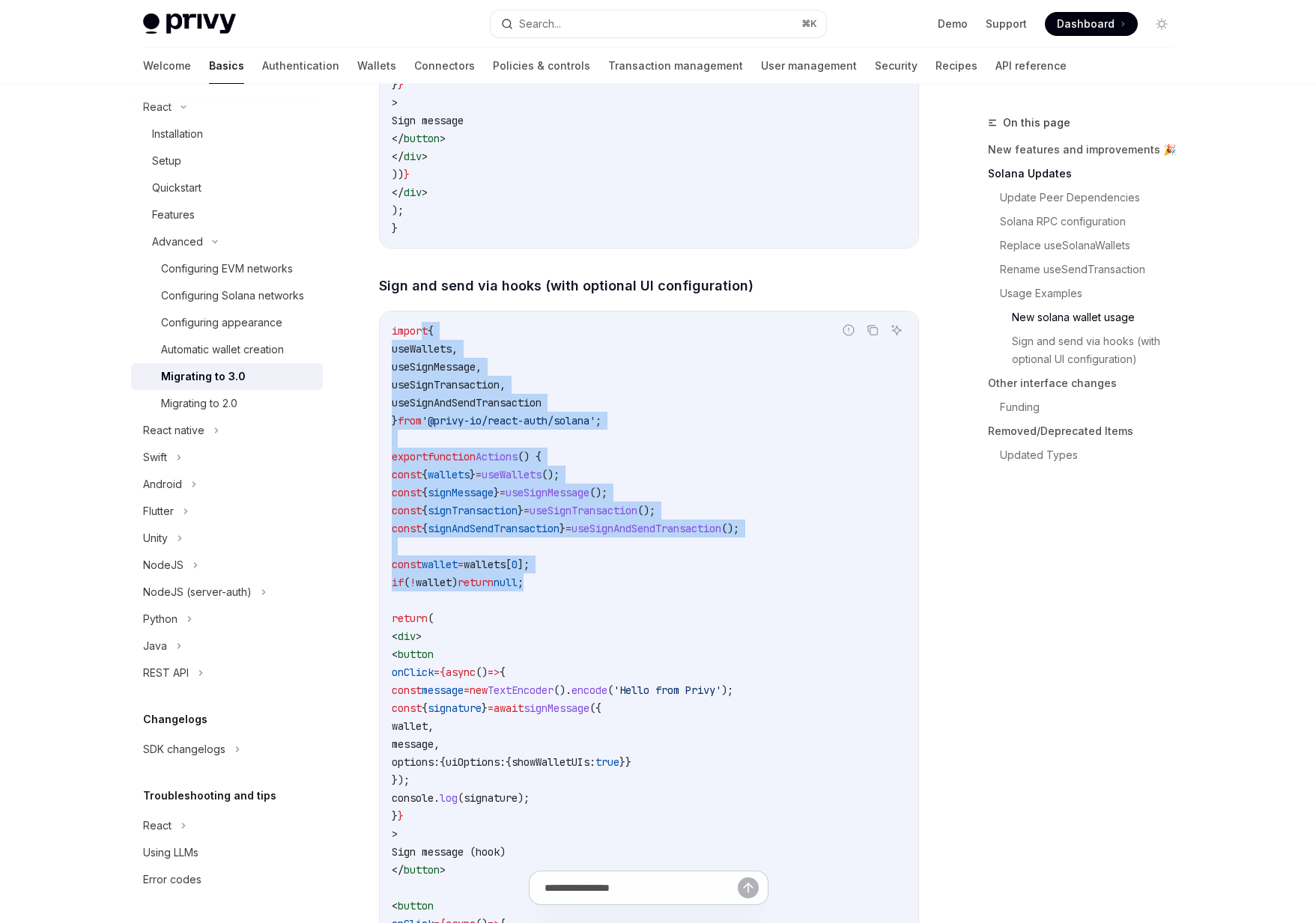
drag, startPoint x: 574, startPoint y: 626, endPoint x: 415, endPoint y: 371, distance: 300.5
click at [418, 369] on code "import { useWallets , useSignMessage , useSignTransaction , useSignAndSendTrans…" at bounding box center [649, 897] width 515 height 1150
click at [415, 337] on span "import" at bounding box center [409, 331] width 36 height 14
drag, startPoint x: 415, startPoint y: 371, endPoint x: 563, endPoint y: 679, distance: 341.7
click at [563, 679] on code "import { useWallets , useSignMessage , useSignTransaction , useSignAndSendTrans…" at bounding box center [649, 897] width 515 height 1150
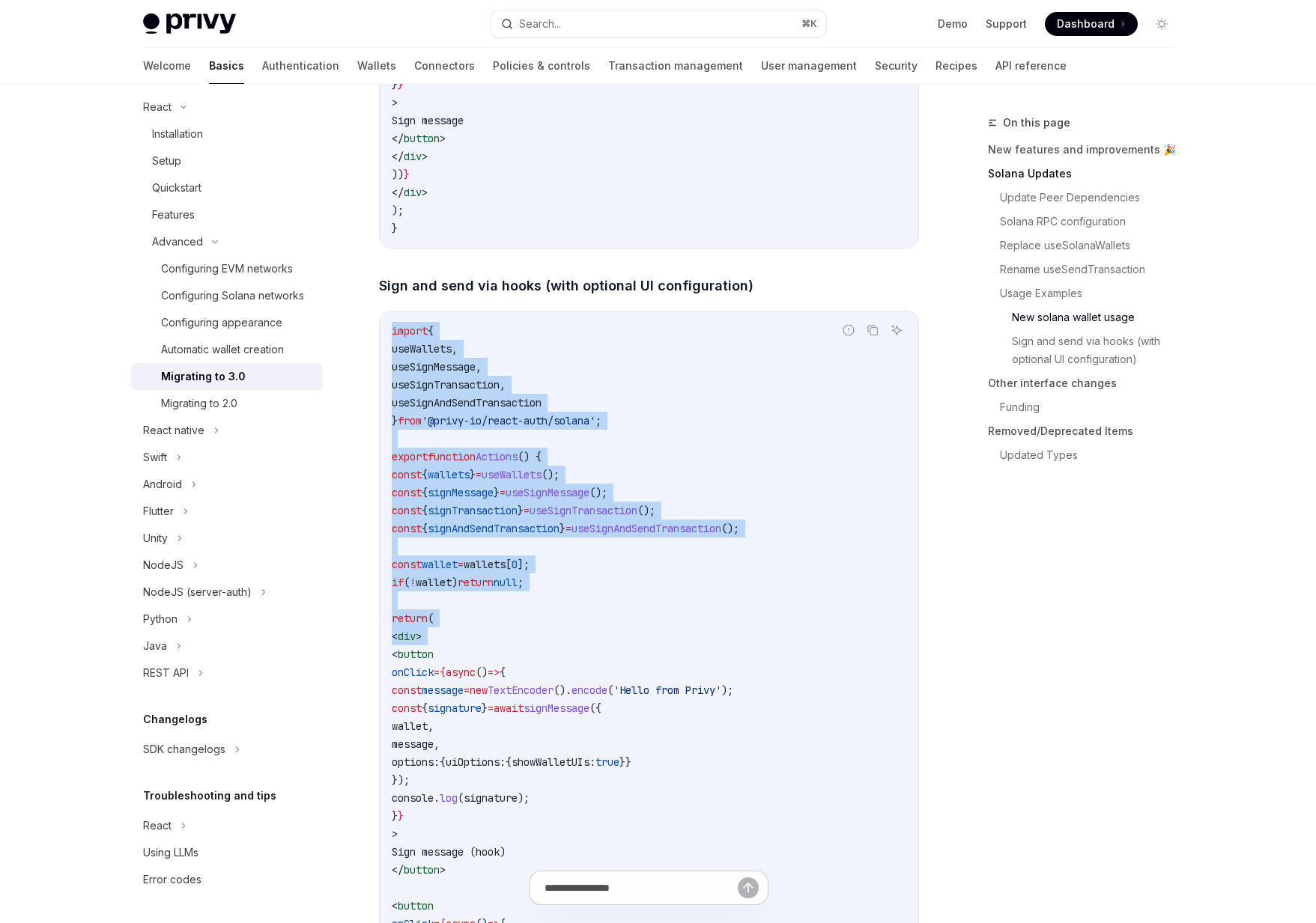
click at [563, 679] on code "import { useWallets , useSignMessage , useSignTransaction , useSignAndSendTrans…" at bounding box center [649, 897] width 515 height 1150
drag, startPoint x: 563, startPoint y: 679, endPoint x: 429, endPoint y: 382, distance: 325.8
click at [429, 382] on code "import { useWallets , useSignMessage , useSignTransaction , useSignAndSendTrans…" at bounding box center [649, 897] width 515 height 1150
click at [429, 337] on span "{" at bounding box center [431, 331] width 6 height 14
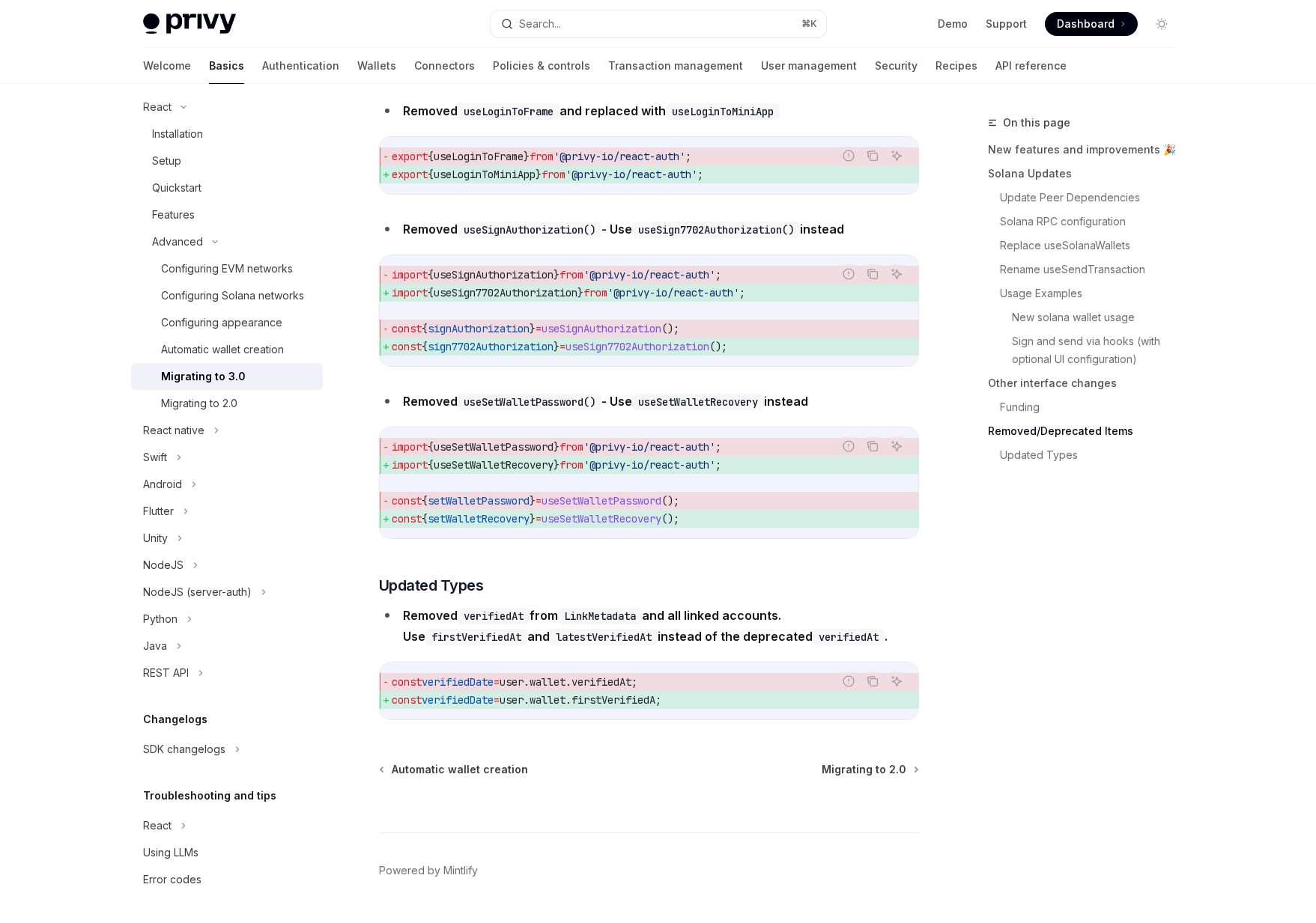
scroll to position [6422, 0]
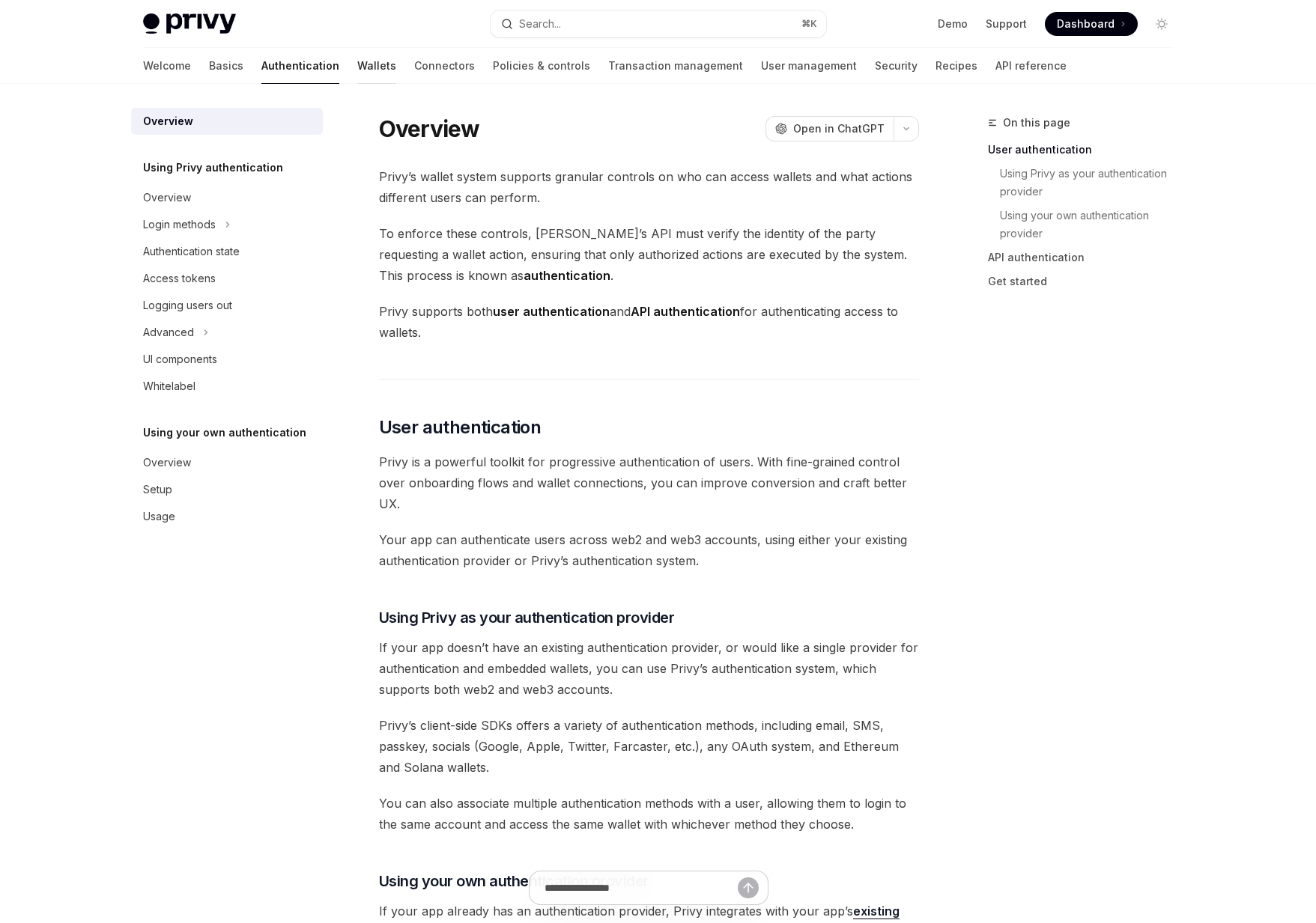
click at [357, 69] on link "Wallets" at bounding box center [377, 66] width 39 height 36
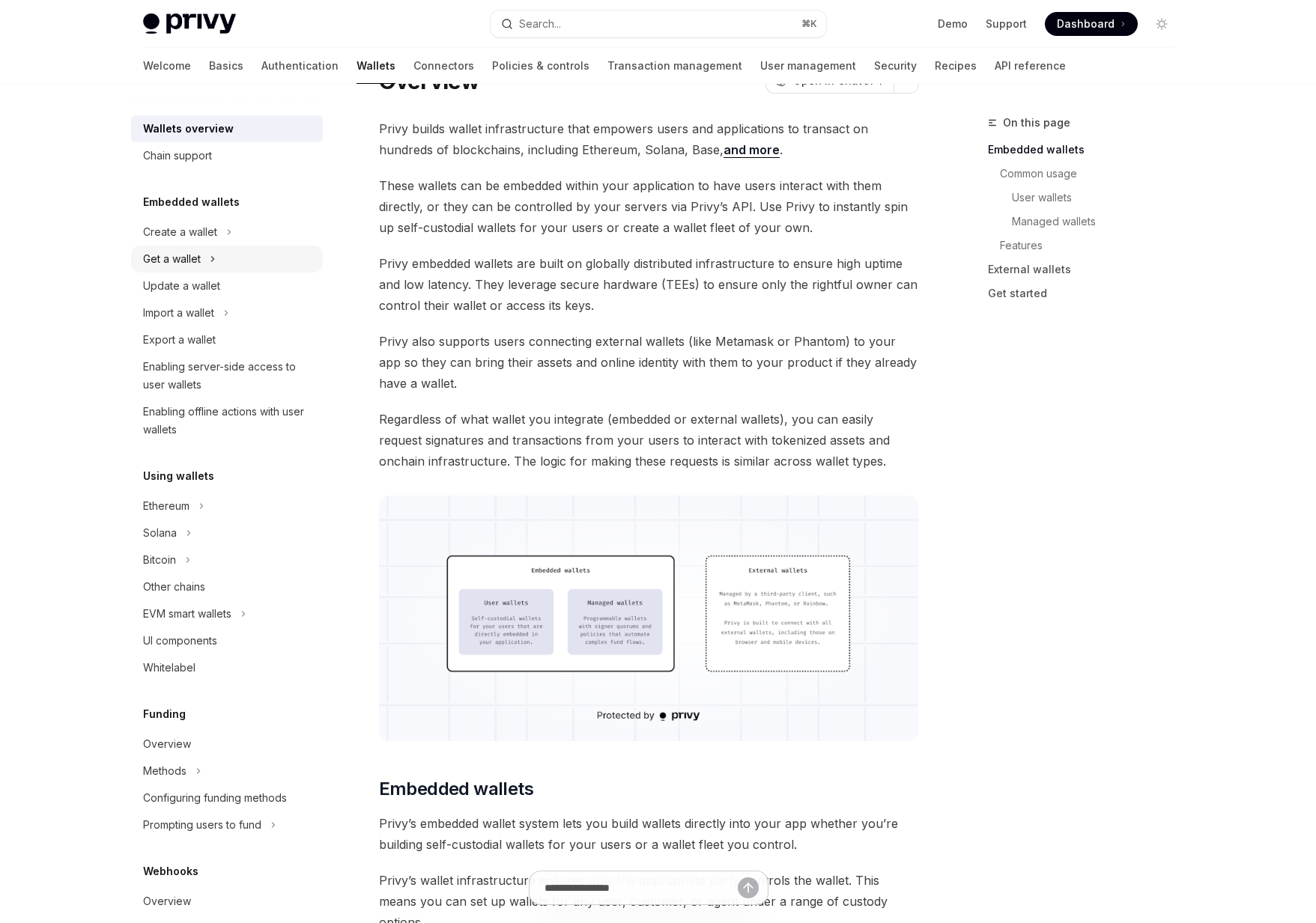
scroll to position [75, 0]
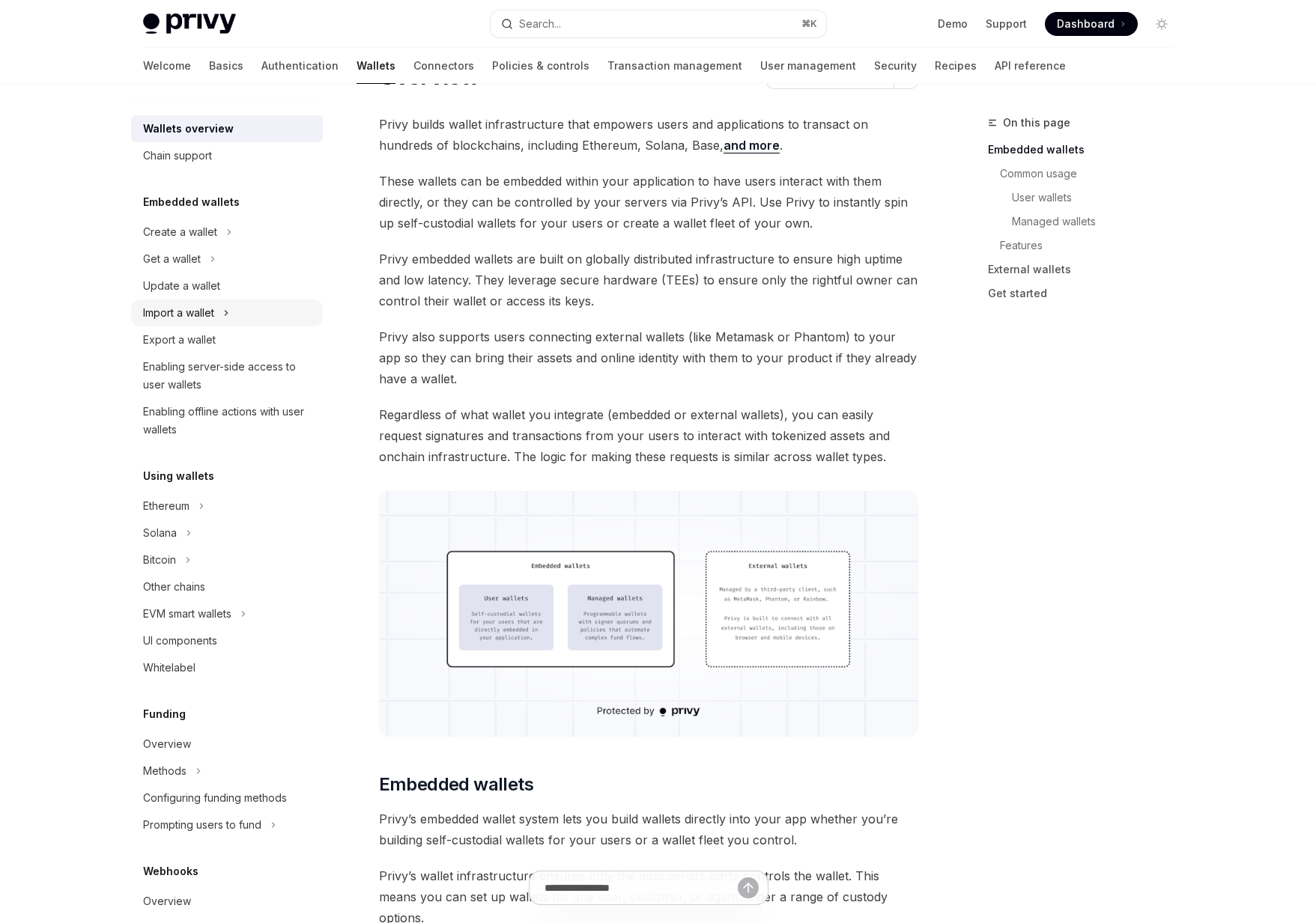
click at [201, 300] on div "Import a wallet" at bounding box center [227, 312] width 192 height 27
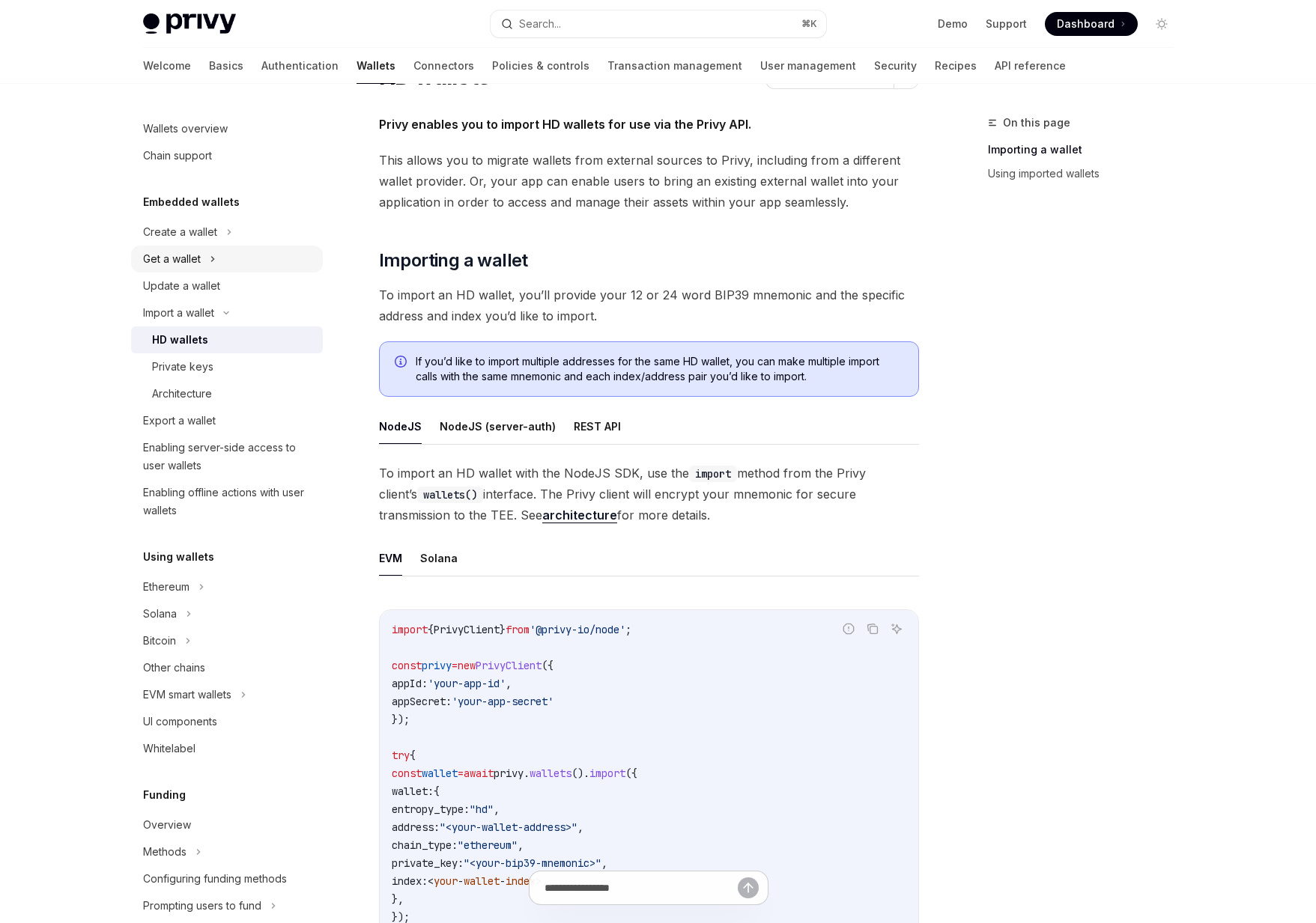
click at [211, 261] on icon at bounding box center [213, 260] width 6 height 18
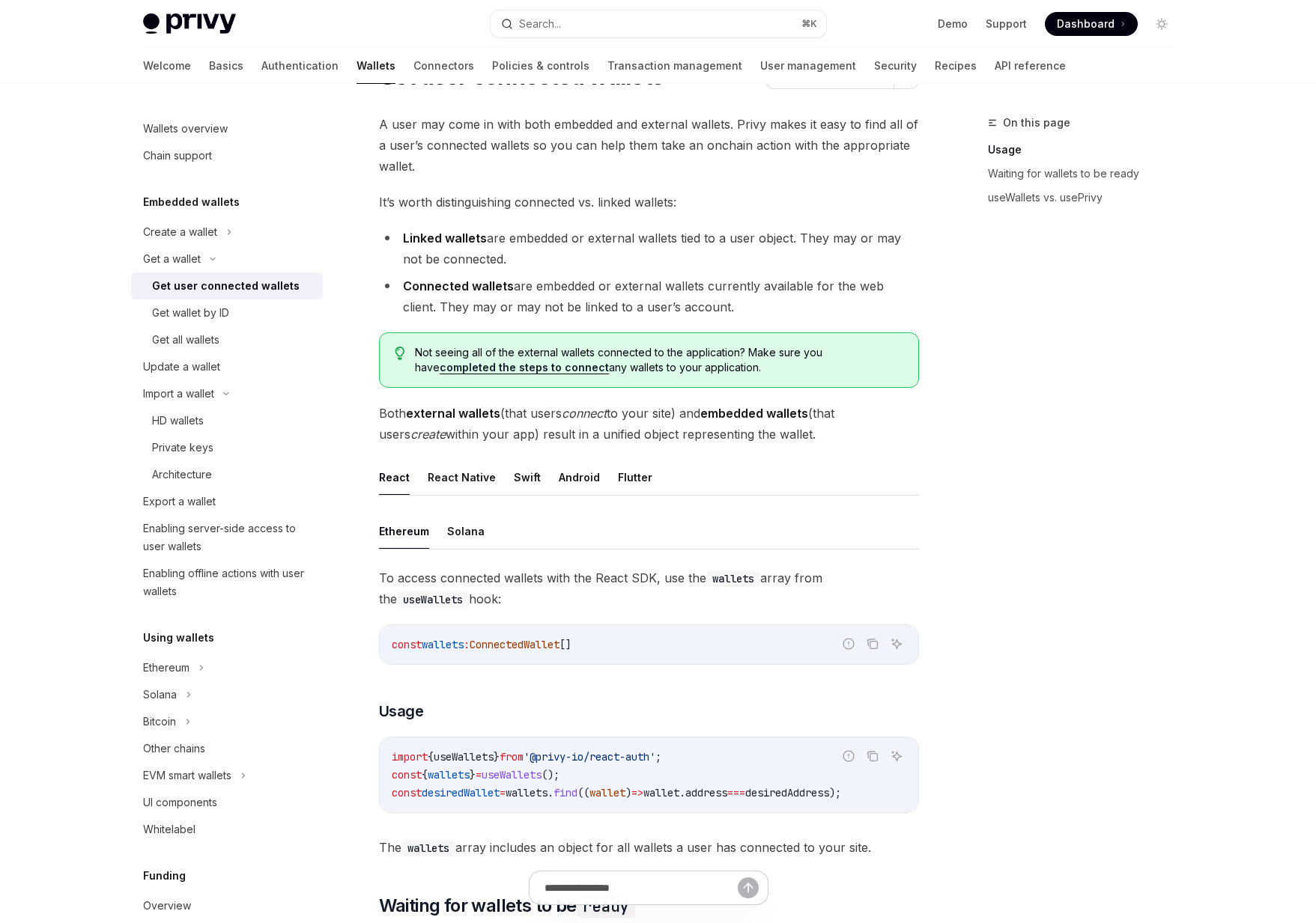
click at [199, 292] on div "Get user connected wallets" at bounding box center [225, 286] width 147 height 18
type textarea "*"
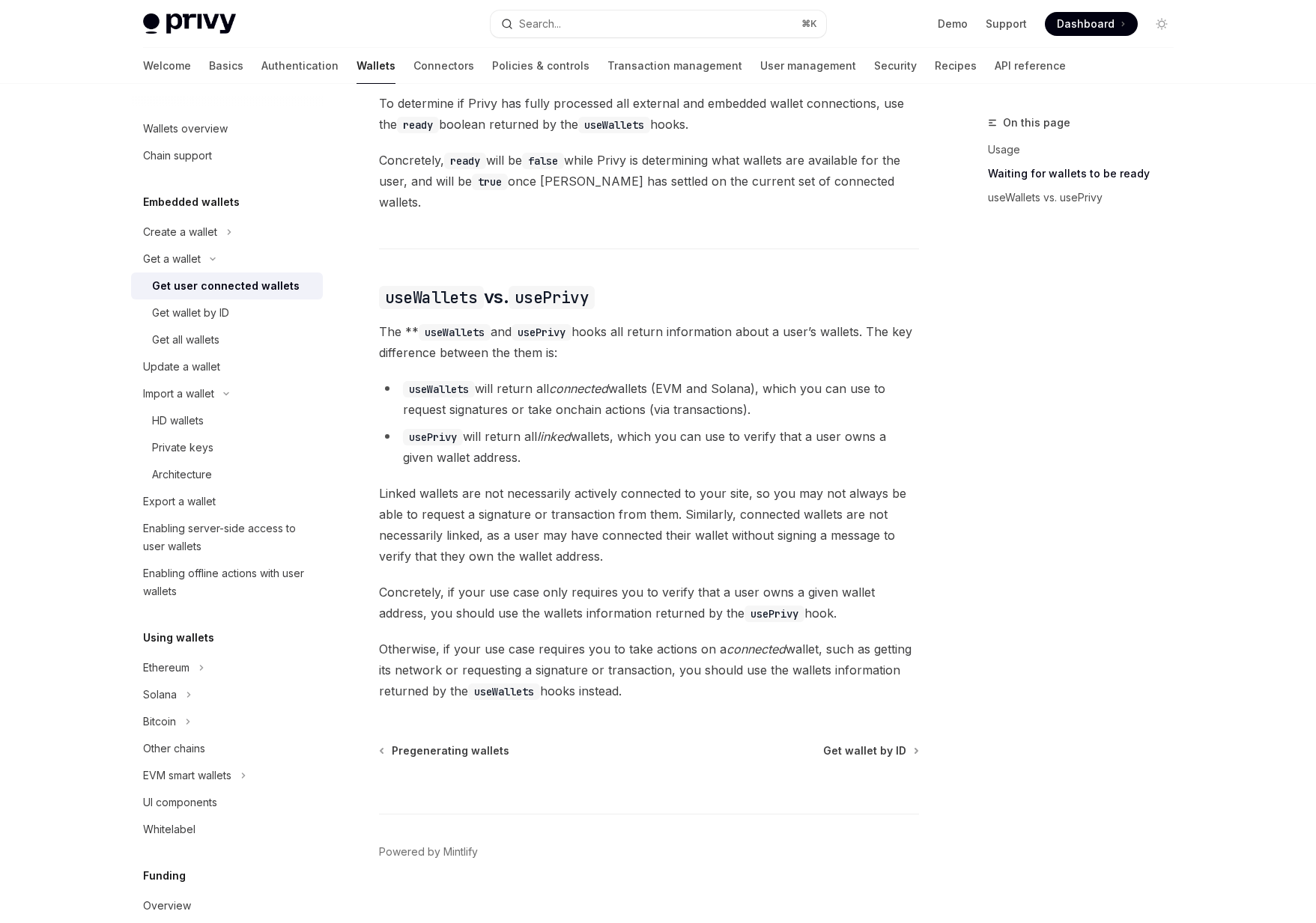
scroll to position [1079, 0]
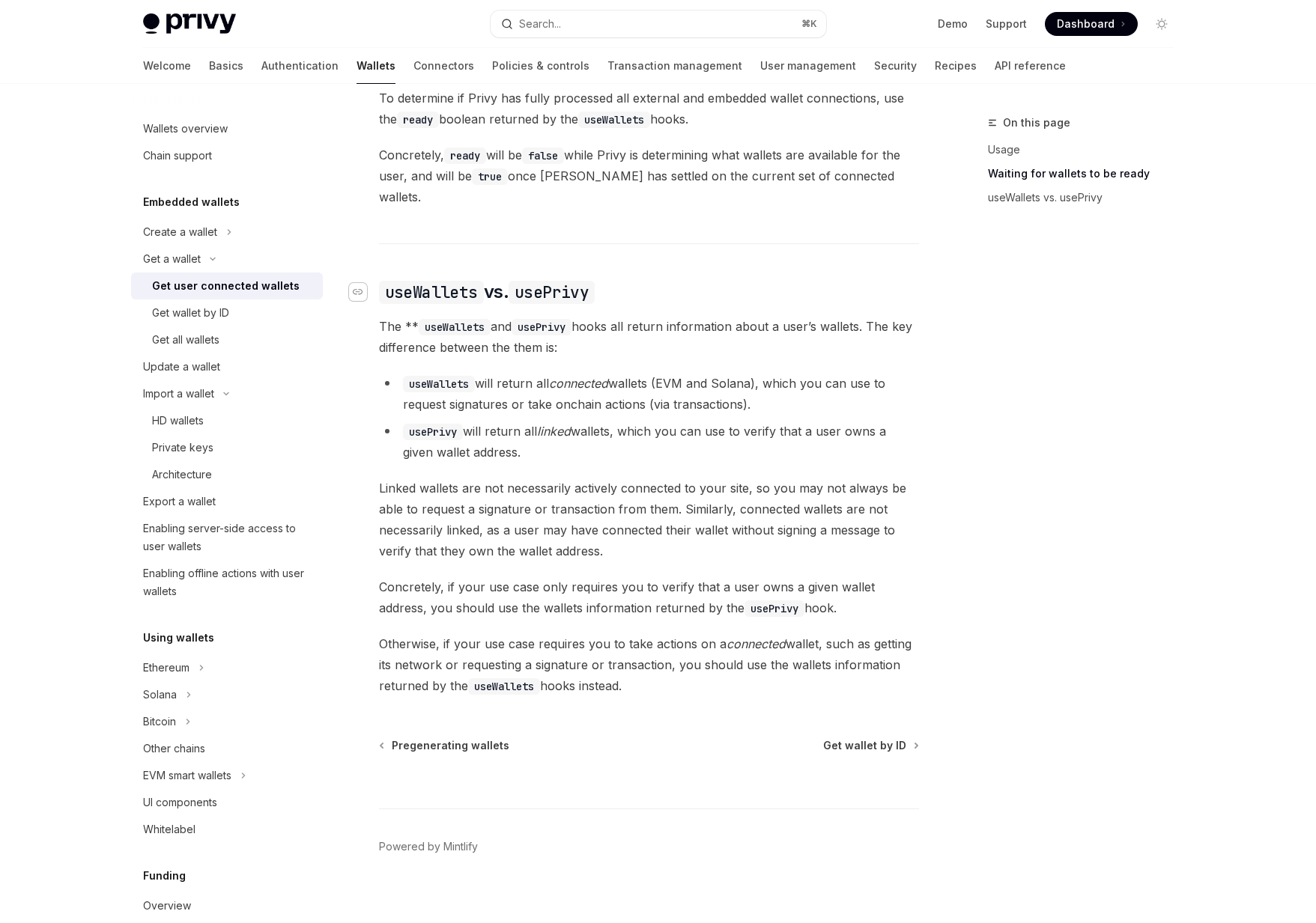
click at [364, 283] on div "Navigate to header" at bounding box center [358, 292] width 18 height 18
click at [356, 289] on icon "Navigate to header" at bounding box center [358, 292] width 11 height 6
drag, startPoint x: 404, startPoint y: 311, endPoint x: 420, endPoint y: 317, distance: 17.1
click at [420, 317] on span "The ** useWallets and usePrivy hooks all return information about a user’s wall…" at bounding box center [648, 337] width 540 height 42
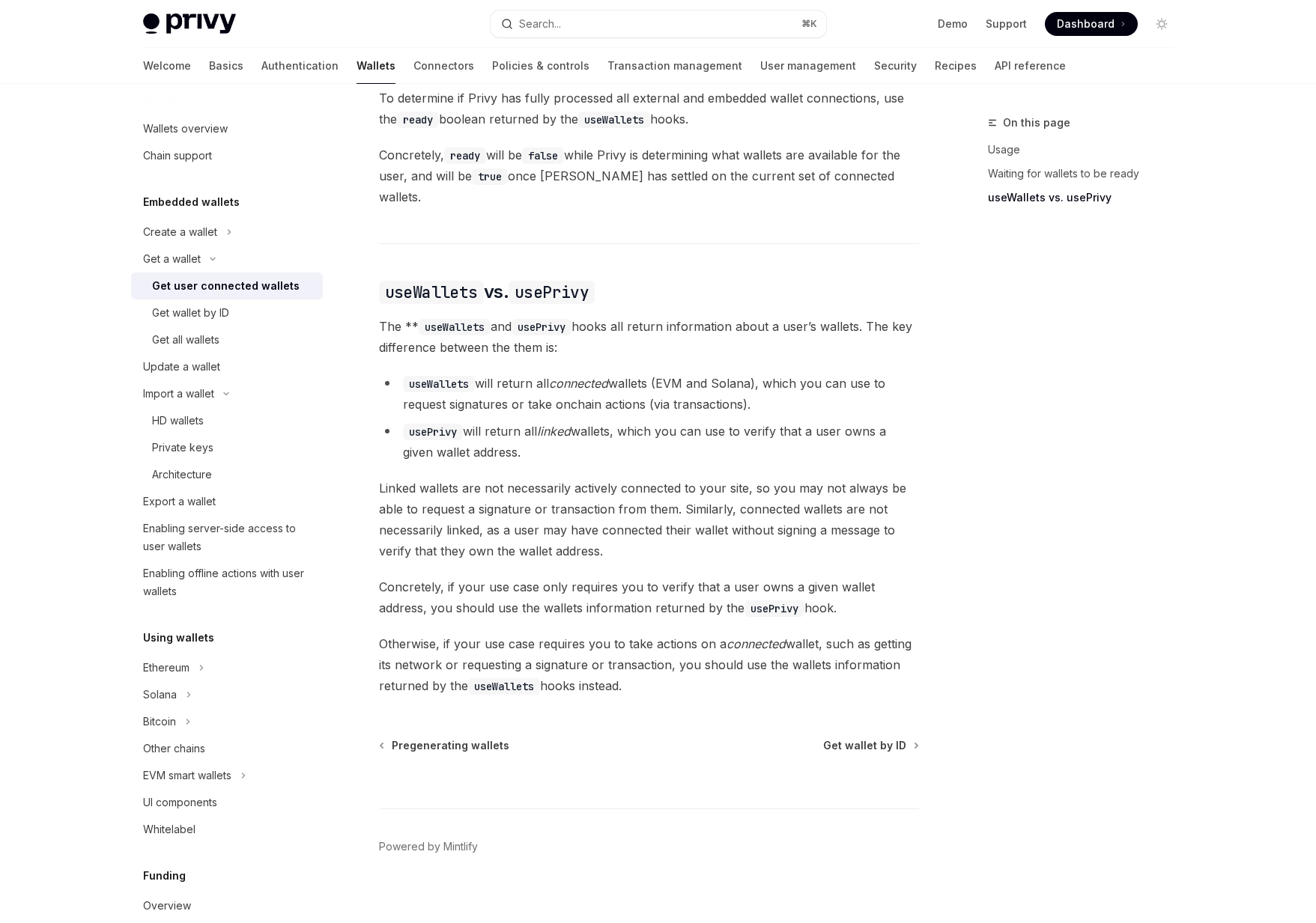
click at [420, 319] on code "useWallets" at bounding box center [454, 328] width 72 height 17
drag, startPoint x: 651, startPoint y: 337, endPoint x: 403, endPoint y: 314, distance: 249.1
click at [403, 316] on span "The ** useWallets and usePrivy hooks all return information about a user’s wall…" at bounding box center [648, 337] width 540 height 42
drag, startPoint x: 379, startPoint y: 314, endPoint x: 587, endPoint y: 313, distance: 208.0
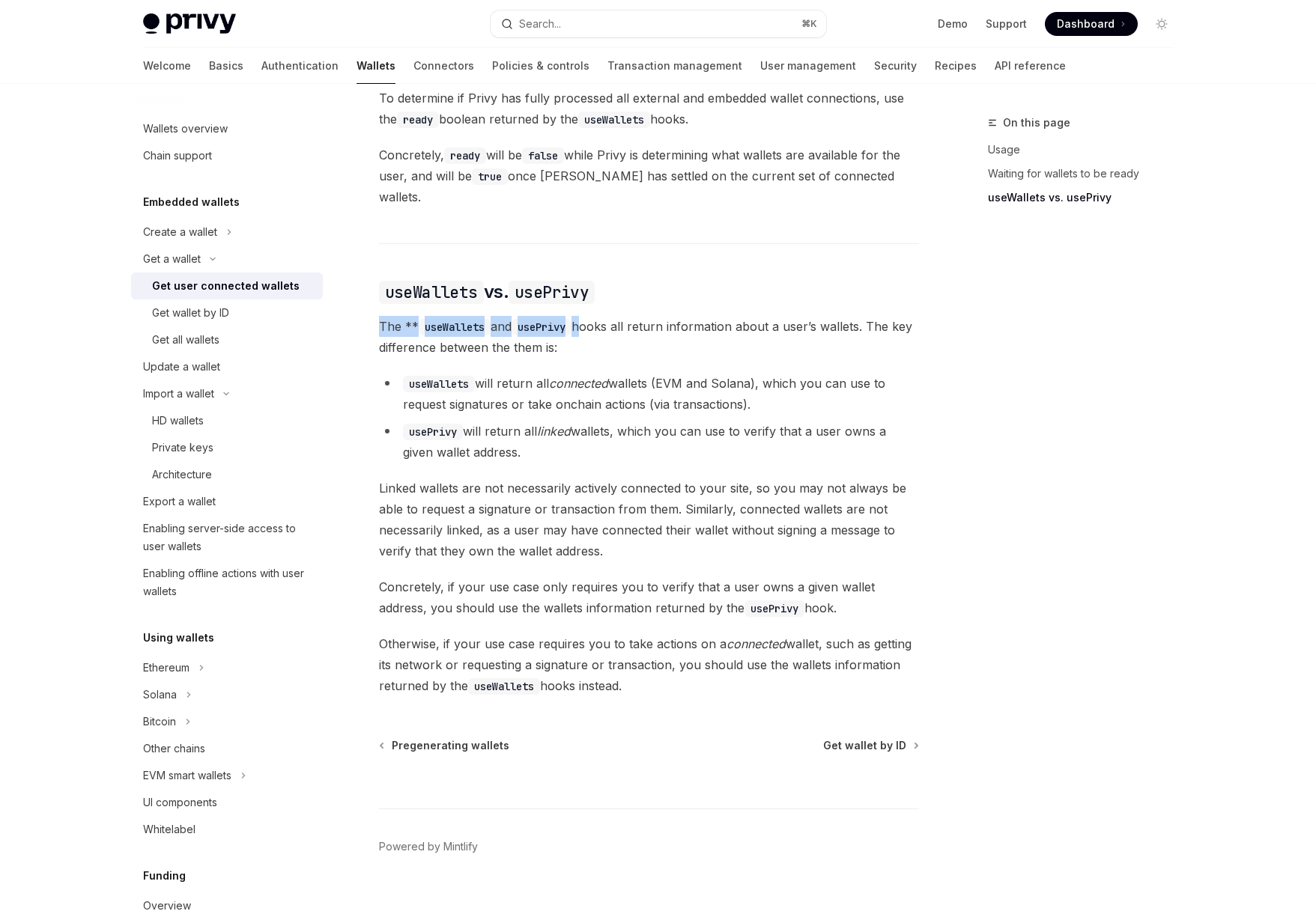
click at [587, 316] on span "The ** useWallets and usePrivy hooks all return information about a user’s wall…" at bounding box center [648, 337] width 540 height 42
click at [413, 316] on span "The ** useWallets and usePrivy hooks all return information about a user’s wall…" at bounding box center [648, 337] width 540 height 42
drag, startPoint x: 415, startPoint y: 313, endPoint x: 401, endPoint y: 313, distance: 14.0
click at [401, 316] on span "The ** useWallets and usePrivy hooks all return information about a user’s wall…" at bounding box center [648, 337] width 540 height 42
click at [398, 478] on span "Linked wallets are not necessarily actively connected to your site, so you may …" at bounding box center [648, 520] width 540 height 84
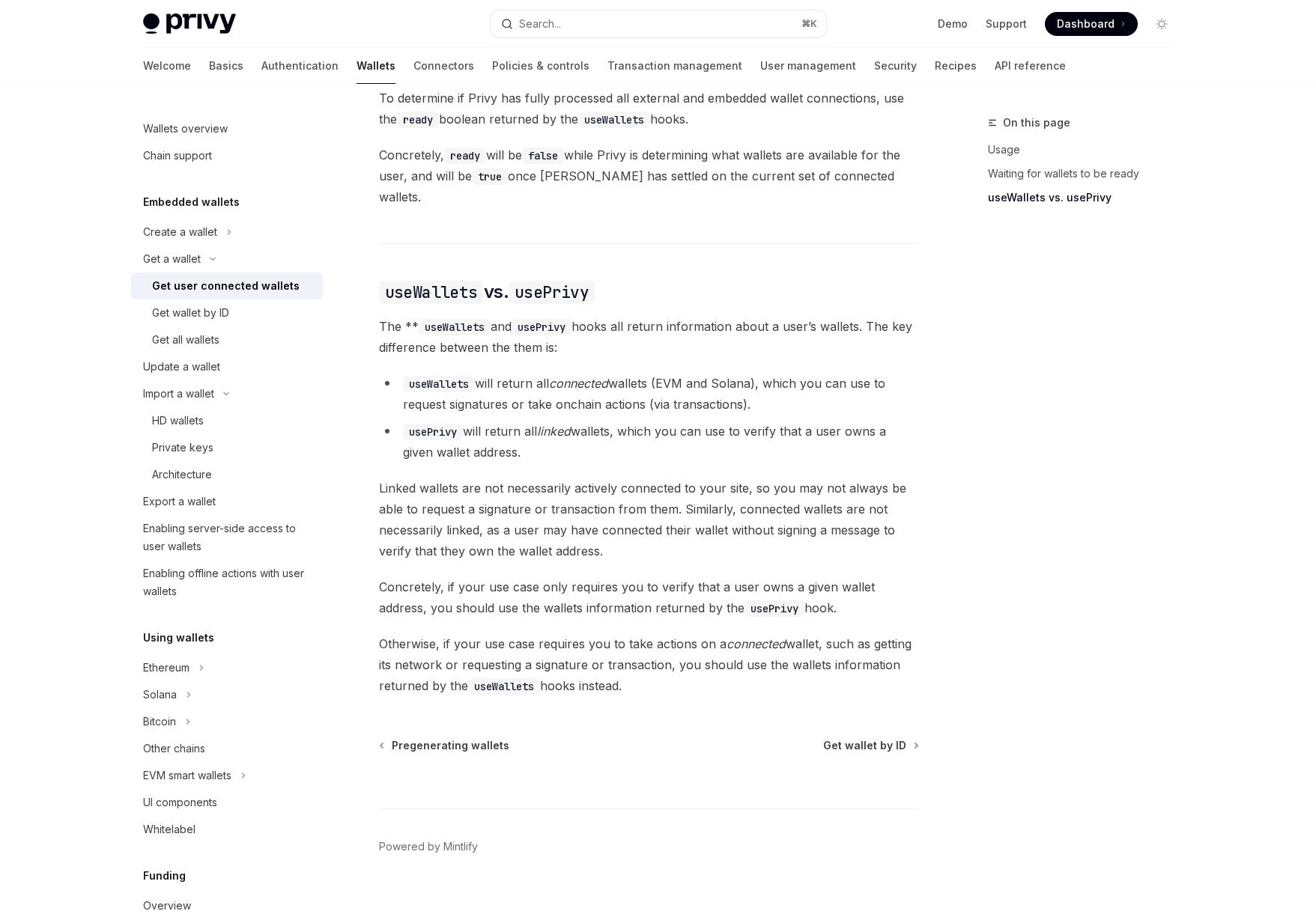
click at [611, 339] on span "The ** useWallets and usePrivy hooks all return information about a user’s wall…" at bounding box center [648, 337] width 540 height 42
click at [795, 494] on span "Linked wallets are not necessarily actively connected to your site, so you may …" at bounding box center [648, 520] width 540 height 84
